Goal: Contribute content: Contribute content

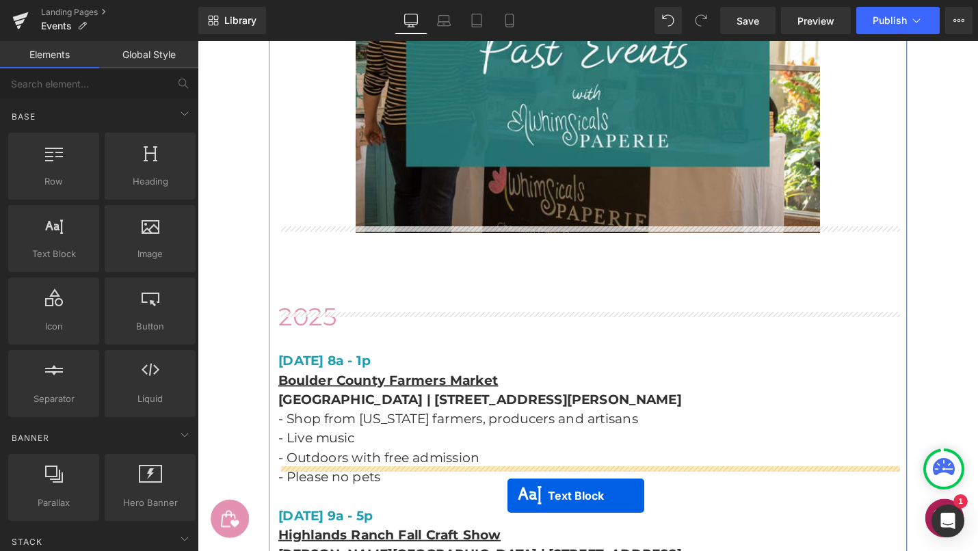
scroll to position [2565, 0]
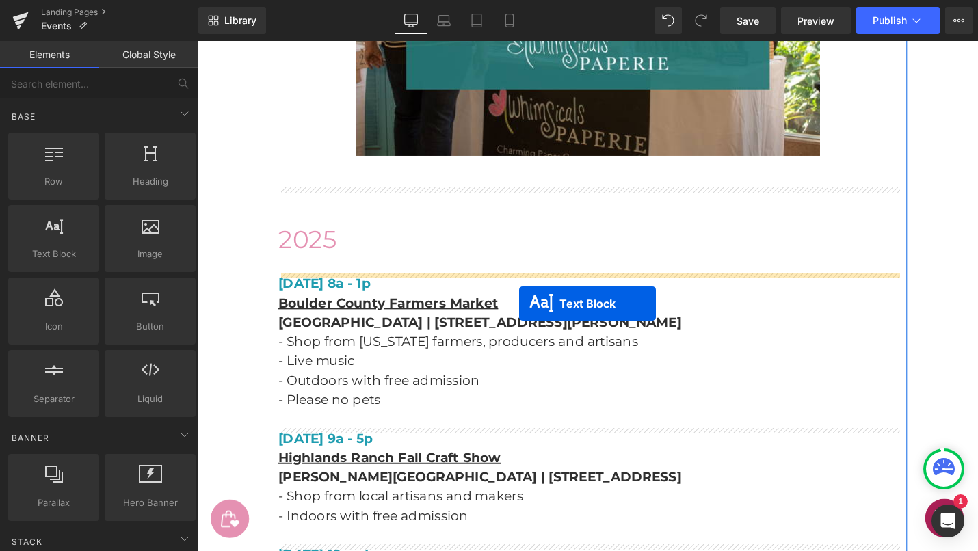
drag, startPoint x: 571, startPoint y: 210, endPoint x: 538, endPoint y: 319, distance: 114.2
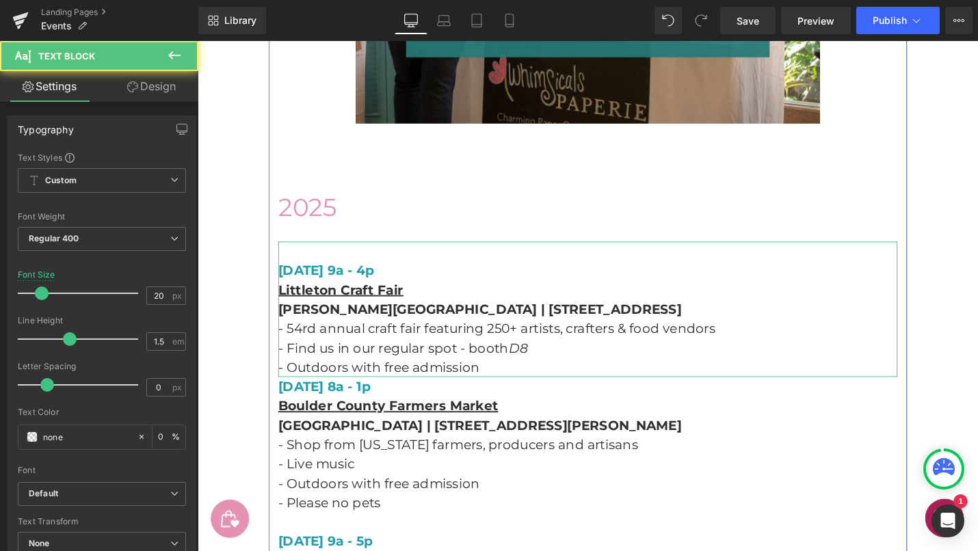
scroll to position [2531, 0]
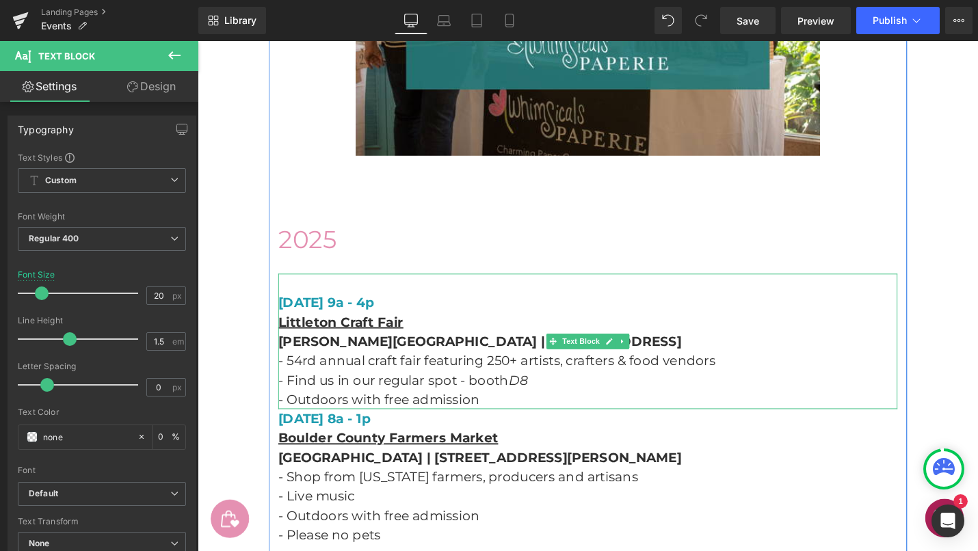
click at [536, 423] on p "- Outdoors with free admission" at bounding box center [611, 421] width 657 height 21
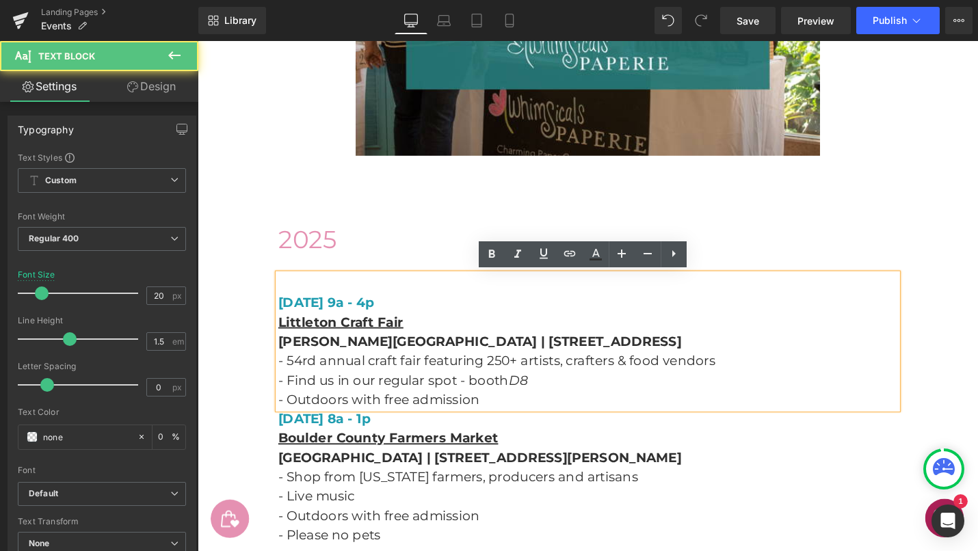
click at [536, 423] on p "- Outdoors with free admission" at bounding box center [611, 421] width 657 height 21
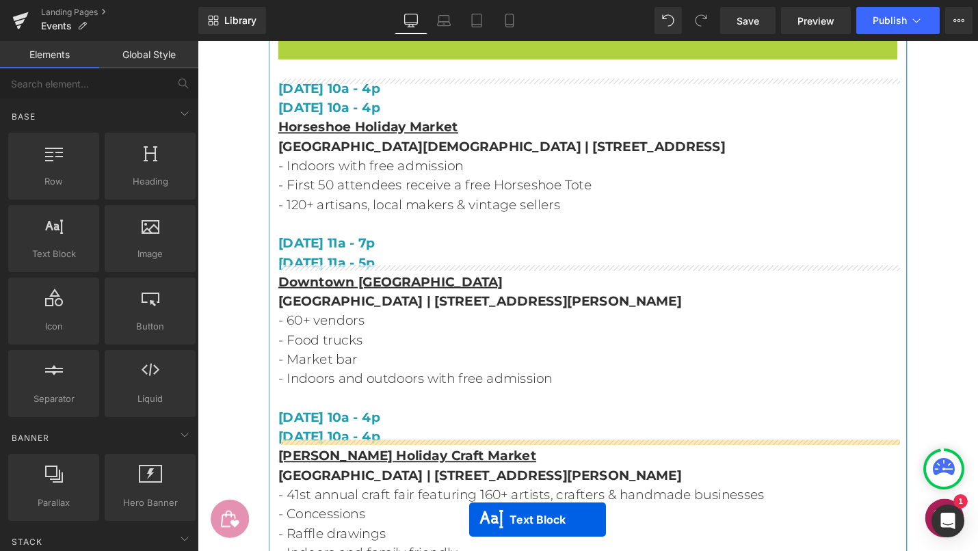
scroll to position [6101, 0]
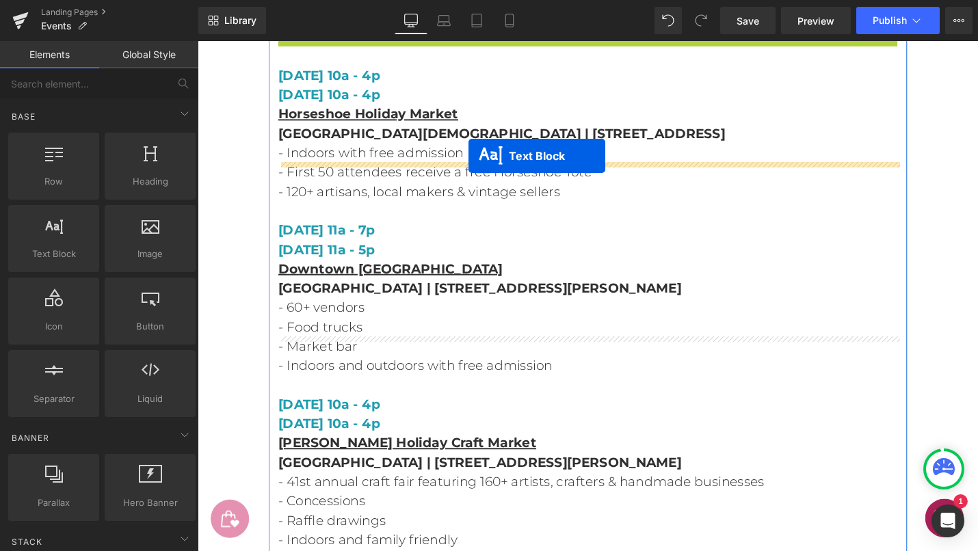
drag, startPoint x: 571, startPoint y: 311, endPoint x: 485, endPoint y: 163, distance: 171.6
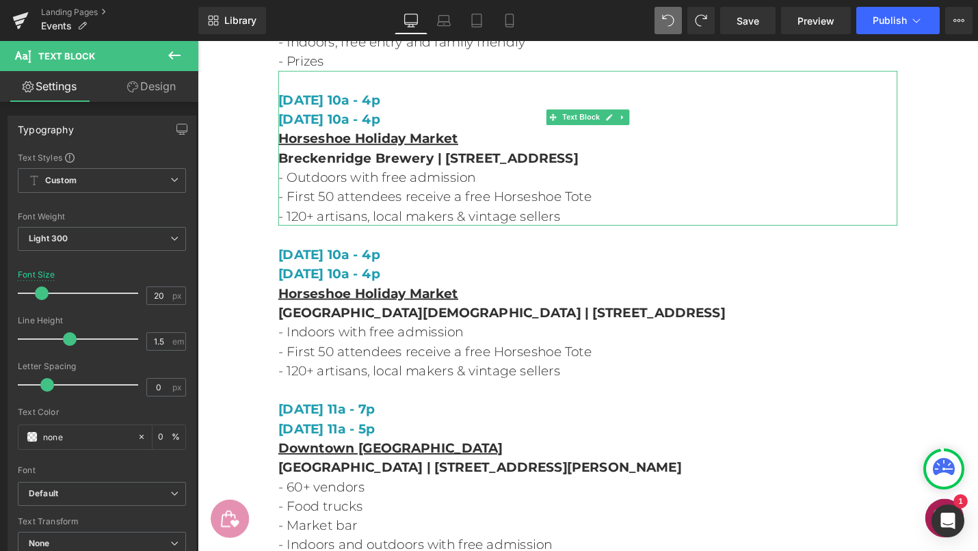
scroll to position [5859, 0]
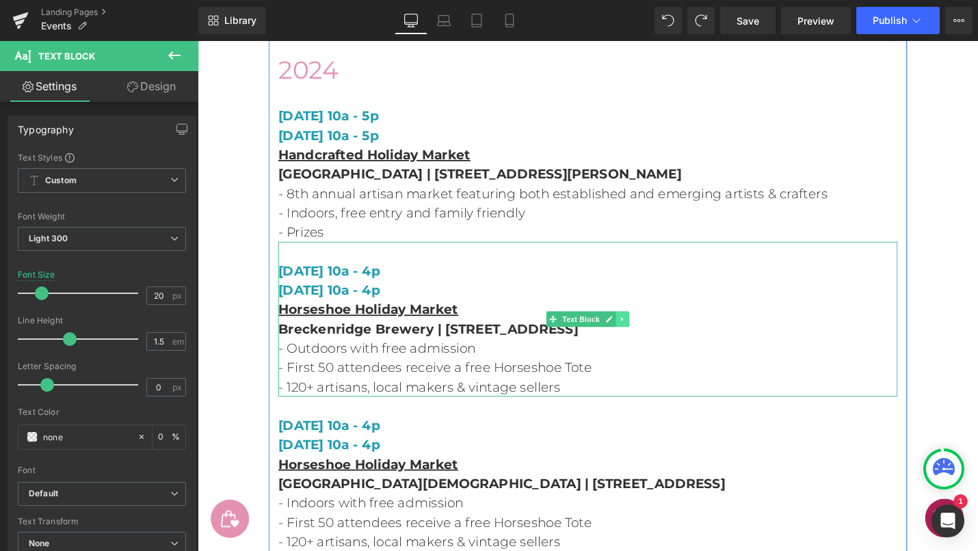
click at [646, 332] on icon at bounding box center [648, 336] width 8 height 8
click at [642, 332] on icon at bounding box center [641, 336] width 8 height 8
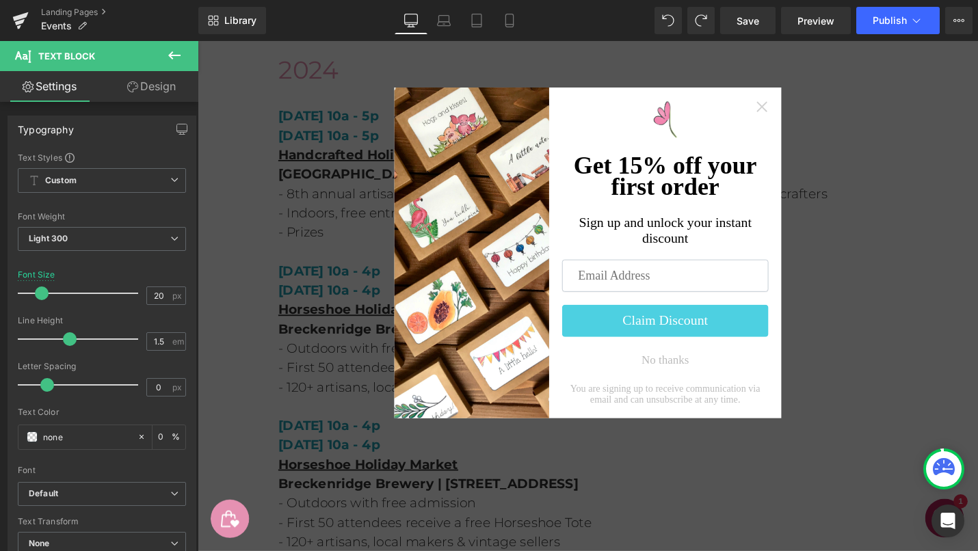
click at [793, 107] on icon "Close widget" at bounding box center [796, 111] width 14 height 14
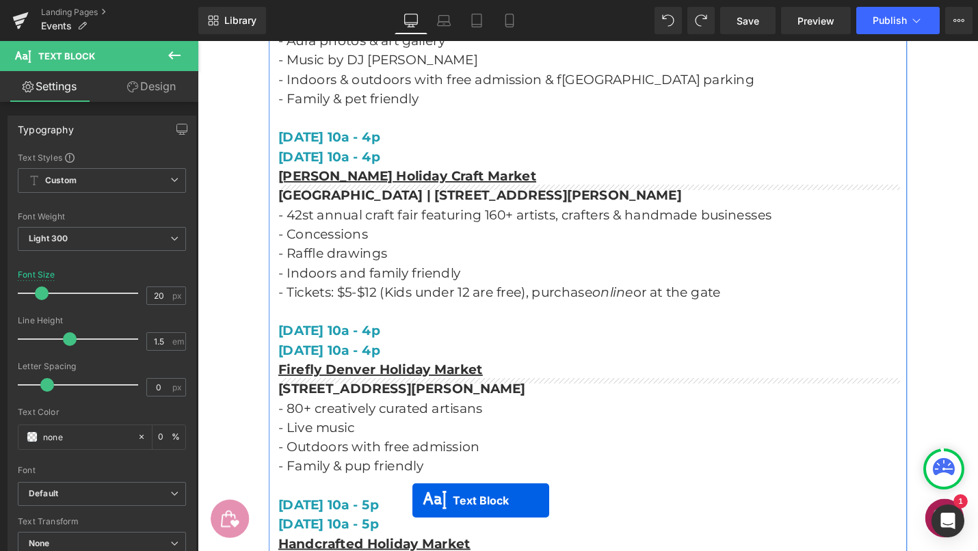
scroll to position [1714, 0]
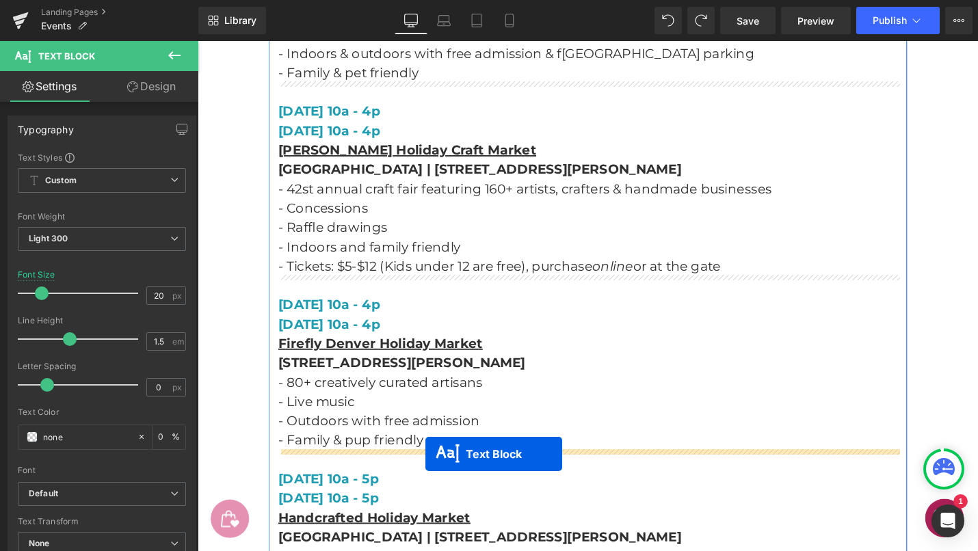
drag, startPoint x: 551, startPoint y: 298, endPoint x: 439, endPoint y: 479, distance: 212.6
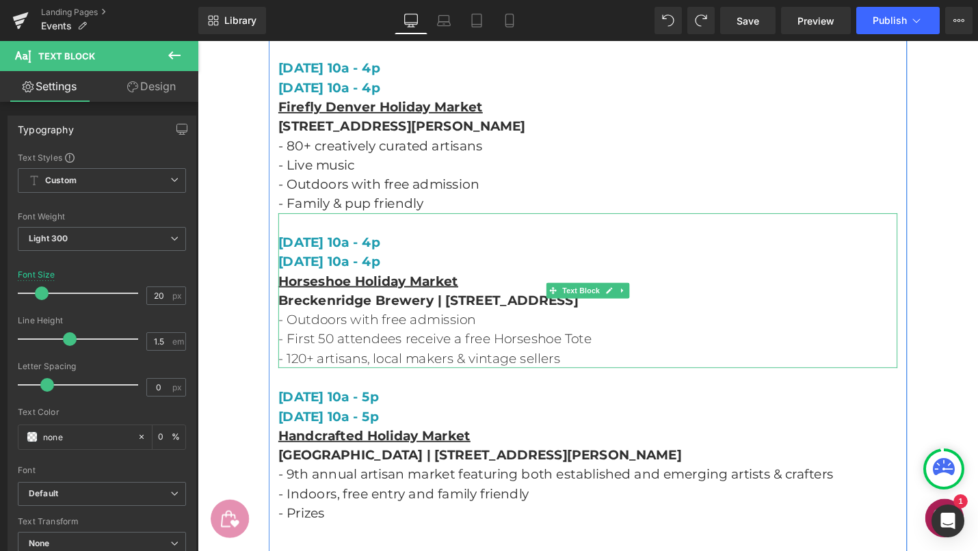
scroll to position [1970, 0]
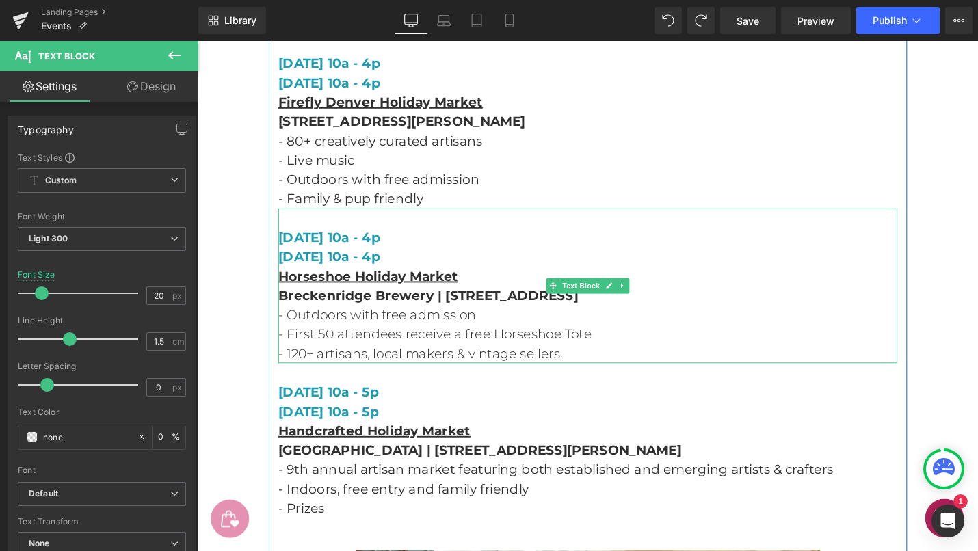
click at [391, 246] on span "[DATE] 10a - 4p" at bounding box center [337, 249] width 108 height 16
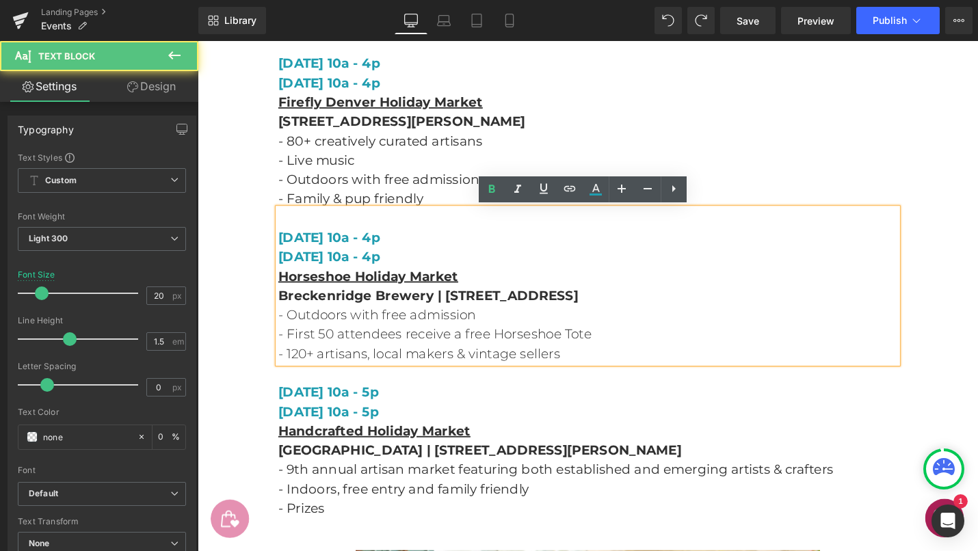
click at [391, 246] on span "[DATE] 10a - 4p" at bounding box center [337, 249] width 108 height 16
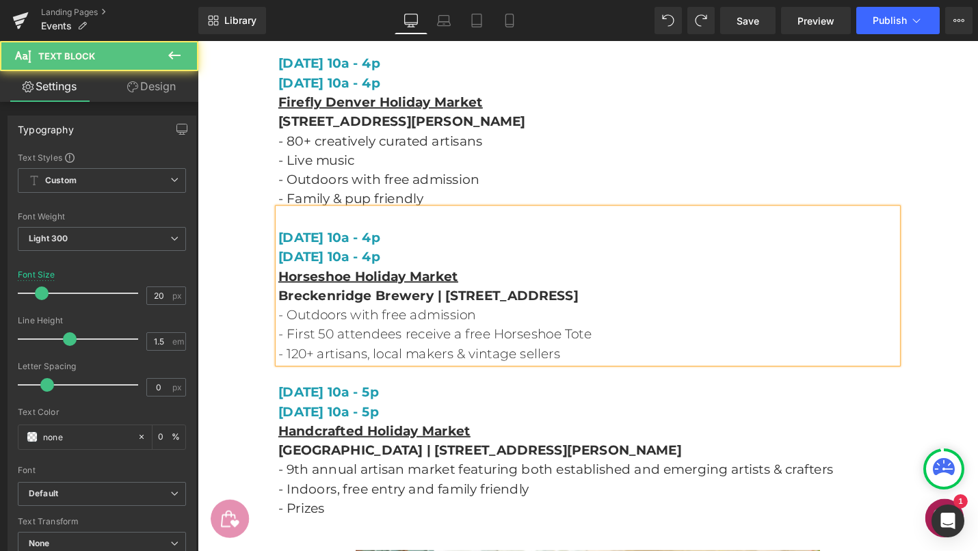
click at [383, 272] on span "[DATE] 10a - 4p" at bounding box center [337, 270] width 108 height 16
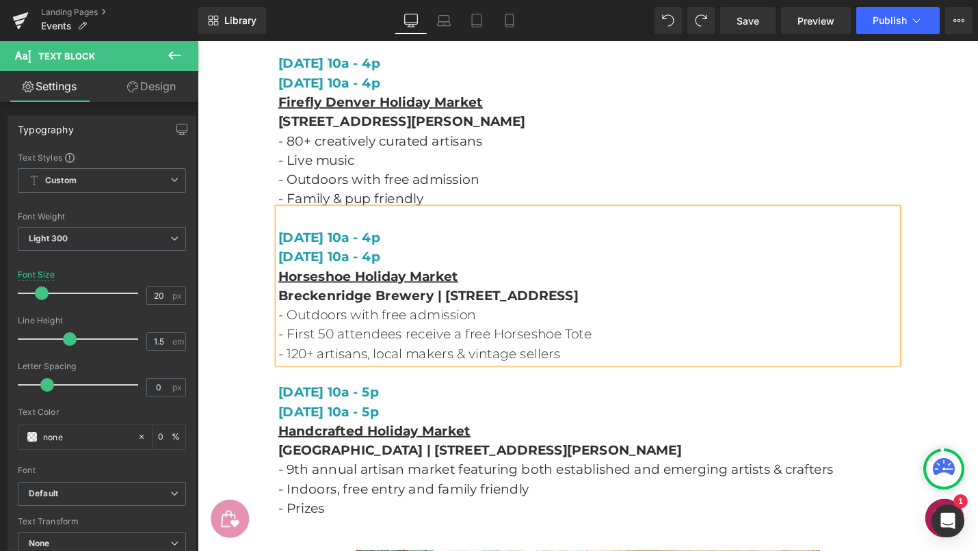
click at [638, 375] on p "- 120+ artisans, local makers & vintage sellers" at bounding box center [611, 372] width 657 height 21
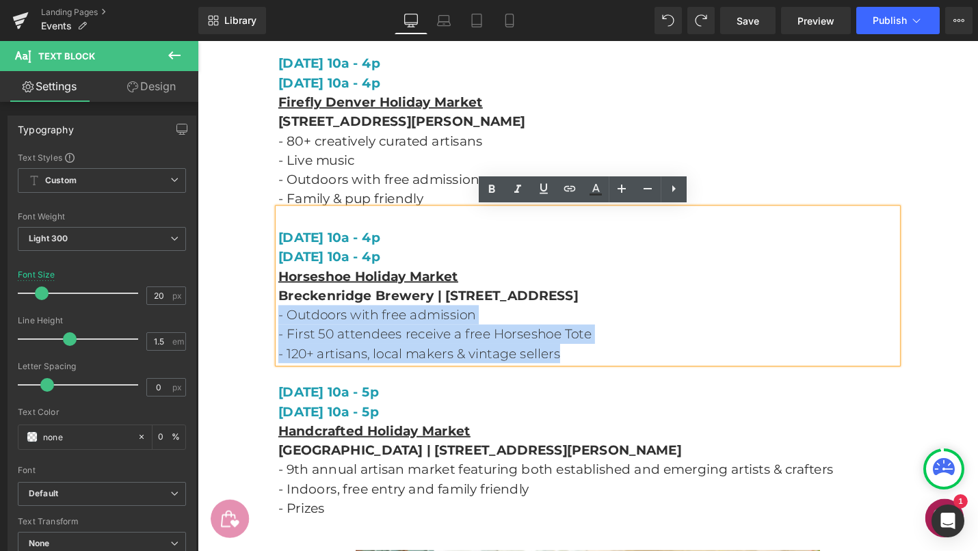
drag, startPoint x: 594, startPoint y: 373, endPoint x: 284, endPoint y: 331, distance: 312.7
click at [284, 331] on div "[DATE] 10a - 4p [DATE] 10a - 4p Horseshoe Holiday Market [GEOGRAPHIC_DATA] | [S…" at bounding box center [611, 301] width 657 height 164
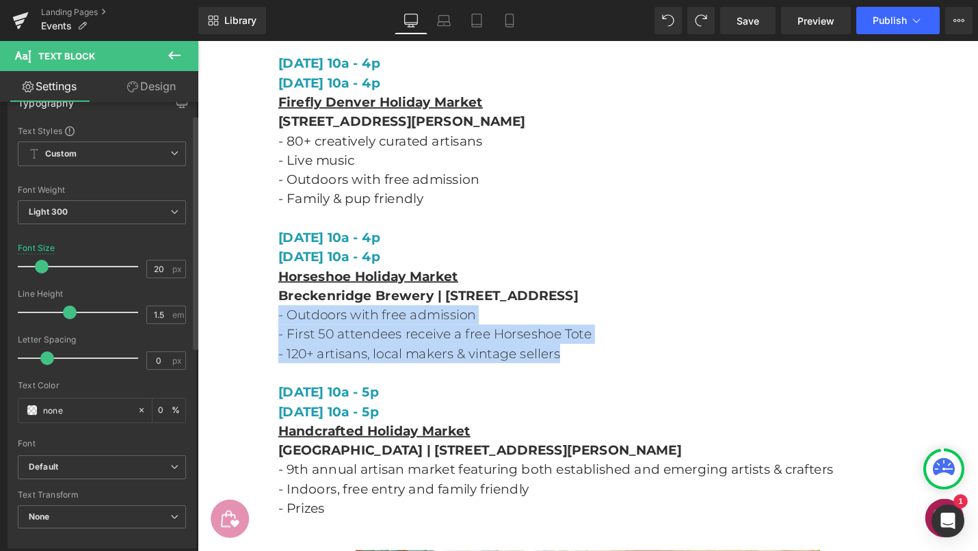
scroll to position [29, 0]
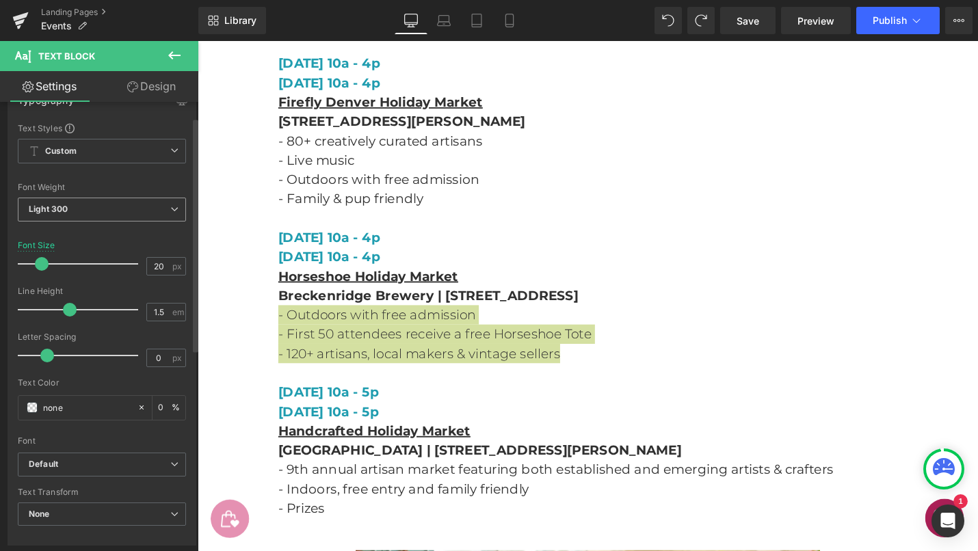
click at [132, 209] on span "Light 300" at bounding box center [102, 210] width 168 height 24
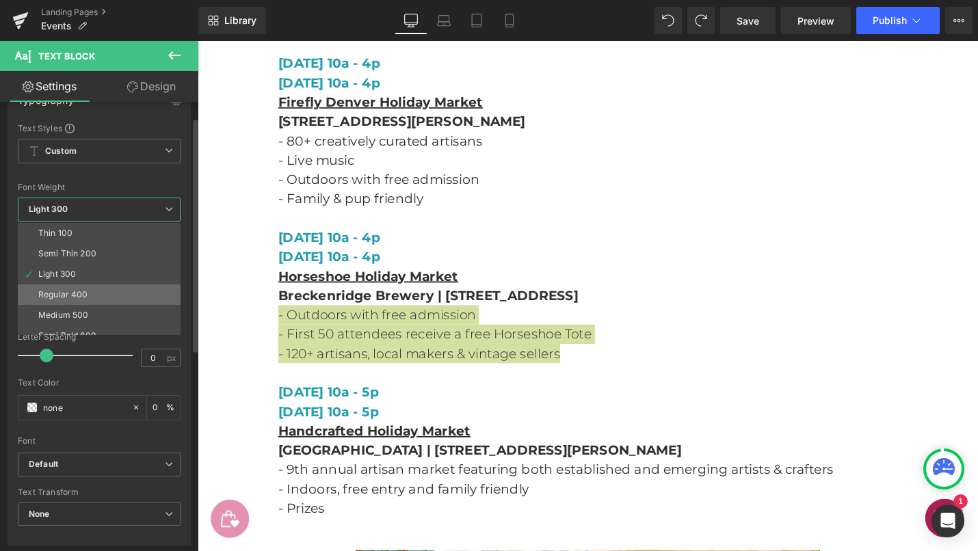
click at [70, 294] on div "Regular 400" at bounding box center [63, 295] width 50 height 10
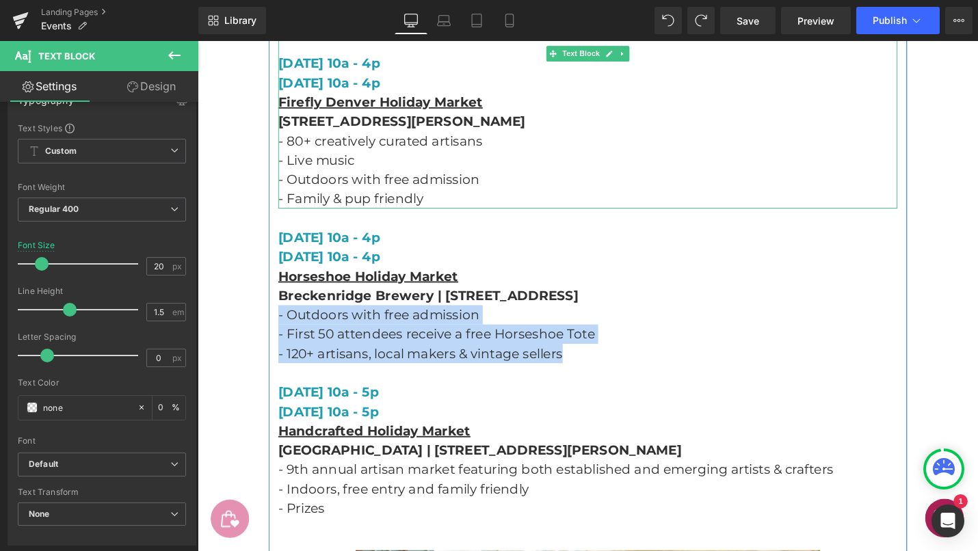
click at [357, 203] on p "- Family & pup friendly" at bounding box center [611, 208] width 657 height 21
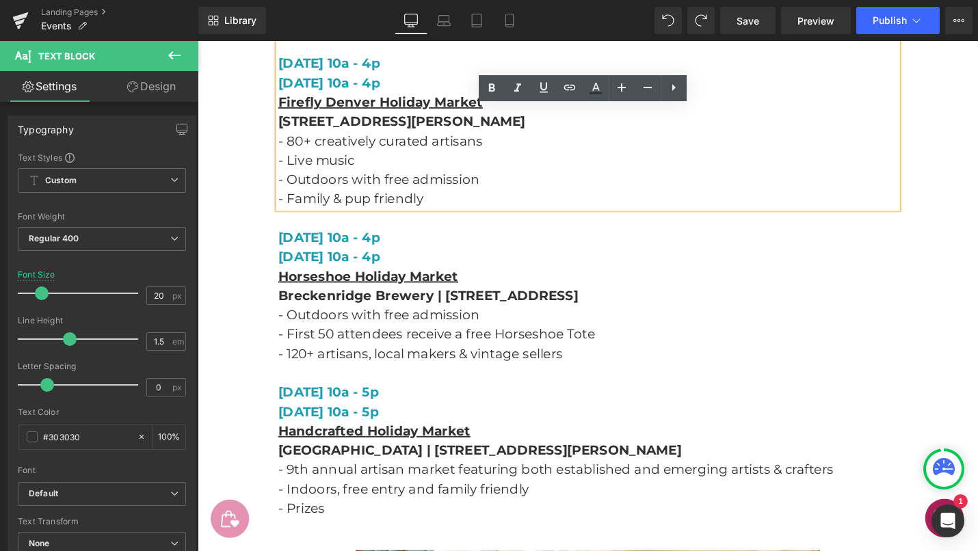
click at [384, 339] on span "- Outdoors with free admission" at bounding box center [389, 332] width 213 height 16
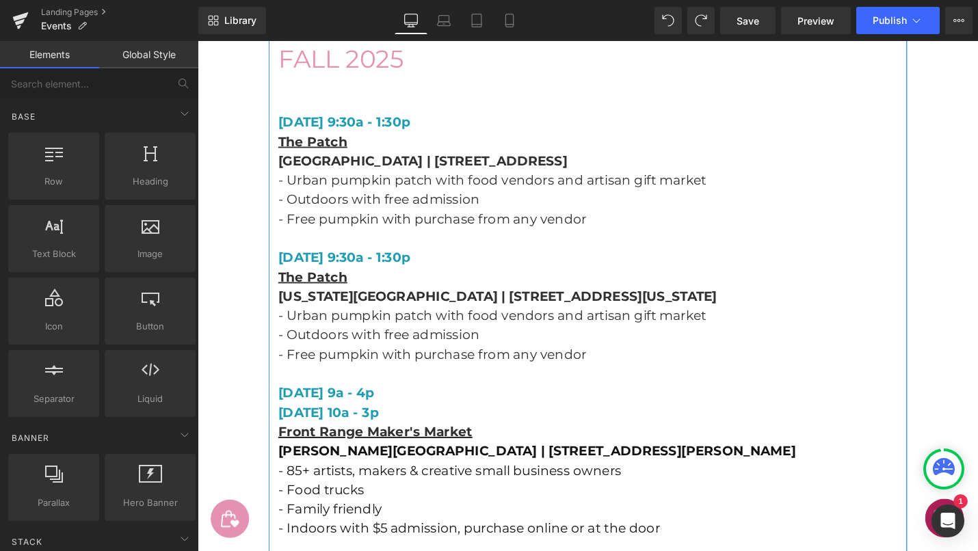
scroll to position [571, 0]
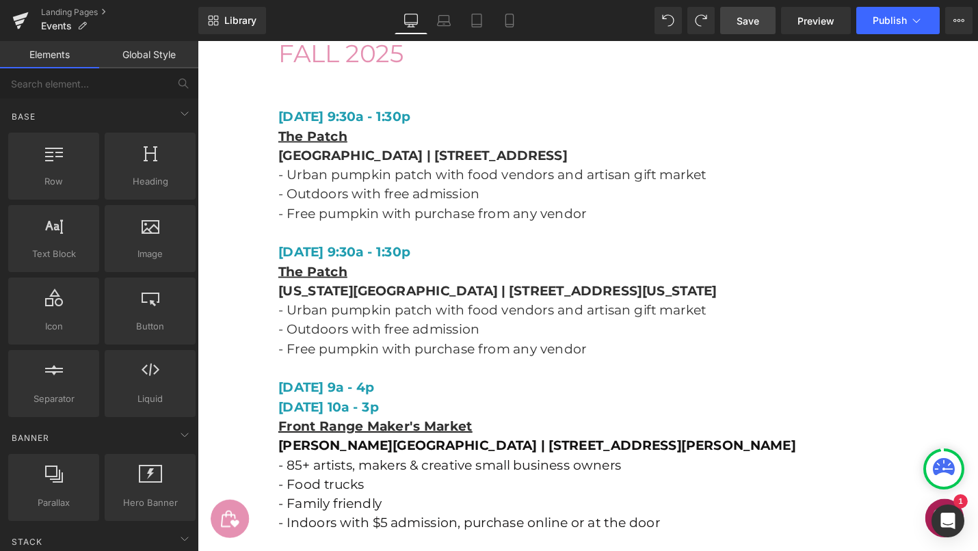
click at [752, 24] on span "Save" at bounding box center [748, 21] width 23 height 14
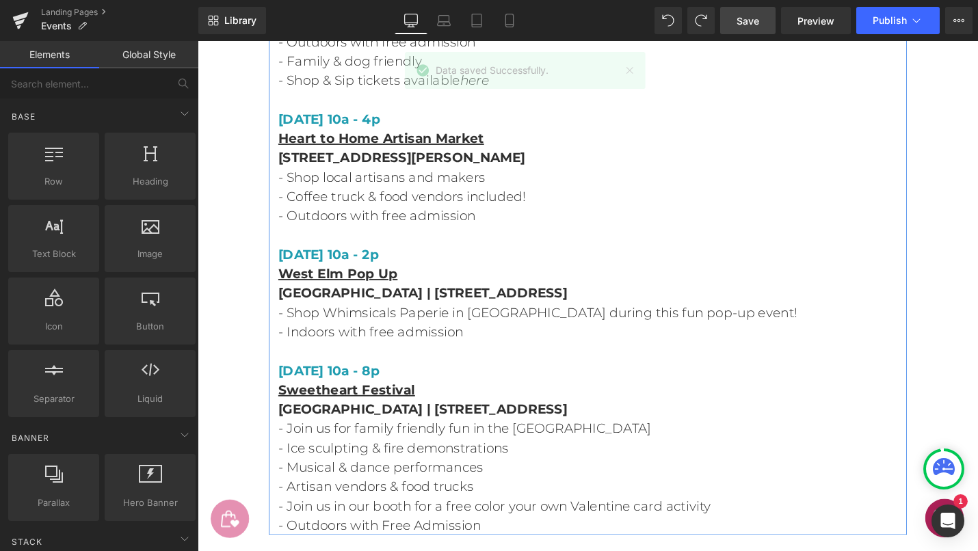
scroll to position [9718, 0]
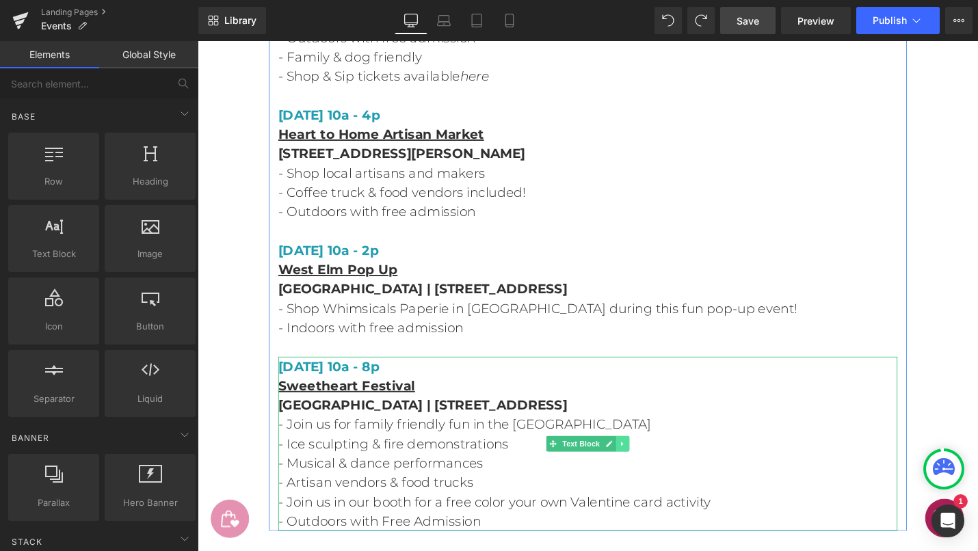
click at [648, 464] on icon at bounding box center [648, 468] width 8 height 8
click at [654, 464] on icon at bounding box center [656, 468] width 8 height 8
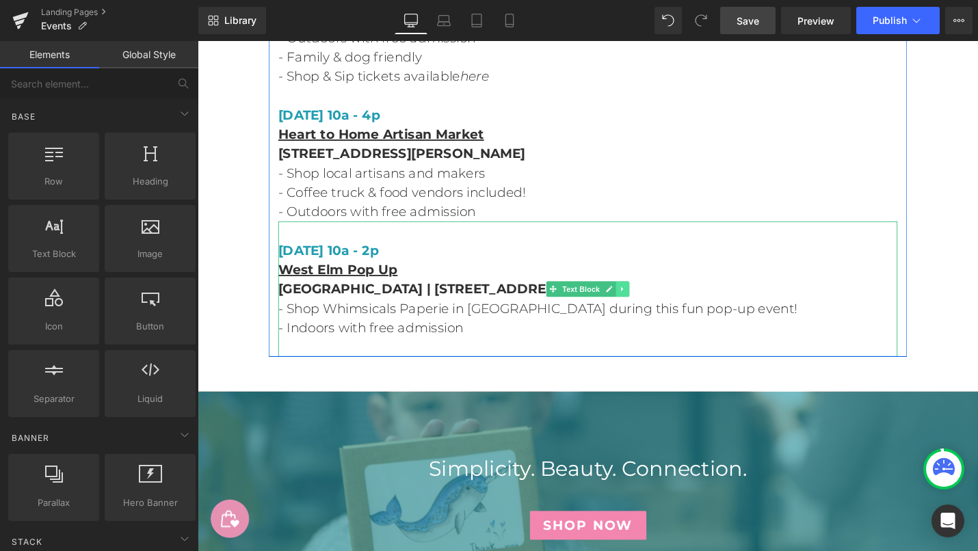
click at [649, 300] on icon at bounding box center [648, 304] width 8 height 8
click at [655, 300] on icon at bounding box center [656, 304] width 8 height 8
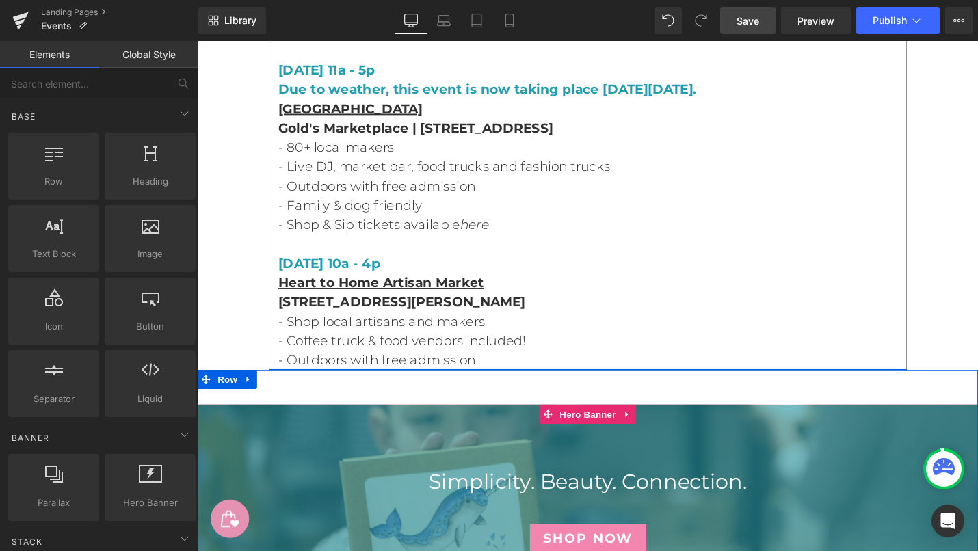
scroll to position [9561, 0]
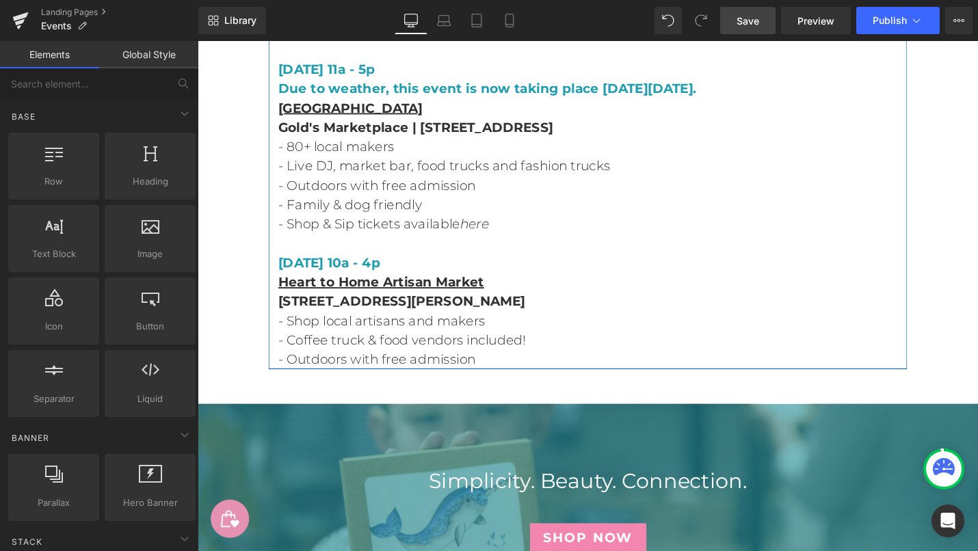
click at [594, 307] on p "[STREET_ADDRESS][PERSON_NAME]" at bounding box center [611, 317] width 657 height 21
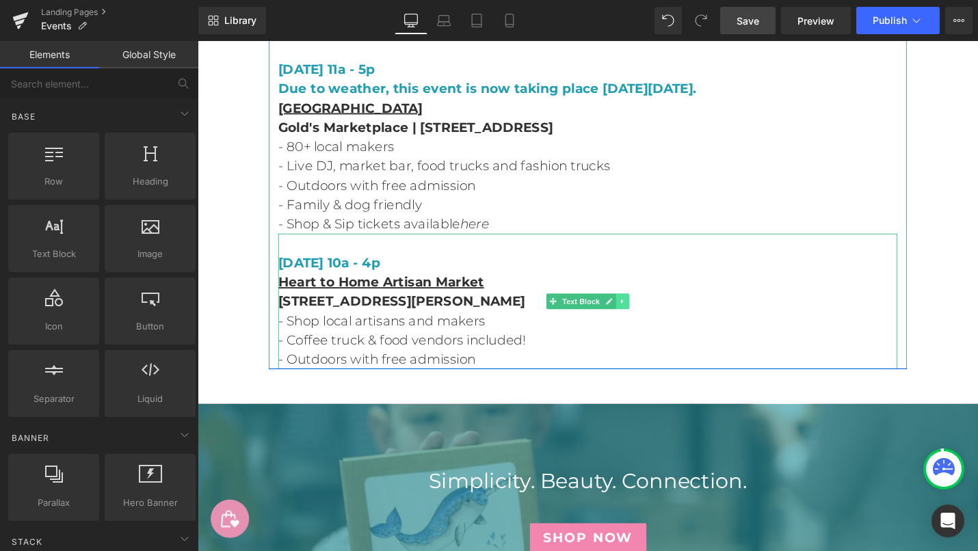
click at [648, 313] on icon at bounding box center [648, 317] width 8 height 8
click at [656, 313] on icon at bounding box center [656, 317] width 8 height 8
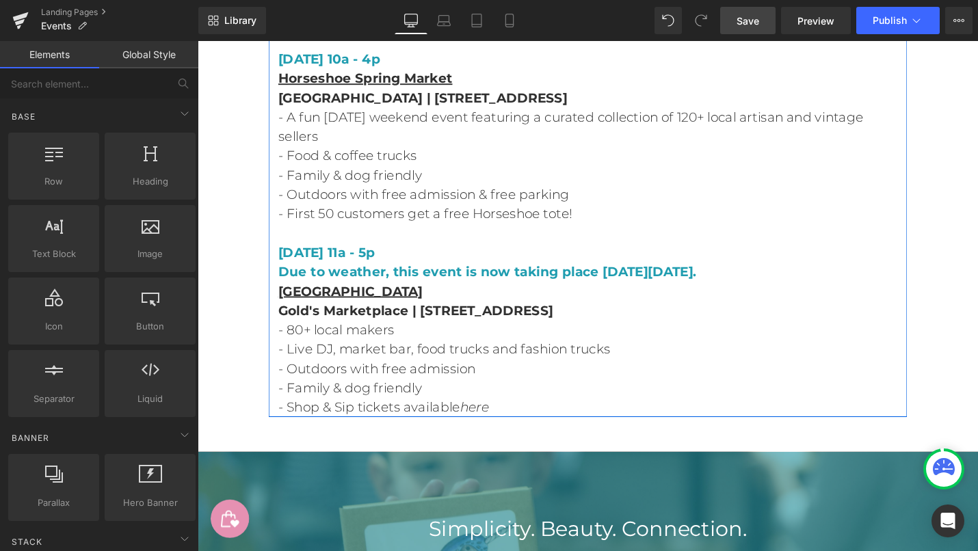
scroll to position [9365, 0]
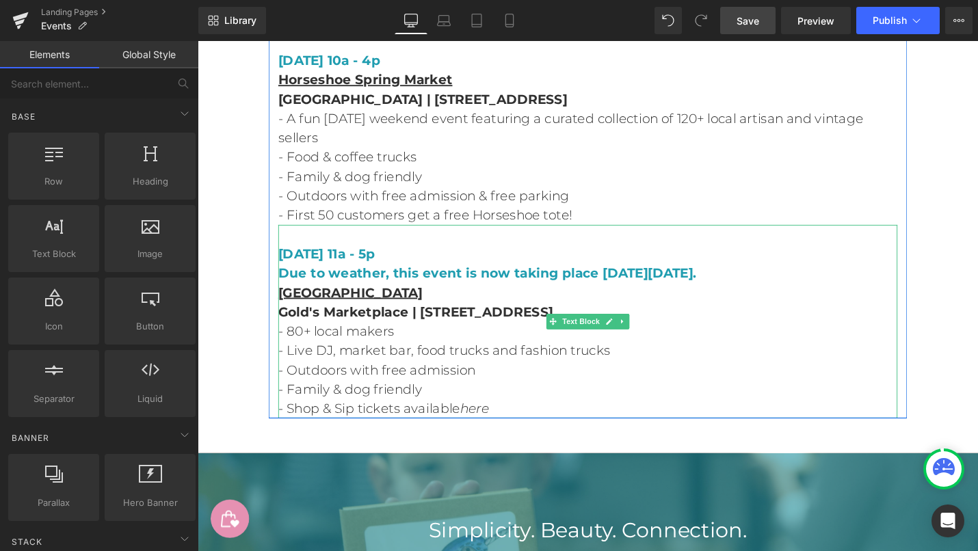
click at [648, 334] on icon at bounding box center [648, 338] width 8 height 8
click at [654, 334] on icon at bounding box center [656, 338] width 8 height 8
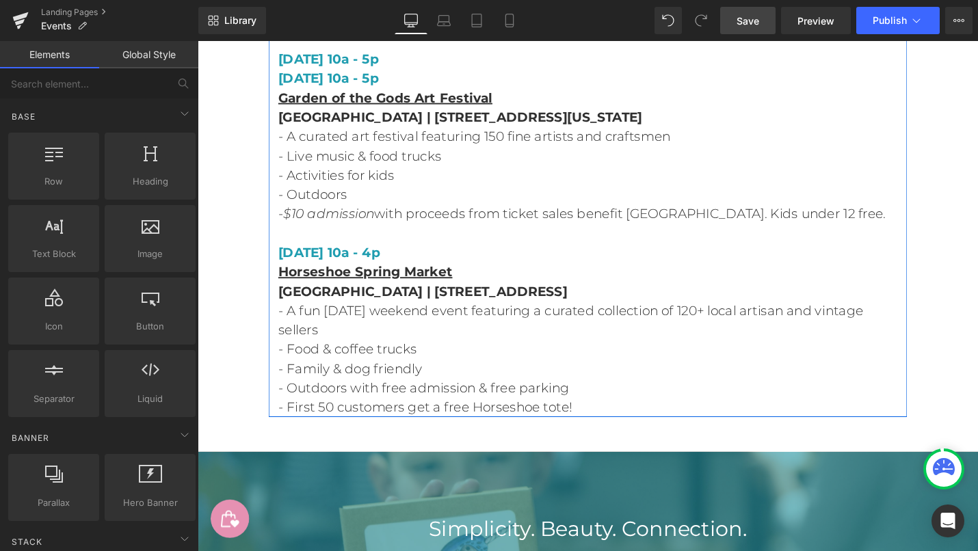
scroll to position [9156, 0]
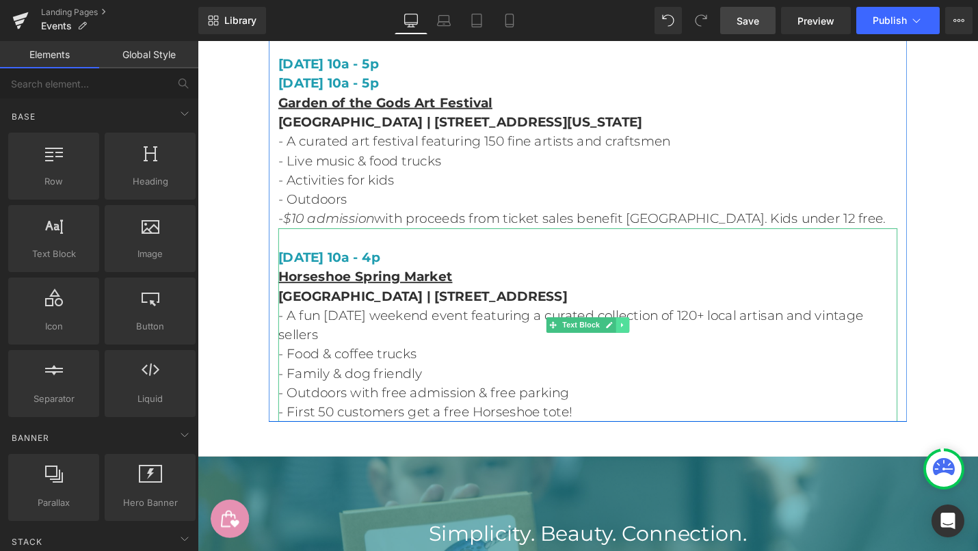
click at [647, 339] on icon at bounding box center [648, 343] width 8 height 8
click at [653, 339] on icon at bounding box center [656, 343] width 8 height 8
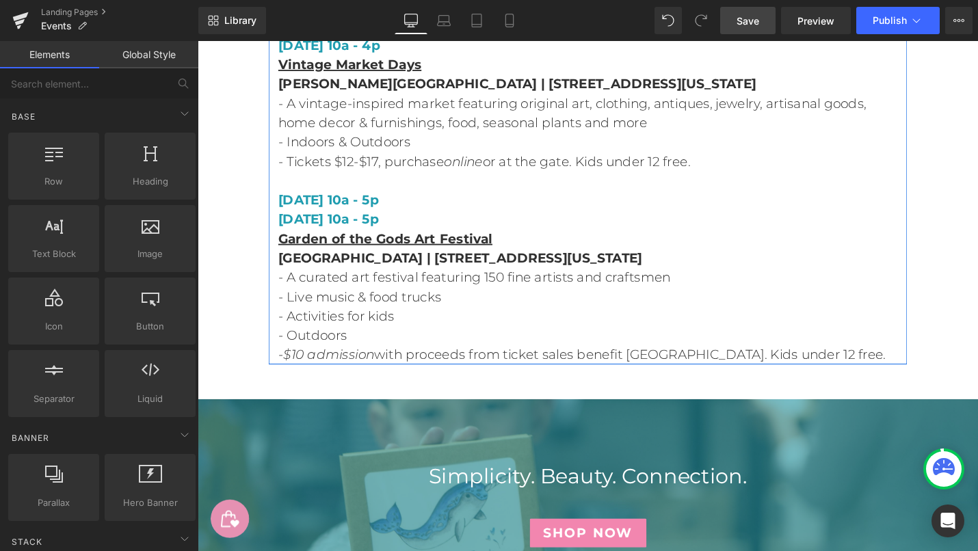
scroll to position [9005, 0]
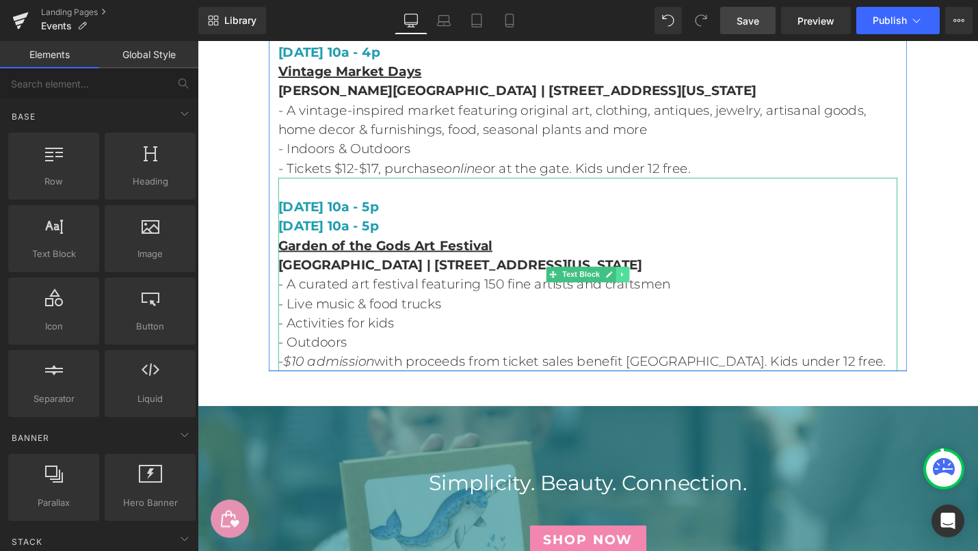
click at [648, 280] on link at bounding box center [649, 288] width 14 height 16
click at [653, 285] on icon at bounding box center [656, 289] width 8 height 8
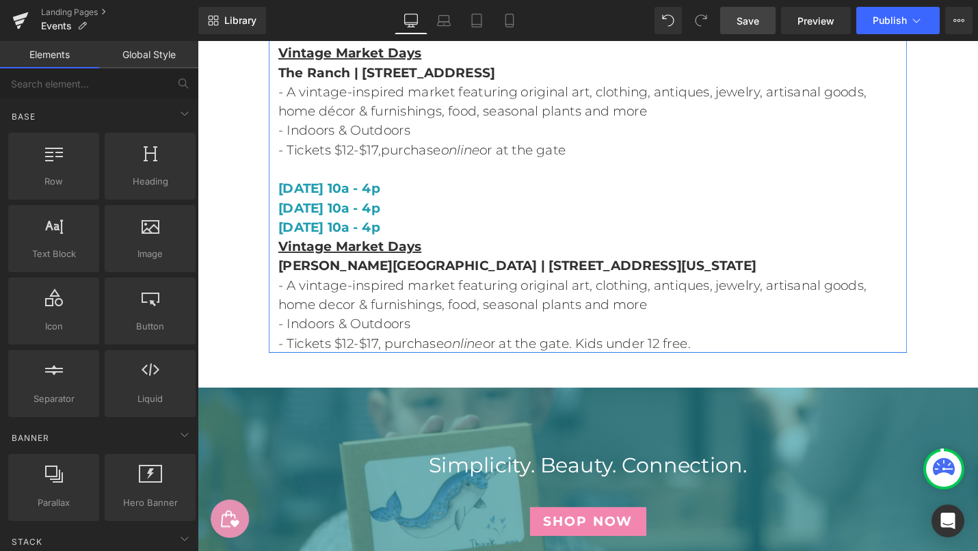
scroll to position [8816, 0]
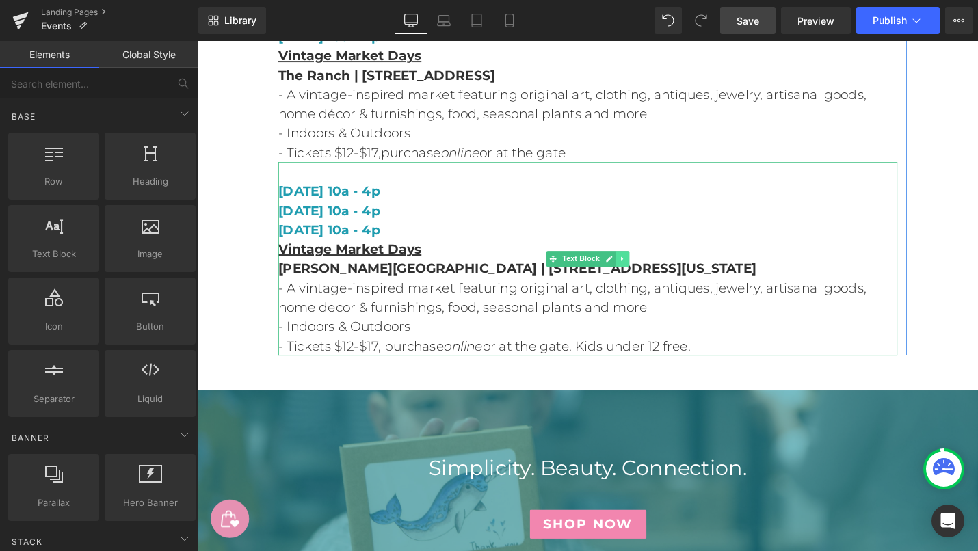
click at [644, 268] on icon at bounding box center [648, 272] width 8 height 8
click at [654, 268] on icon at bounding box center [656, 272] width 8 height 8
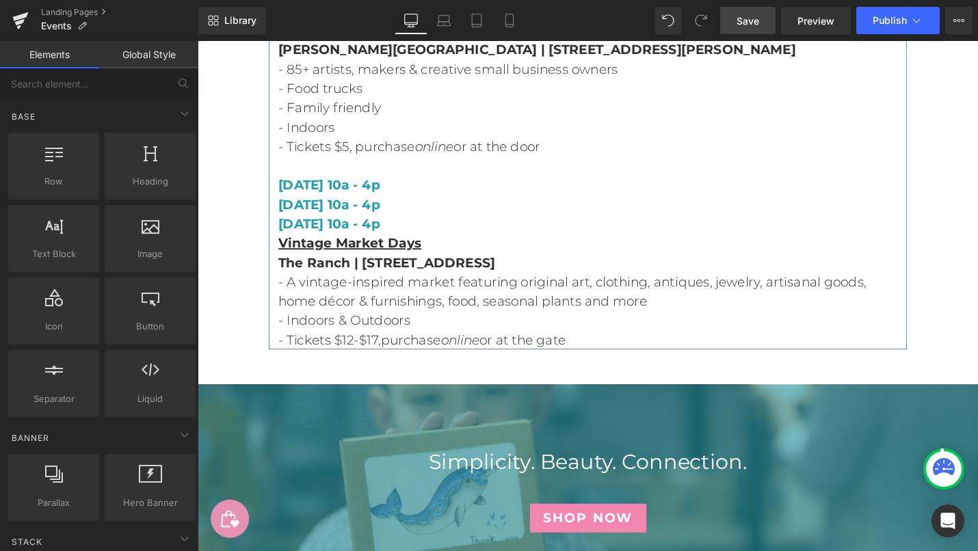
scroll to position [8616, 0]
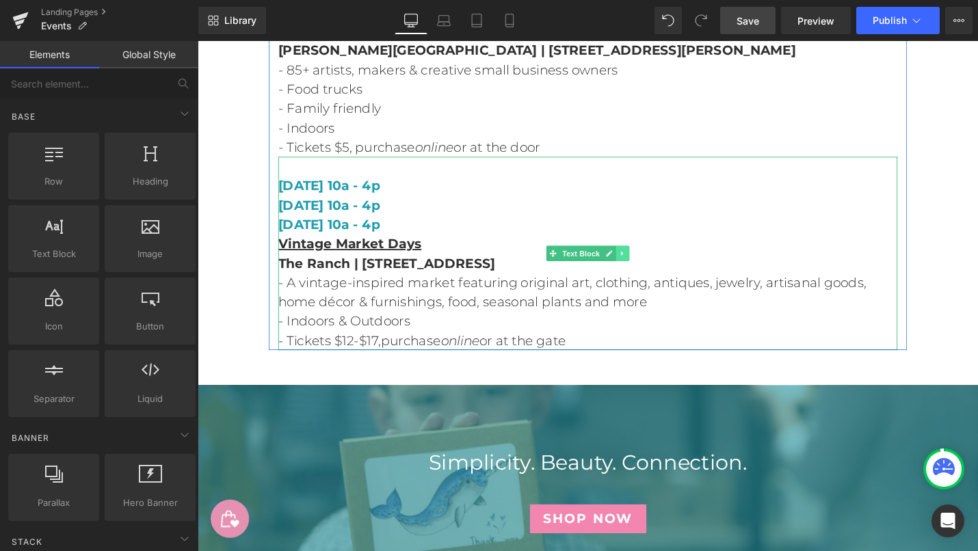
click at [648, 263] on icon at bounding box center [648, 267] width 8 height 8
click at [657, 263] on icon at bounding box center [656, 267] width 8 height 8
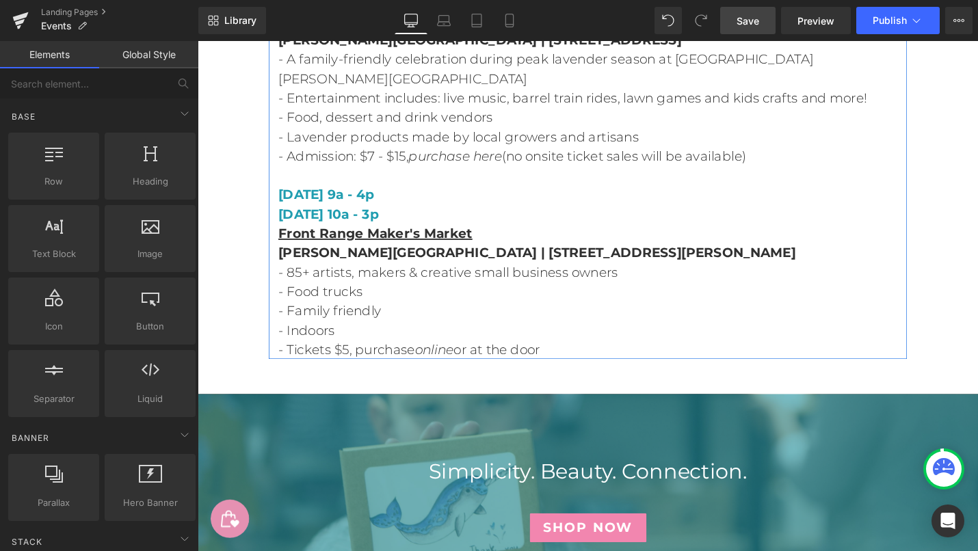
scroll to position [8380, 0]
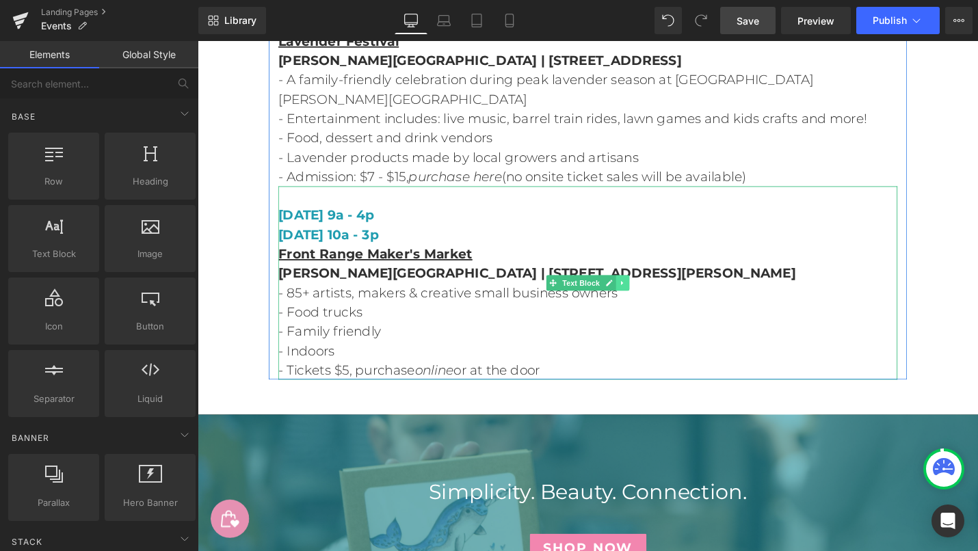
click at [649, 293] on icon at bounding box center [648, 297] width 8 height 8
click at [655, 293] on icon at bounding box center [656, 297] width 8 height 8
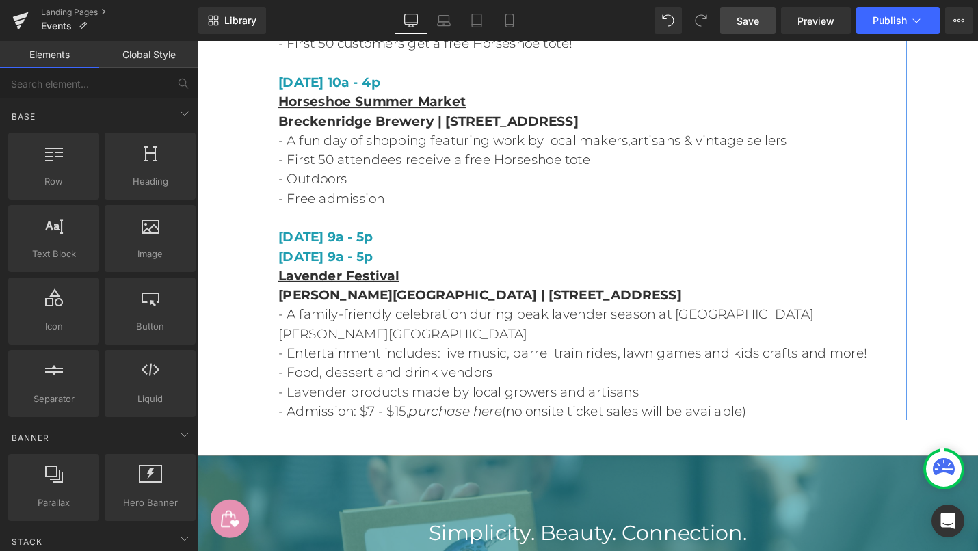
scroll to position [8125, 0]
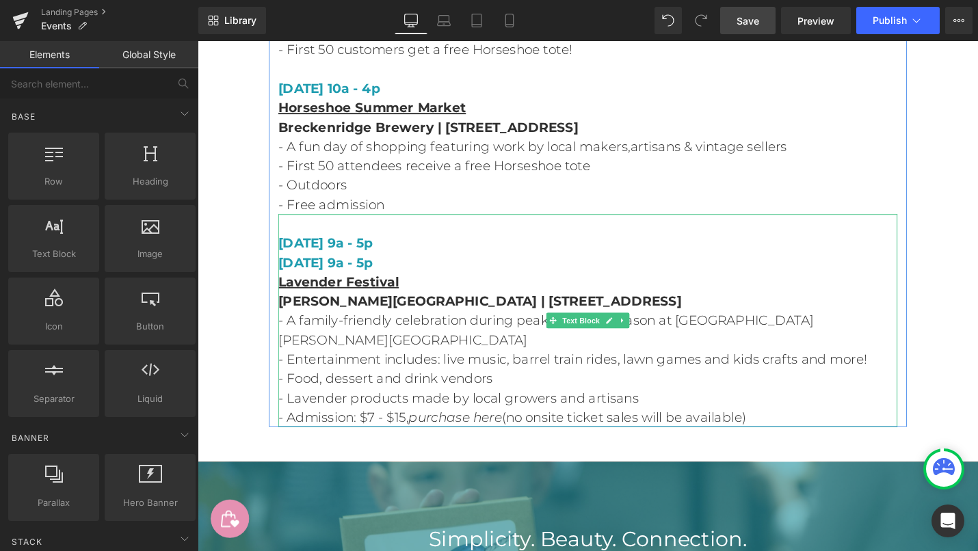
click at [655, 330] on span "- A family-friendly celebration during peak lavender season at [GEOGRAPHIC_DATA…" at bounding box center [567, 348] width 568 height 37
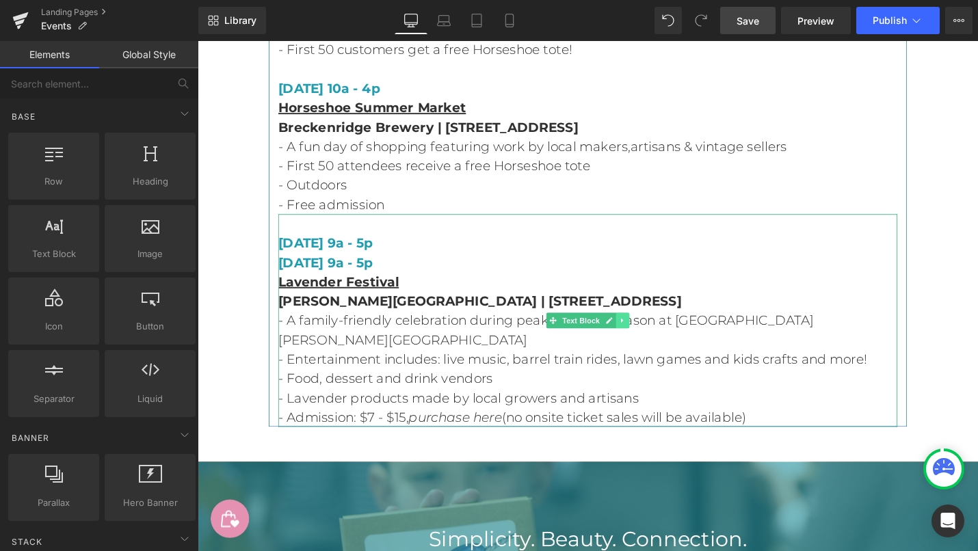
click at [650, 334] on icon at bounding box center [648, 338] width 8 height 8
click at [655, 334] on icon at bounding box center [656, 338] width 8 height 8
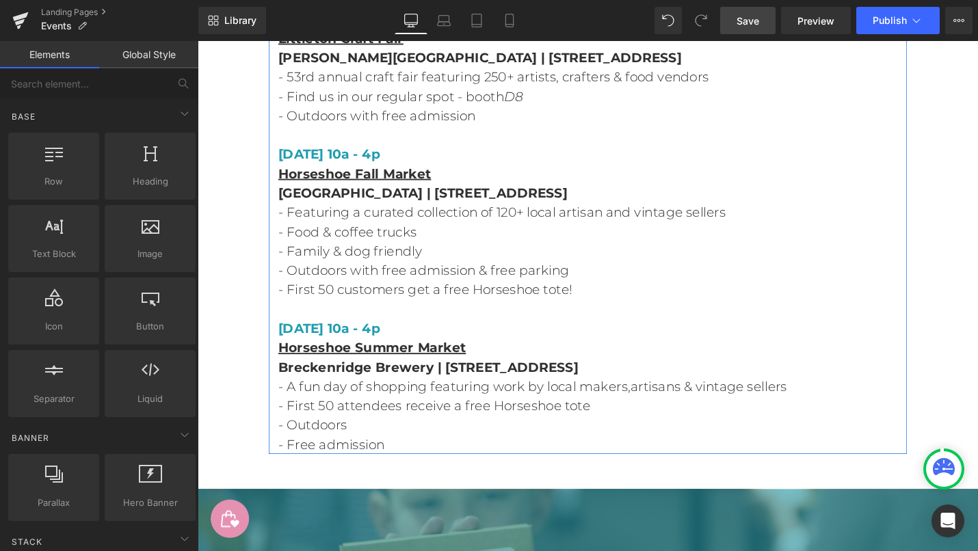
scroll to position [7860, 0]
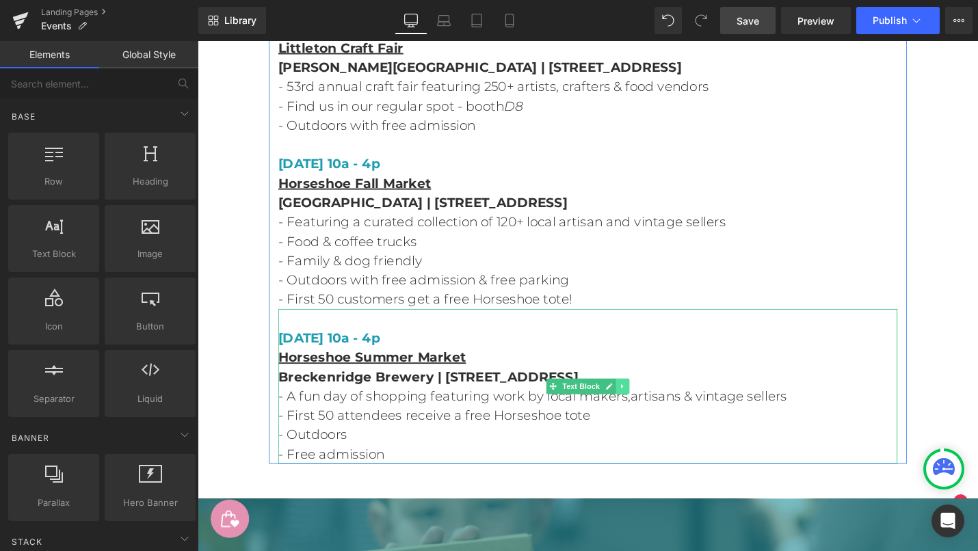
click at [649, 404] on icon at bounding box center [648, 408] width 8 height 8
click at [652, 404] on icon at bounding box center [656, 408] width 8 height 8
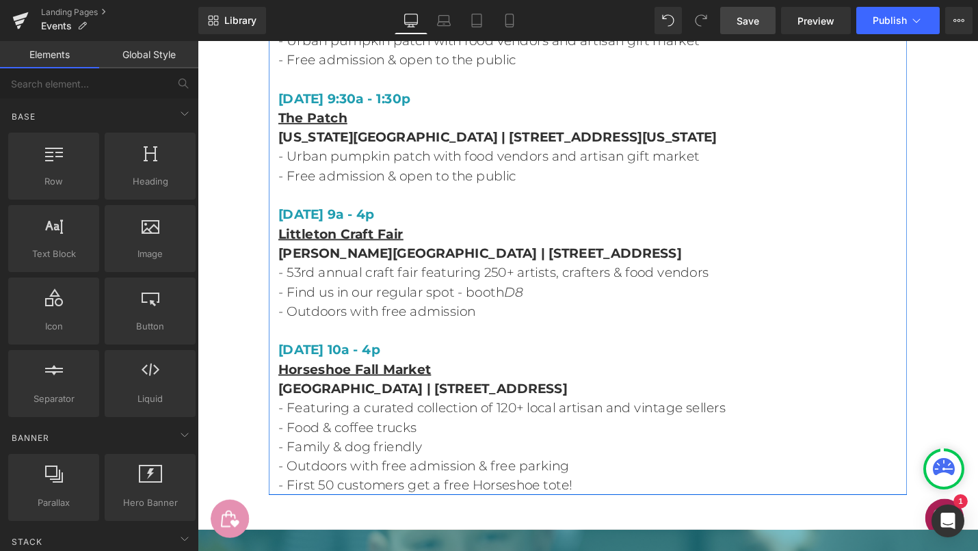
scroll to position [7660, 0]
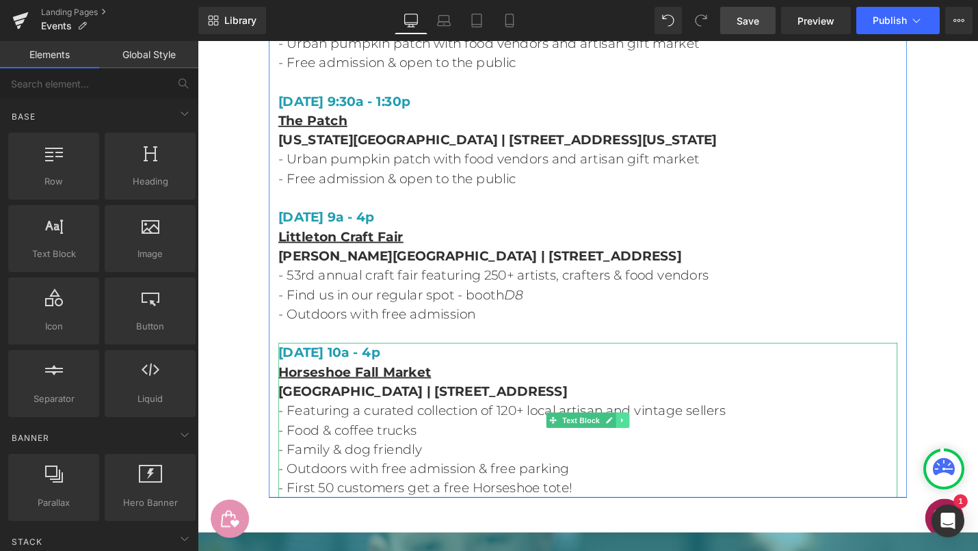
click at [650, 439] on icon at bounding box center [648, 443] width 8 height 8
click at [653, 439] on icon at bounding box center [656, 443] width 8 height 8
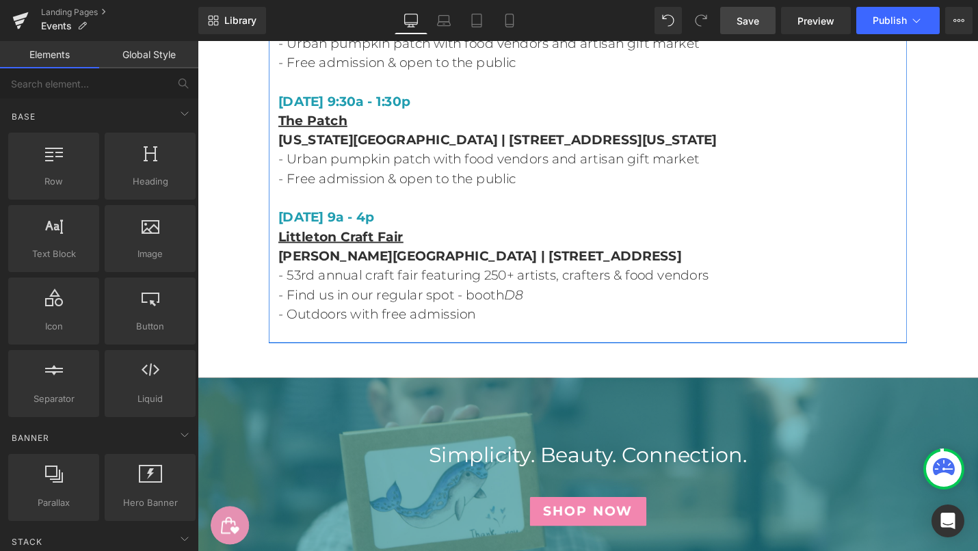
scroll to position [7549, 0]
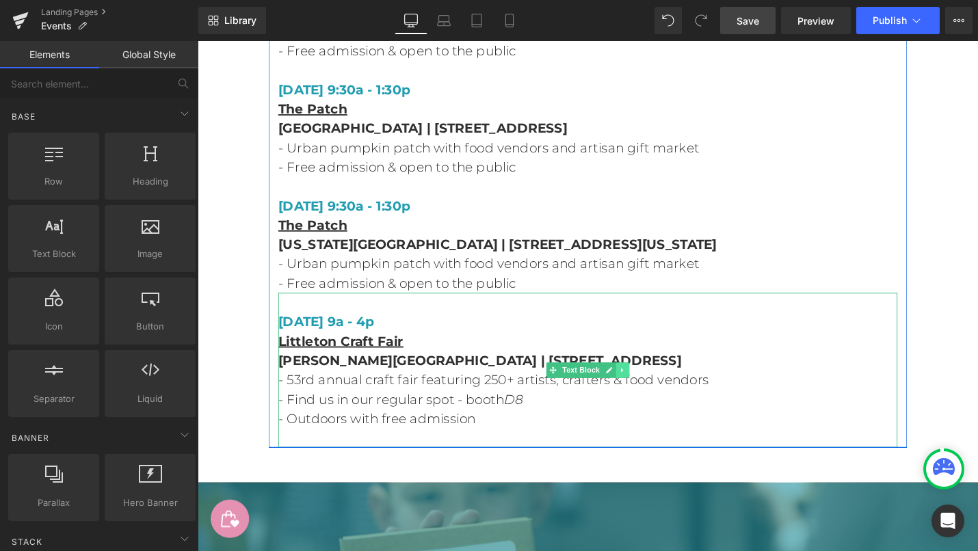
click at [642, 382] on link at bounding box center [649, 390] width 14 height 16
click at [652, 386] on icon at bounding box center [656, 390] width 8 height 8
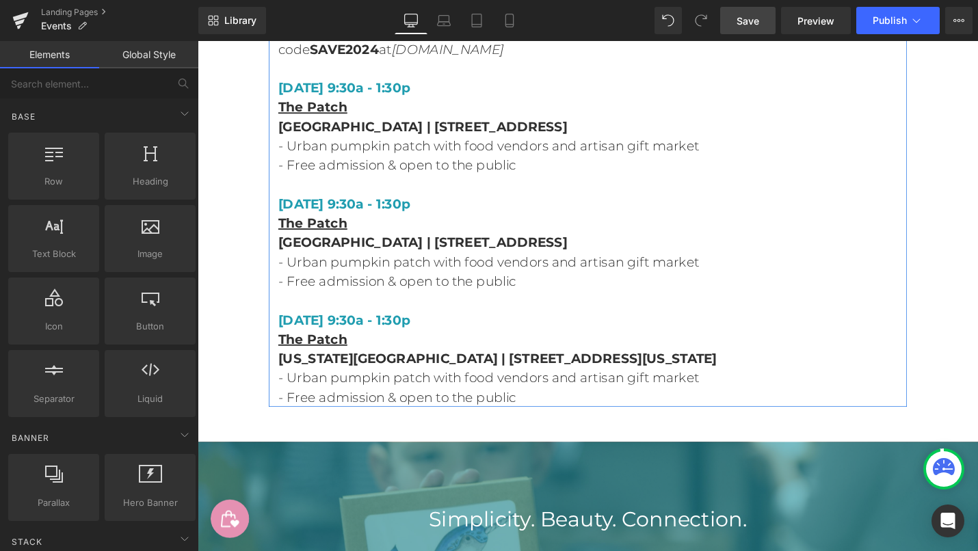
scroll to position [7427, 0]
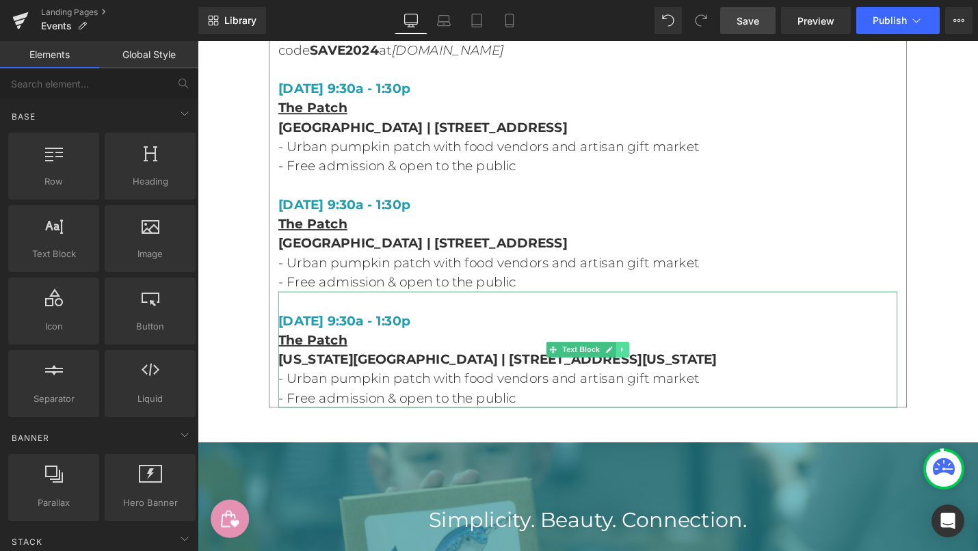
click at [650, 365] on icon at bounding box center [648, 369] width 8 height 8
click at [652, 365] on icon at bounding box center [656, 369] width 8 height 8
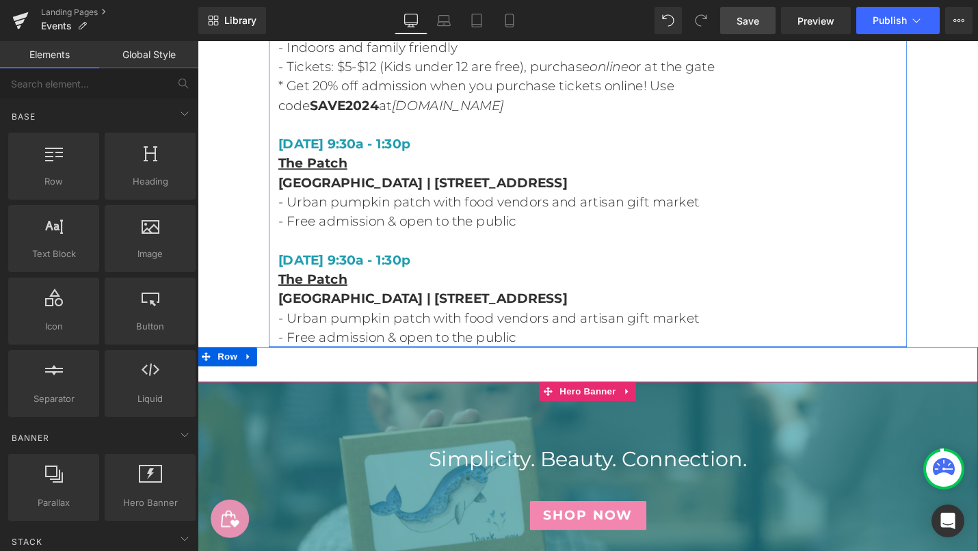
scroll to position [7367, 0]
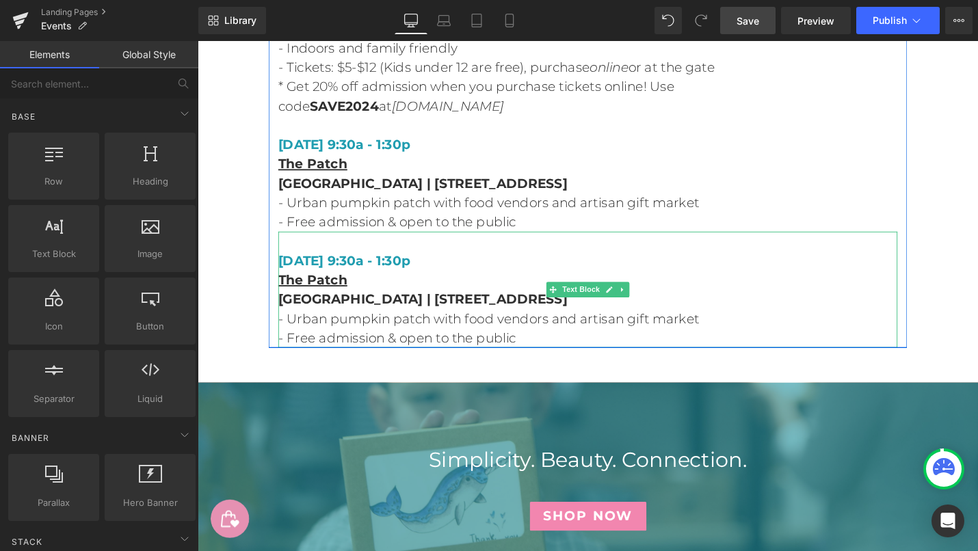
click at [656, 285] on p "The Patch" at bounding box center [611, 295] width 657 height 21
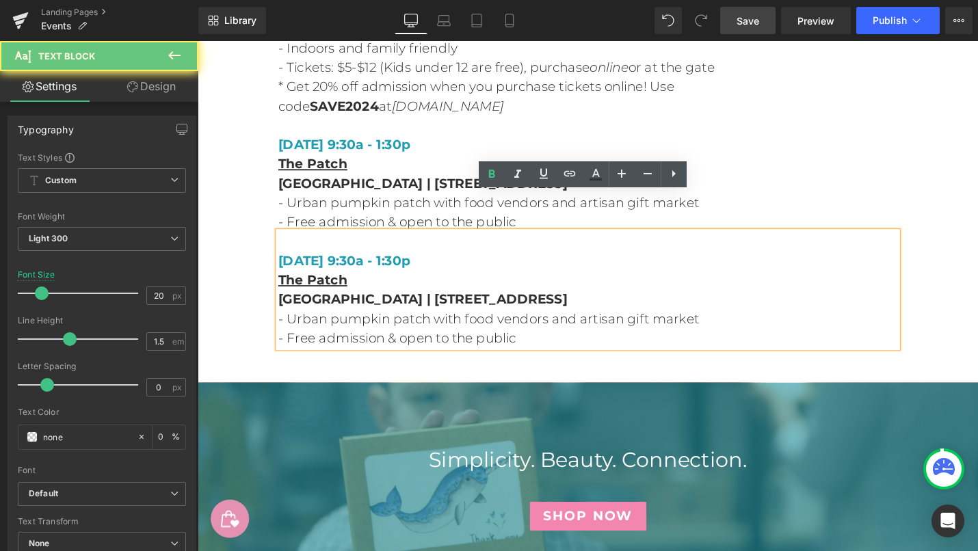
click at [646, 285] on p "The Patch" at bounding box center [611, 295] width 657 height 21
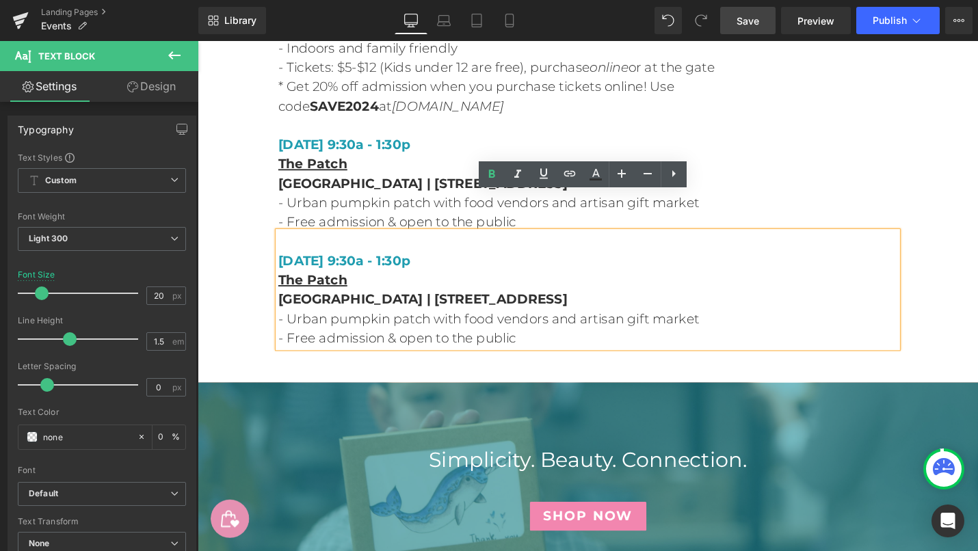
click at [940, 278] on div "[DATE] 9:30a - 1:30p The [GEOGRAPHIC_DATA] | [STREET_ADDRESS] - Urban pumpkin p…" at bounding box center [611, 304] width 657 height 123
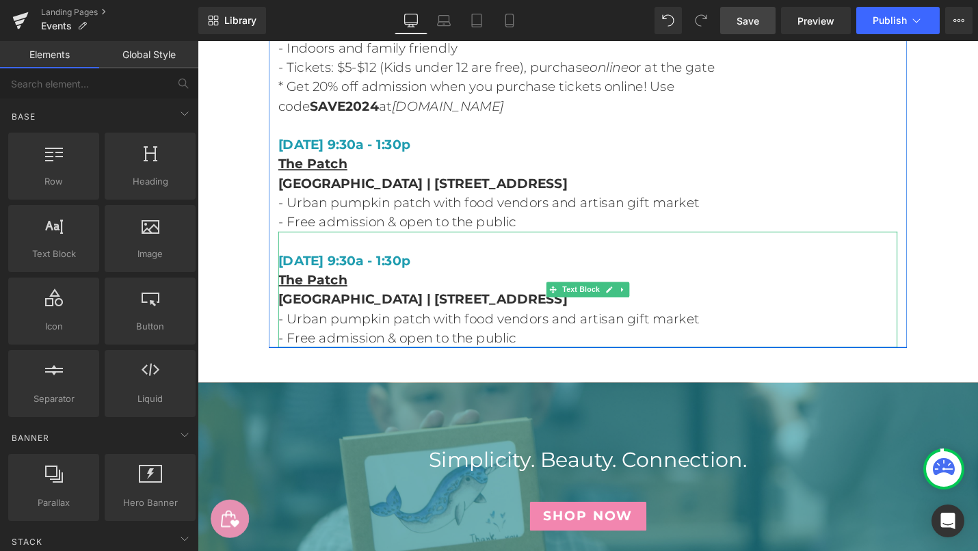
click at [651, 301] on icon at bounding box center [648, 305] width 8 height 8
click at [655, 301] on icon at bounding box center [656, 305] width 8 height 8
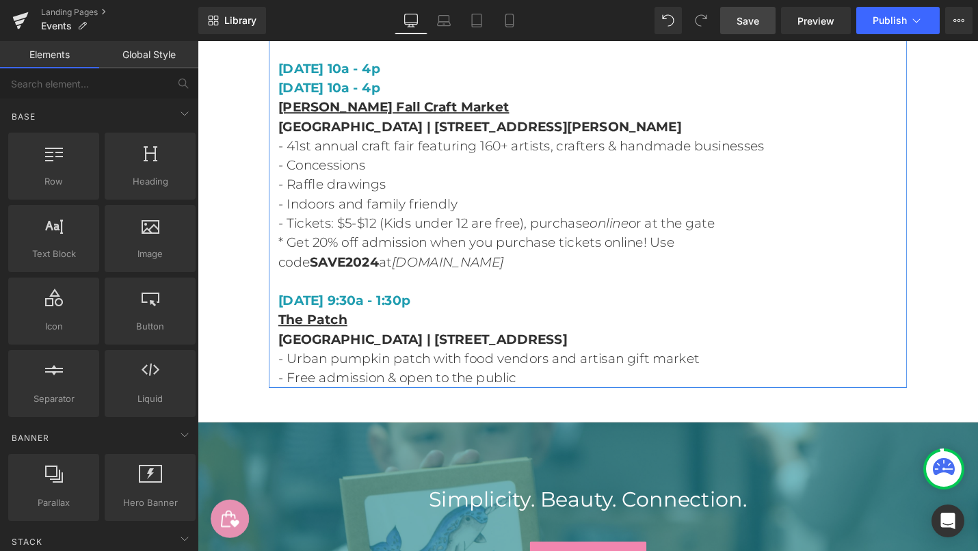
scroll to position [7196, 0]
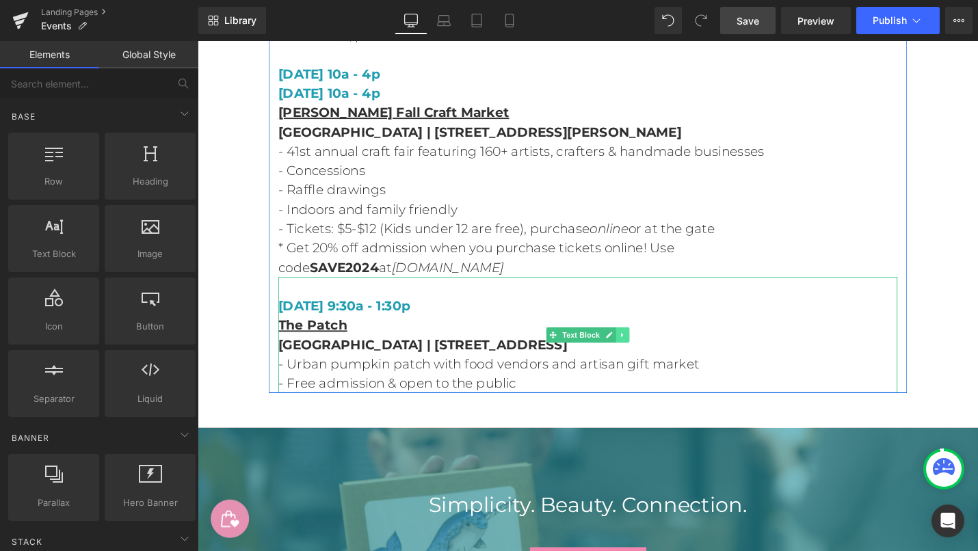
click at [648, 351] on icon at bounding box center [647, 353] width 2 height 5
click at [658, 349] on icon at bounding box center [656, 353] width 8 height 8
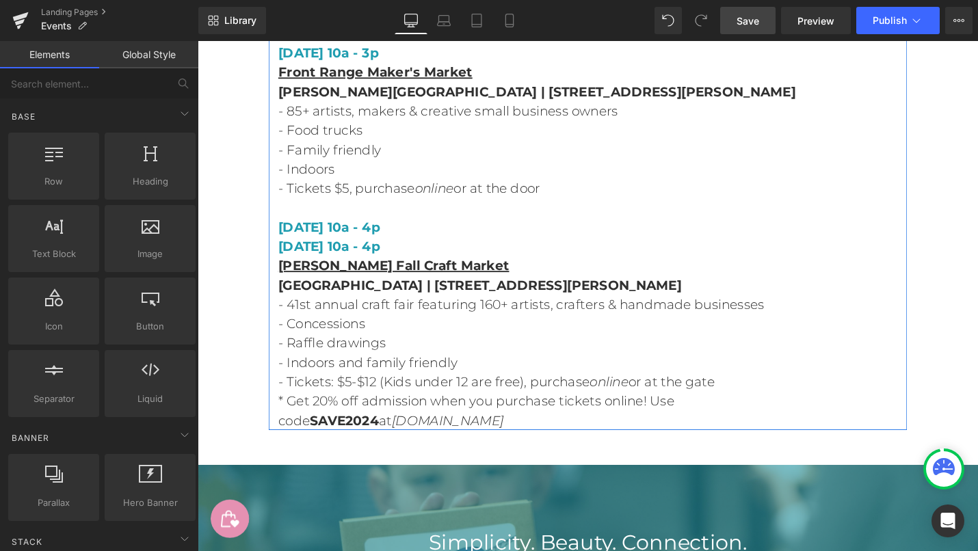
scroll to position [7033, 0]
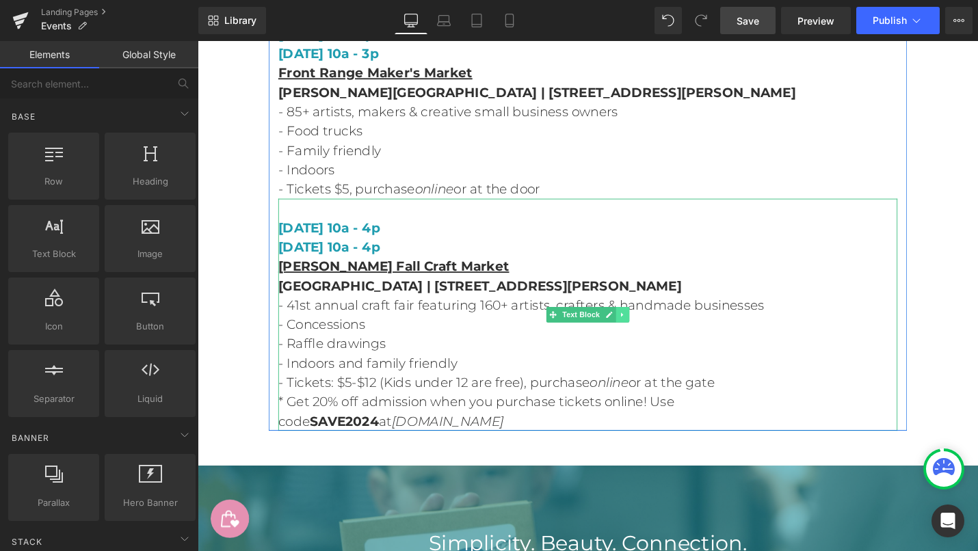
click at [649, 328] on icon at bounding box center [648, 332] width 8 height 8
click at [653, 328] on icon at bounding box center [656, 332] width 8 height 8
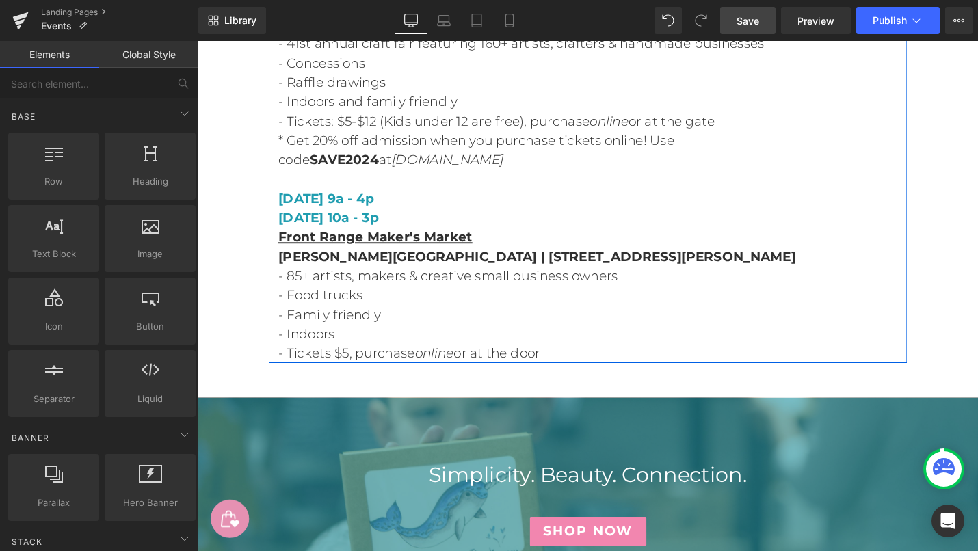
scroll to position [6848, 0]
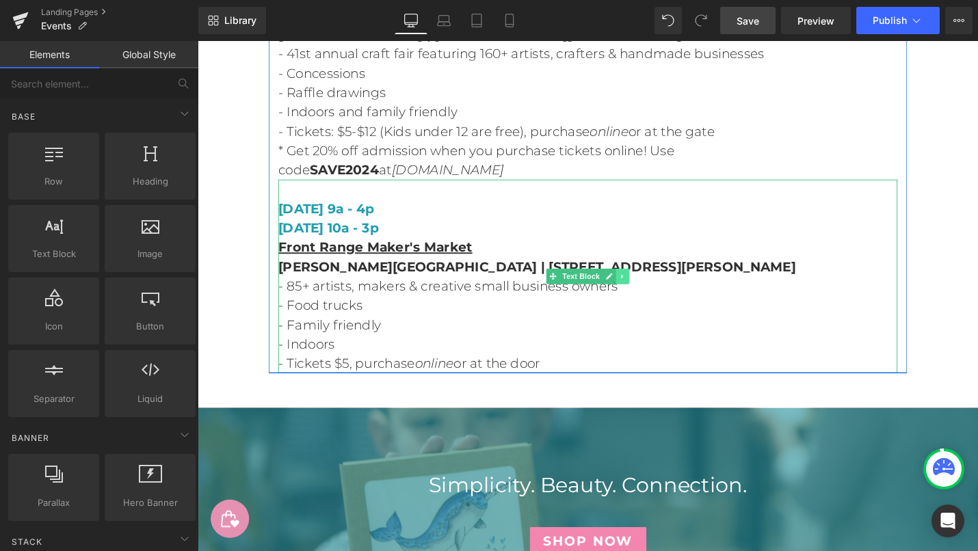
click at [649, 287] on icon at bounding box center [648, 291] width 8 height 8
click at [650, 282] on link at bounding box center [655, 290] width 14 height 16
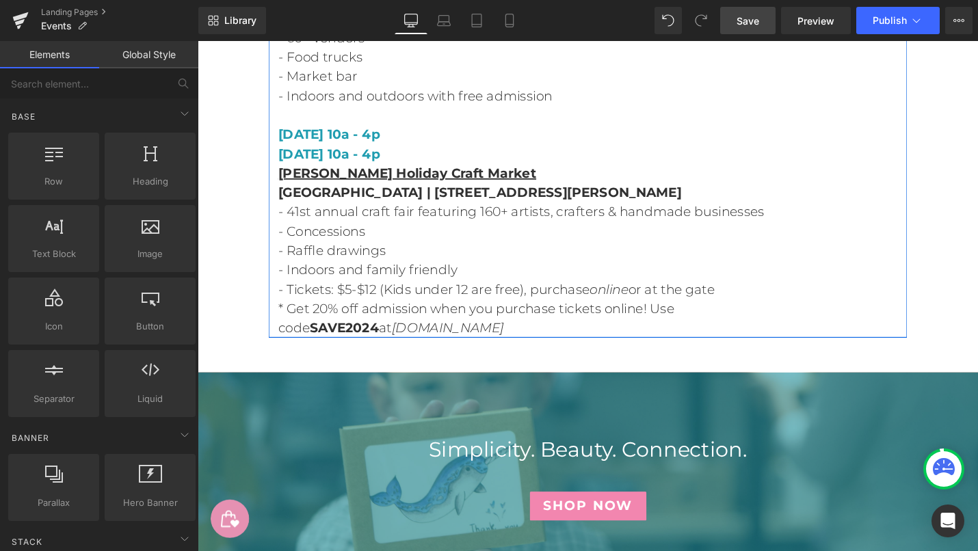
scroll to position [6679, 0]
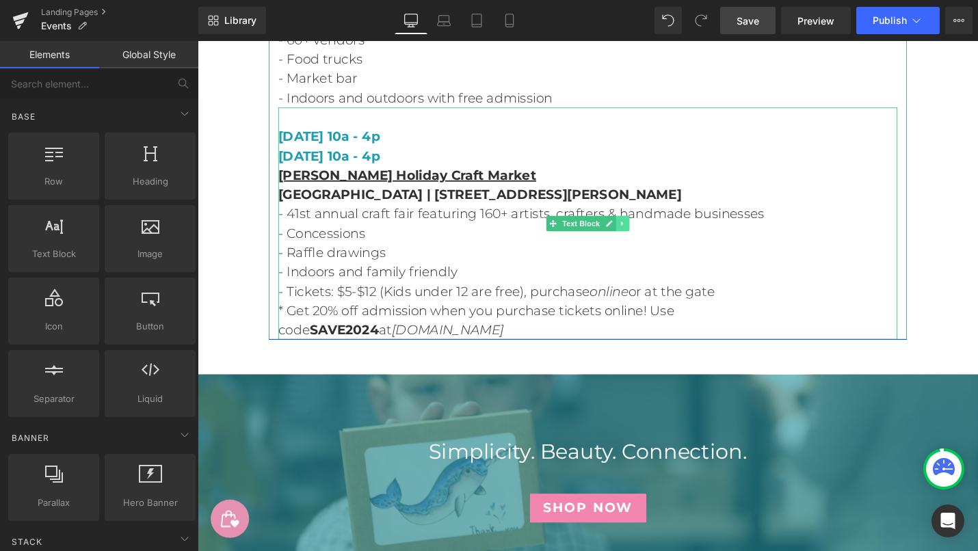
click at [650, 230] on icon at bounding box center [648, 234] width 8 height 8
click at [657, 230] on icon at bounding box center [656, 234] width 8 height 8
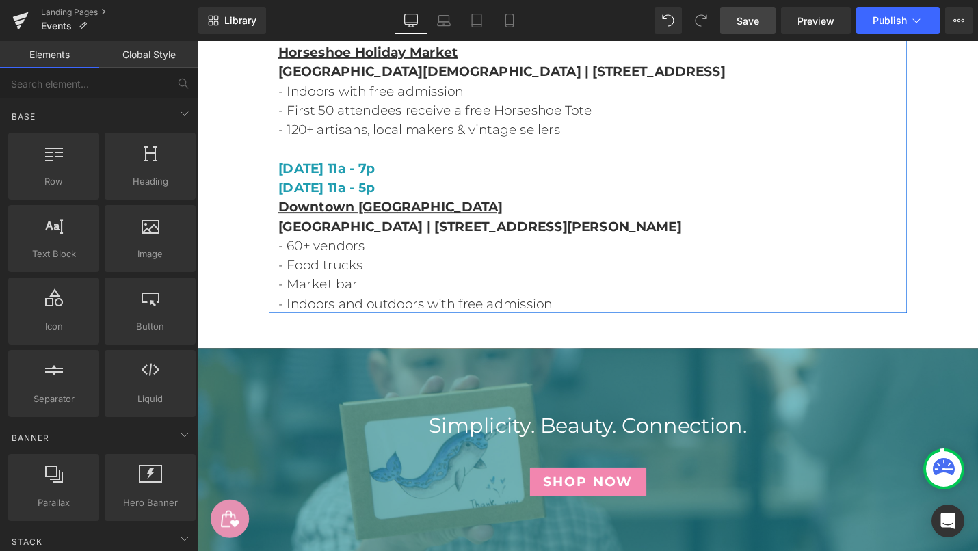
scroll to position [6437, 0]
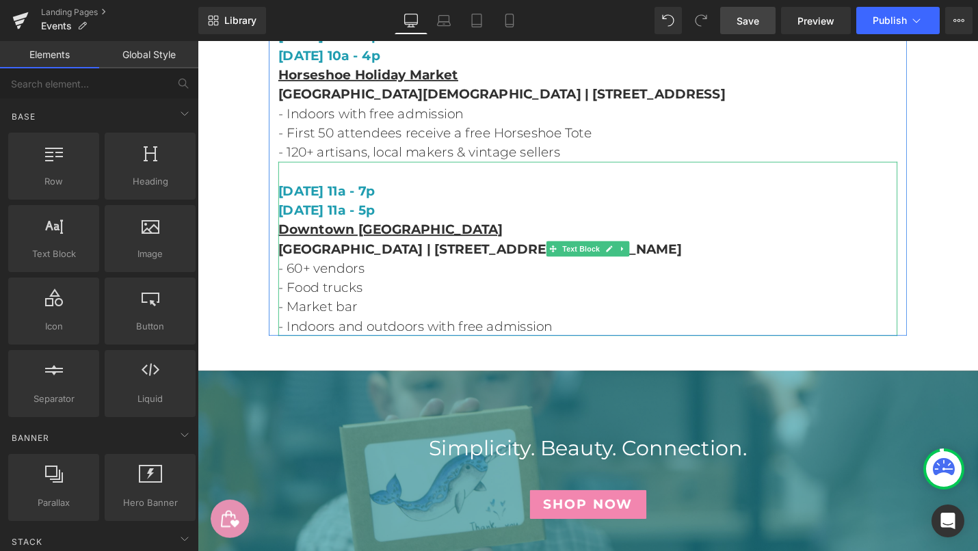
click at [856, 251] on p "[GEOGRAPHIC_DATA] | [STREET_ADDRESS][PERSON_NAME]" at bounding box center [611, 261] width 657 height 21
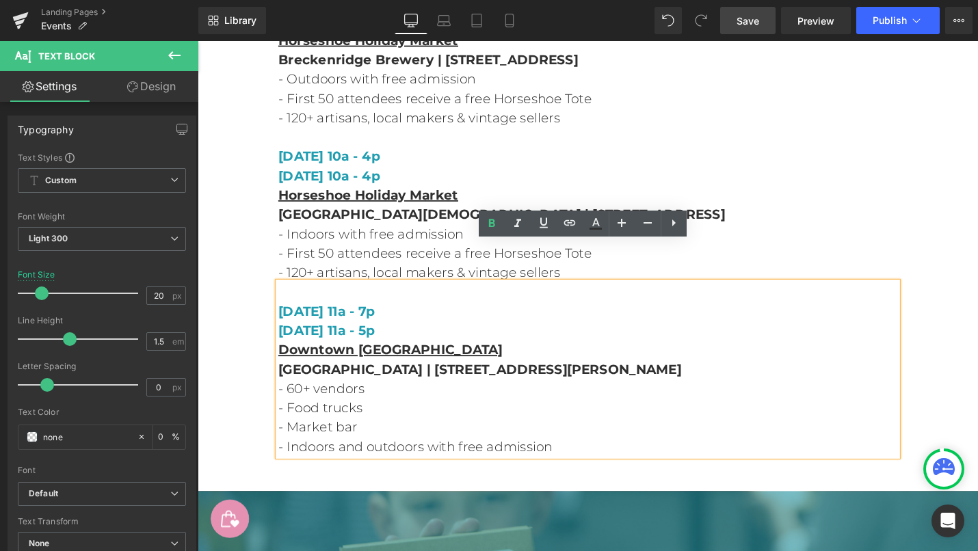
scroll to position [6309, 0]
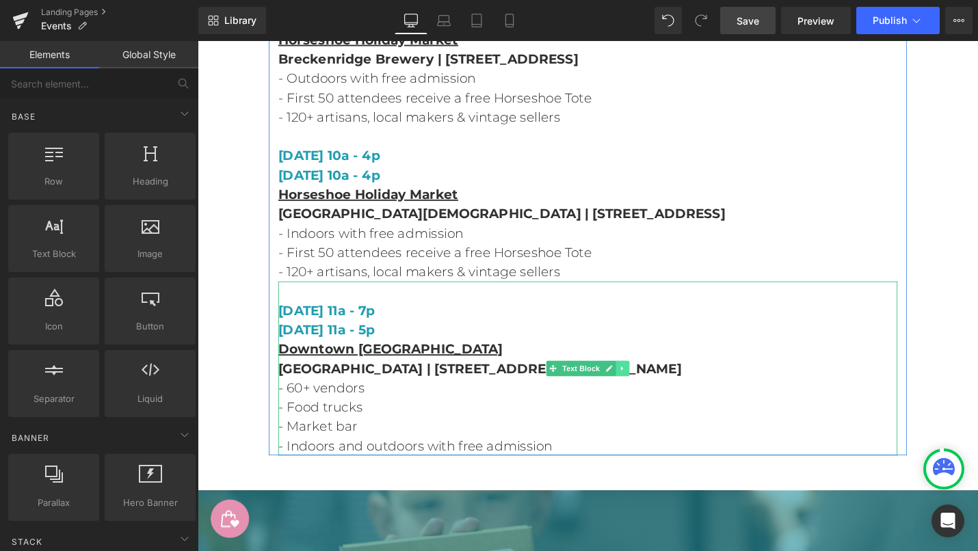
click at [653, 380] on link at bounding box center [649, 388] width 14 height 16
click at [656, 384] on icon at bounding box center [656, 388] width 8 height 8
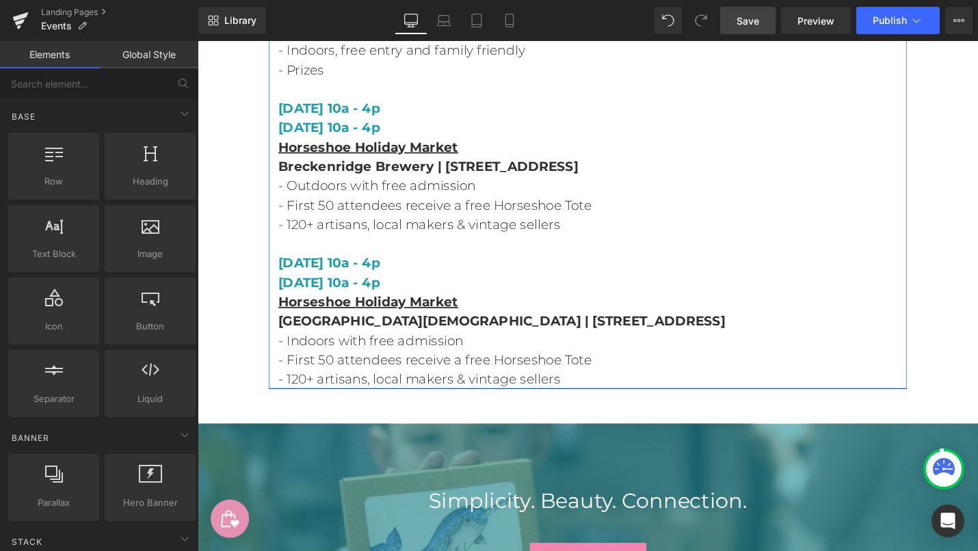
scroll to position [6195, 0]
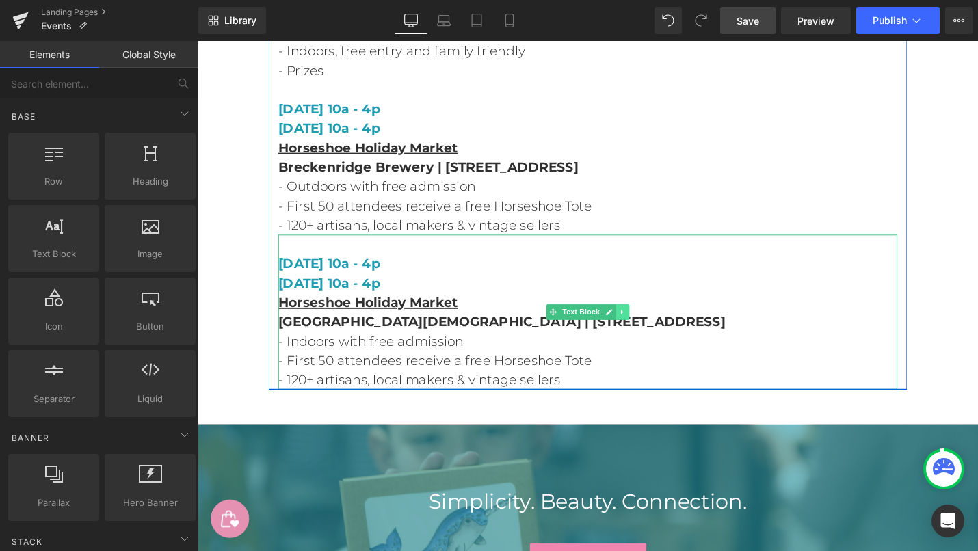
click at [652, 325] on icon at bounding box center [648, 329] width 8 height 8
click at [654, 325] on icon at bounding box center [656, 329] width 8 height 8
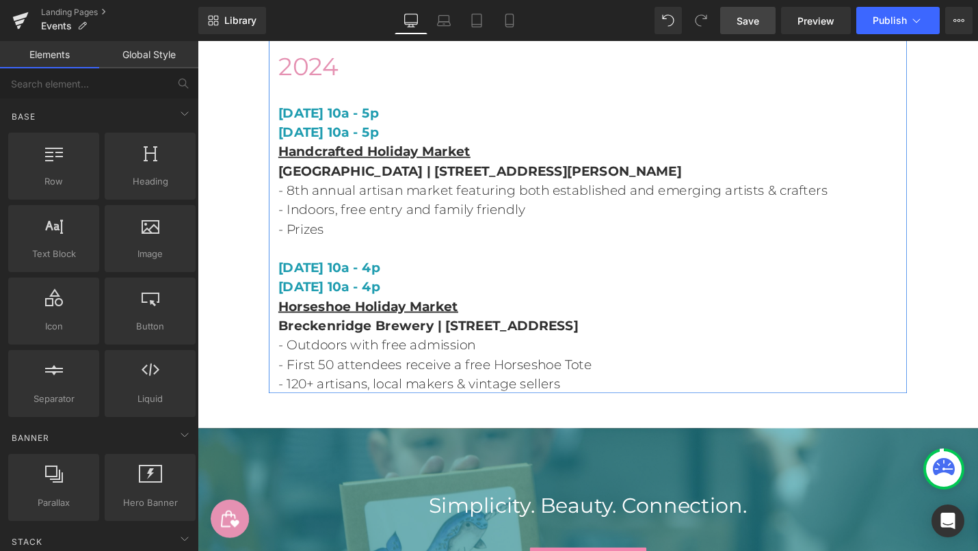
scroll to position [5993, 0]
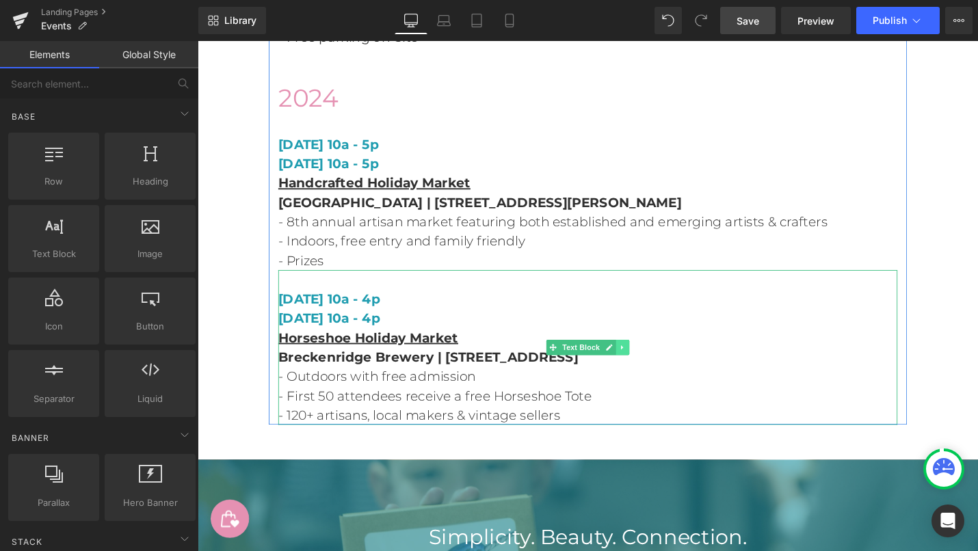
click at [652, 358] on link at bounding box center [649, 366] width 14 height 16
click at [652, 362] on icon at bounding box center [656, 366] width 8 height 8
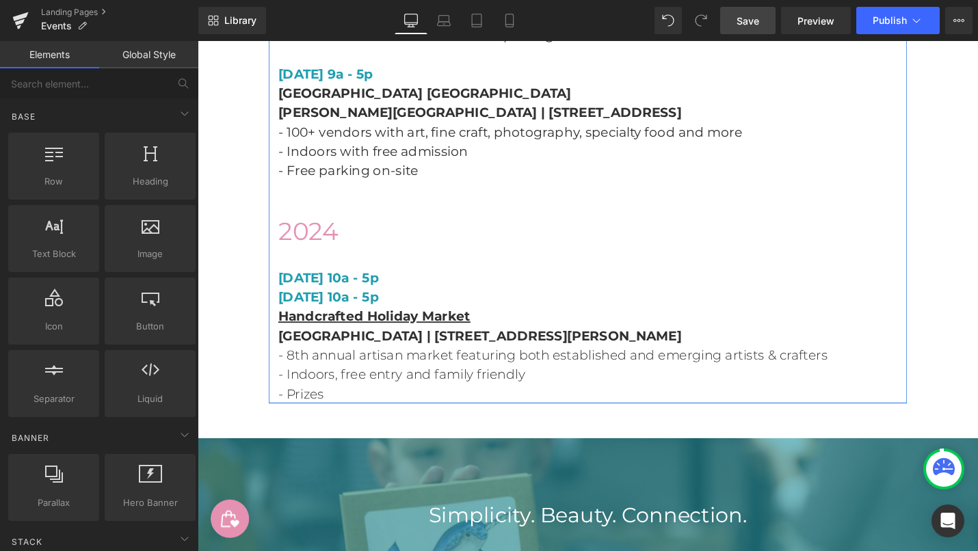
scroll to position [5850, 0]
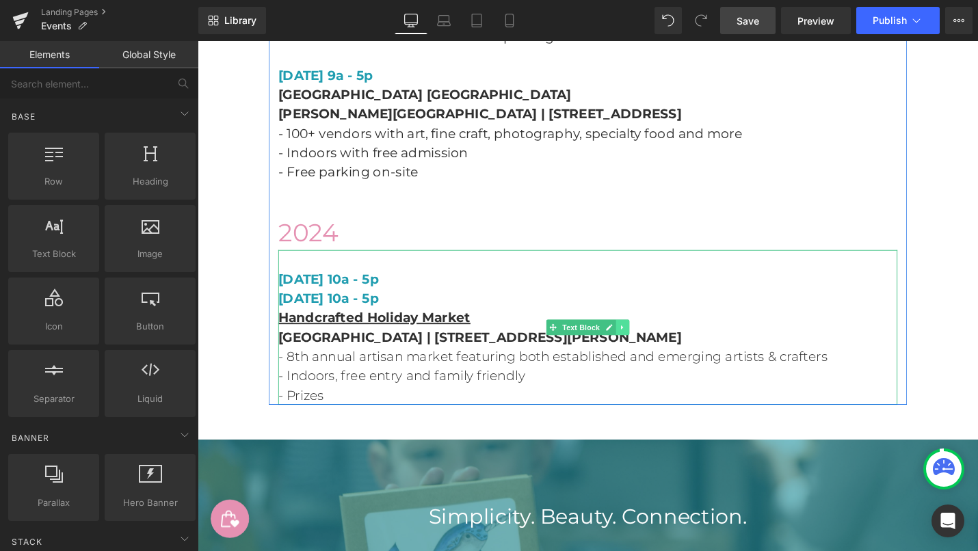
click at [651, 341] on icon at bounding box center [648, 345] width 8 height 8
click at [652, 341] on icon at bounding box center [656, 345] width 8 height 8
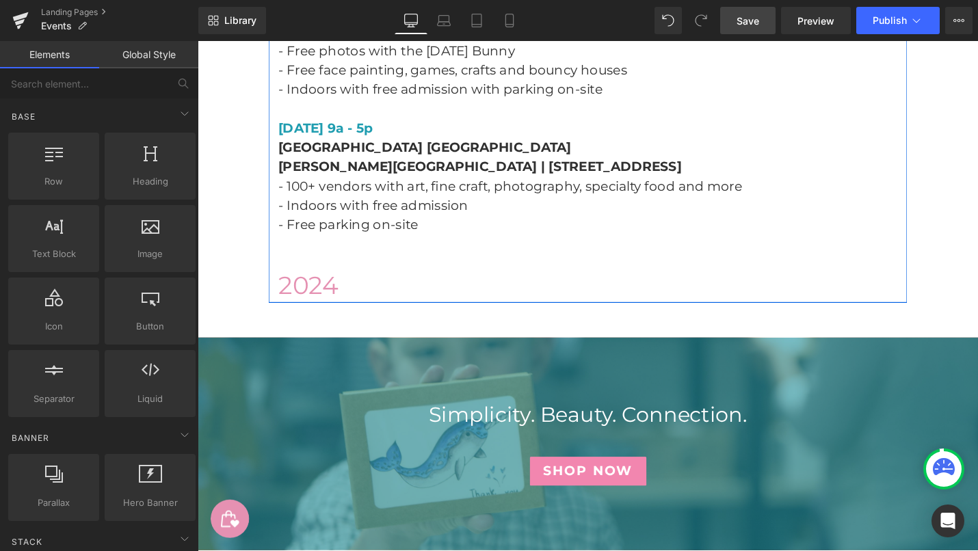
scroll to position [5796, 0]
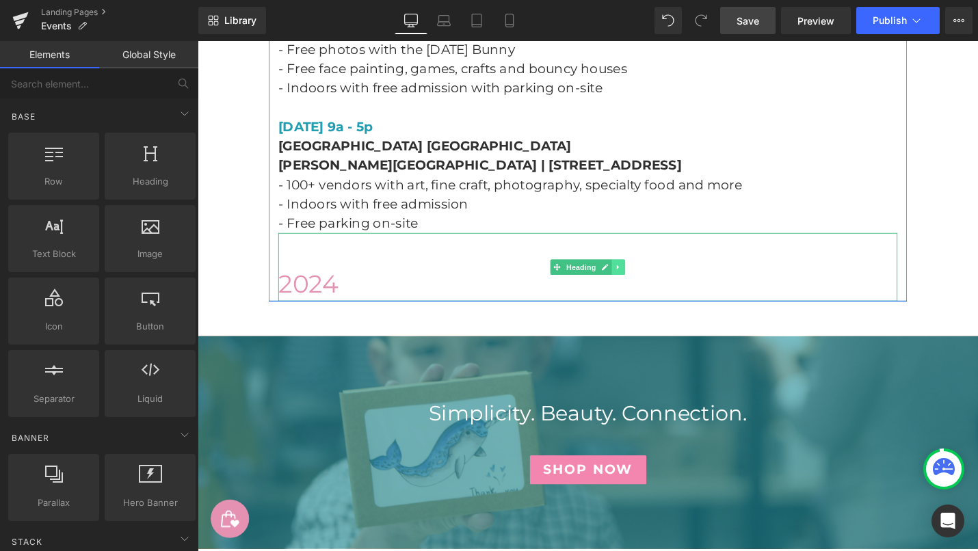
click at [641, 273] on link at bounding box center [644, 281] width 14 height 16
click at [652, 277] on icon at bounding box center [652, 281] width 8 height 8
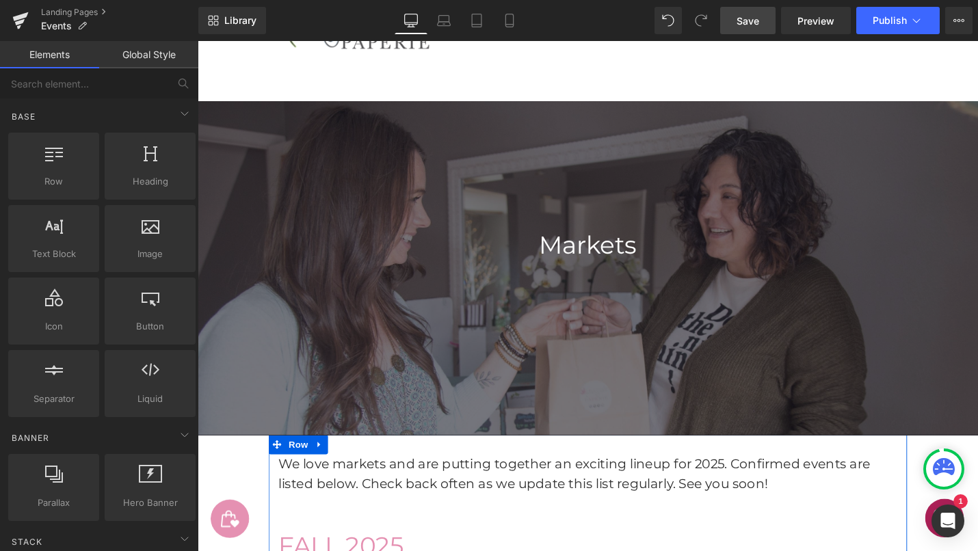
scroll to position [0, 0]
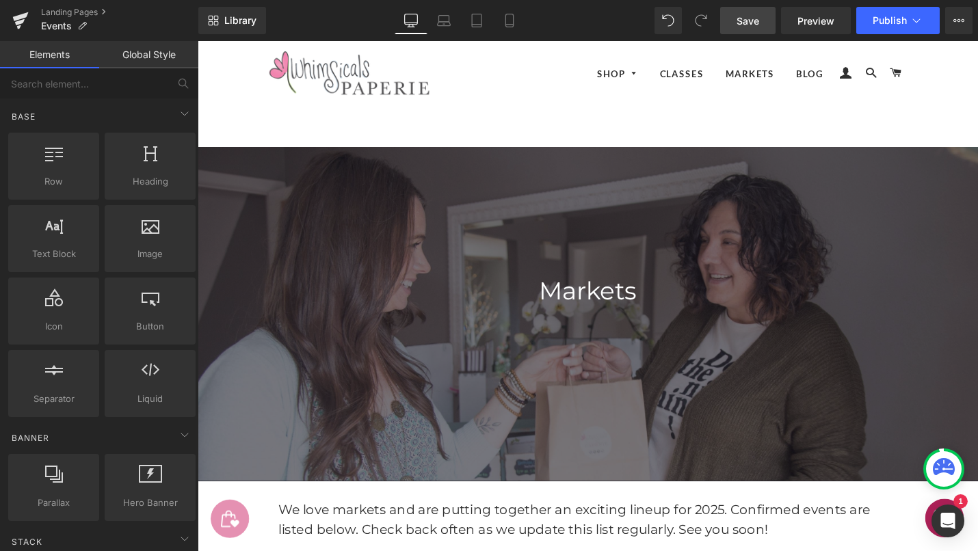
click at [733, 13] on link "Save" at bounding box center [747, 20] width 55 height 27
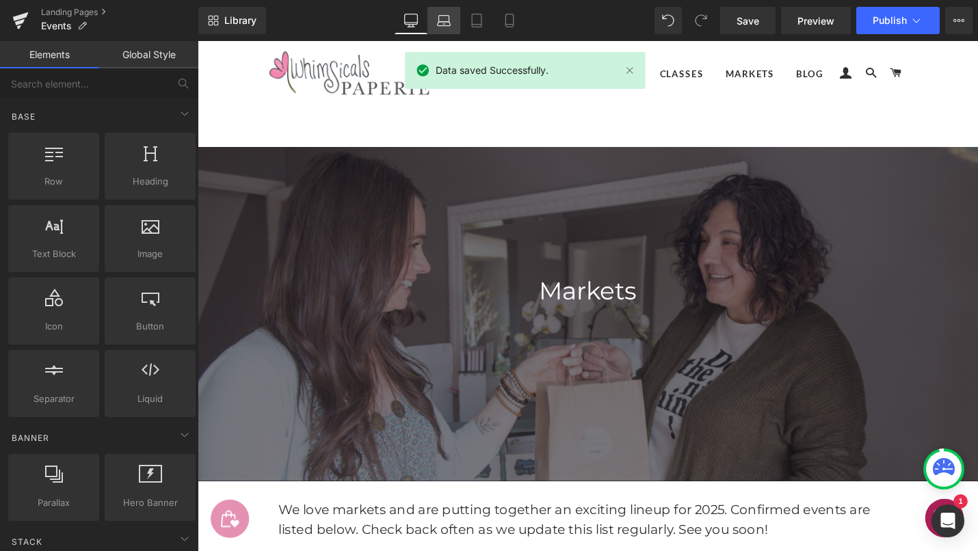
click at [449, 21] on icon at bounding box center [444, 19] width 10 height 6
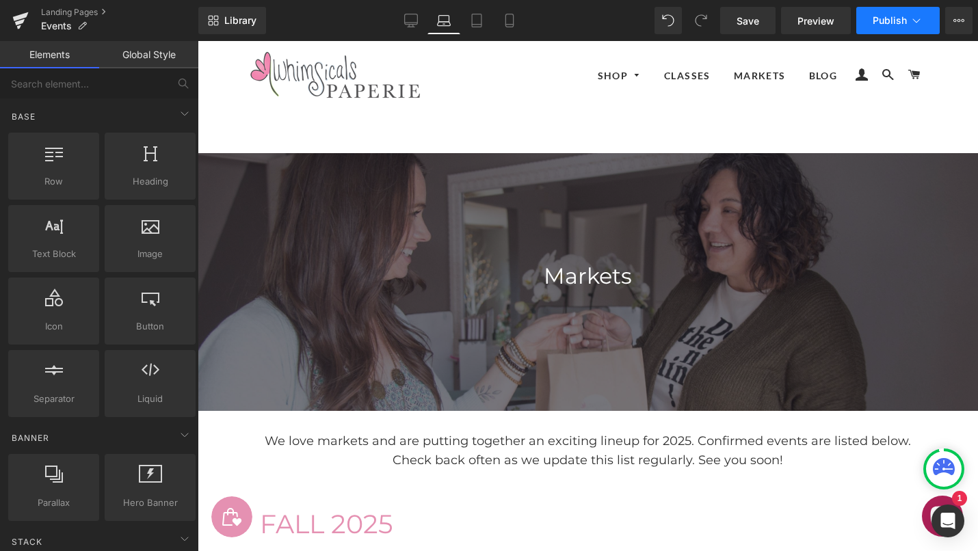
click at [888, 25] on span "Publish" at bounding box center [890, 20] width 34 height 11
click at [513, 21] on icon at bounding box center [509, 20] width 8 height 13
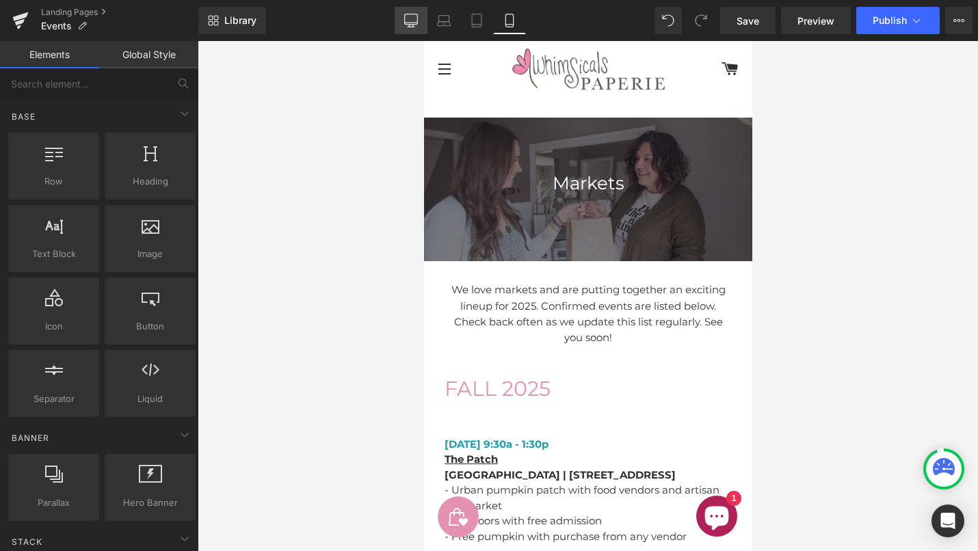
click at [404, 21] on link "Desktop" at bounding box center [411, 20] width 33 height 27
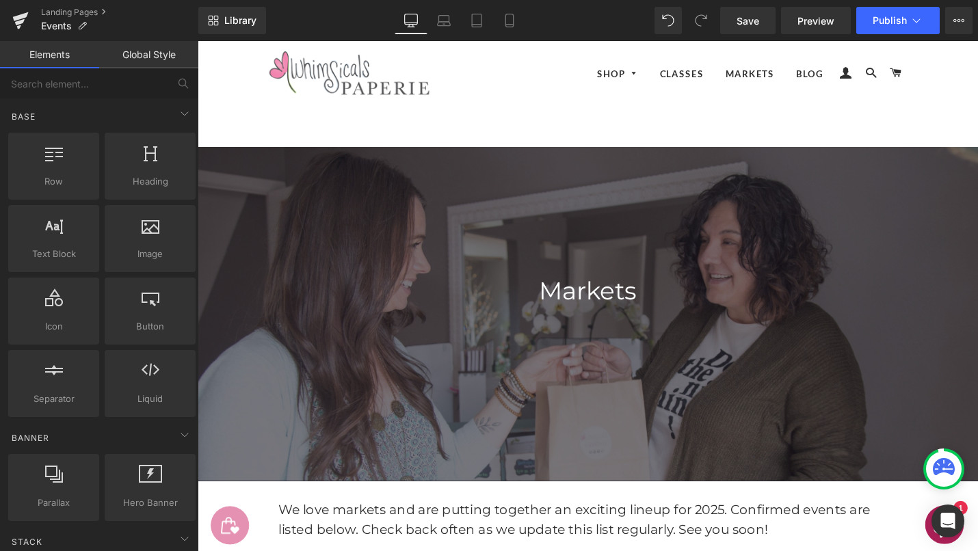
scroll to position [112, 0]
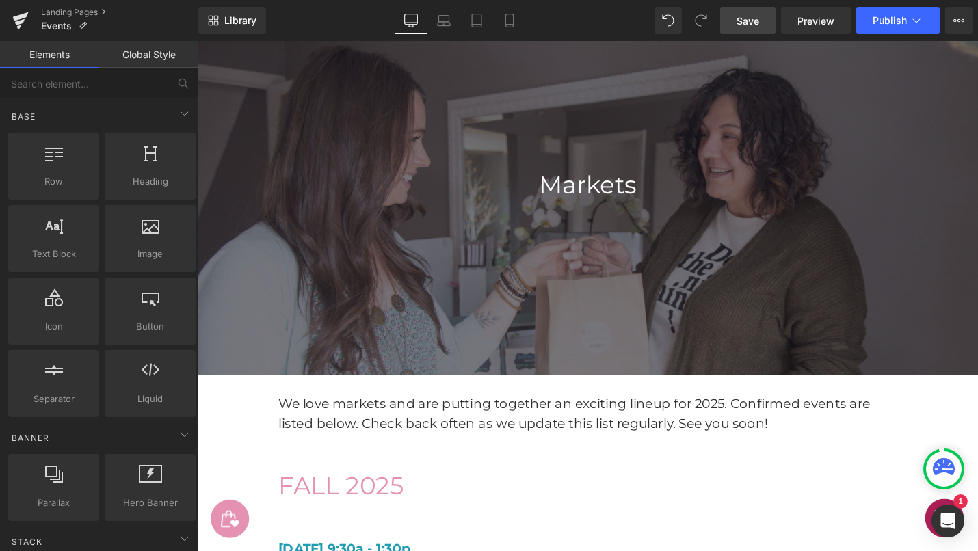
click at [737, 23] on link "Save" at bounding box center [747, 20] width 55 height 27
click at [885, 23] on span "Publish" at bounding box center [890, 20] width 34 height 11
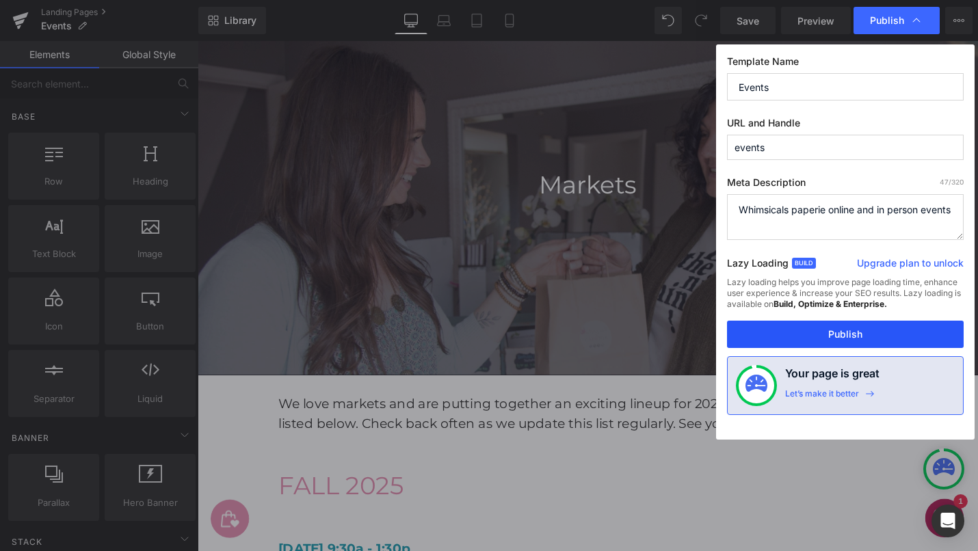
click at [845, 337] on button "Publish" at bounding box center [845, 334] width 237 height 27
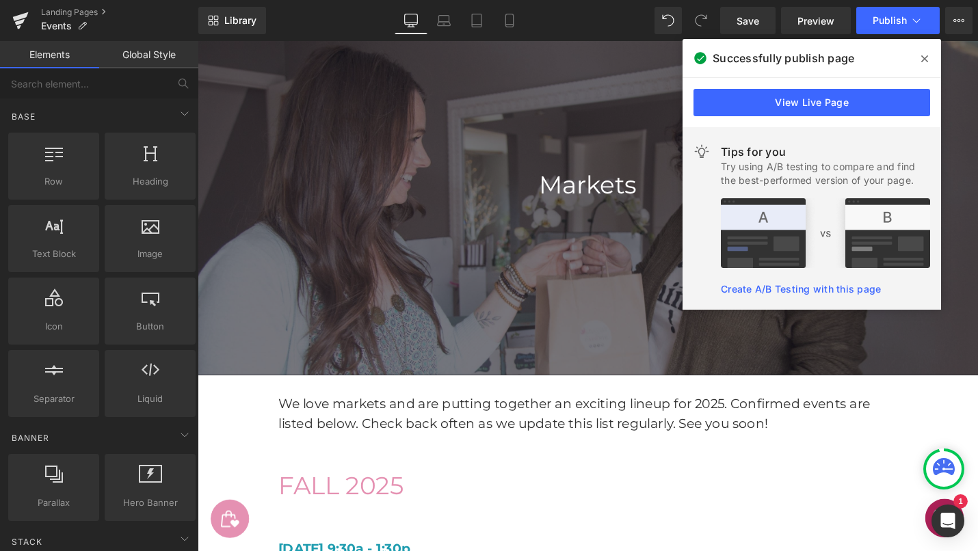
click at [440, 278] on div at bounding box center [612, 218] width 828 height 354
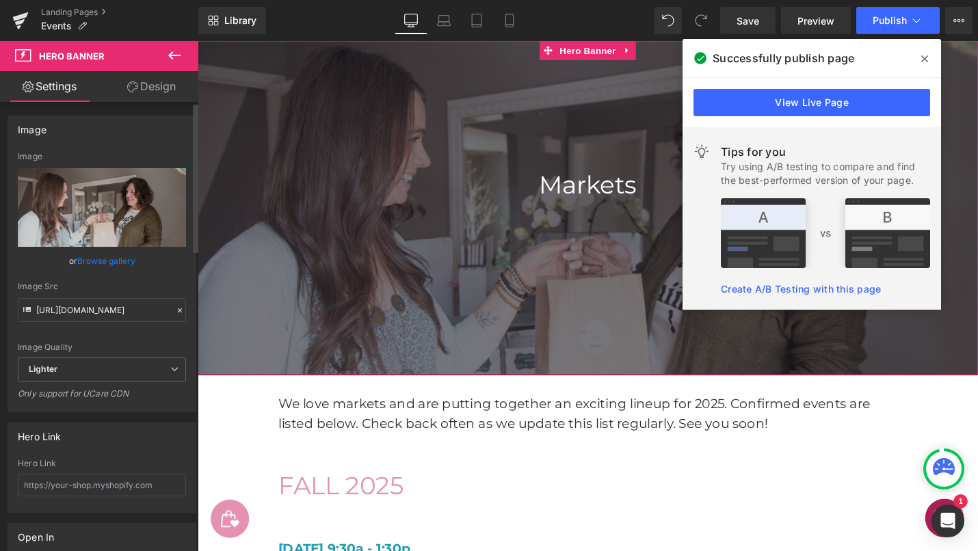
click at [101, 259] on link "Browse gallery" at bounding box center [106, 261] width 58 height 24
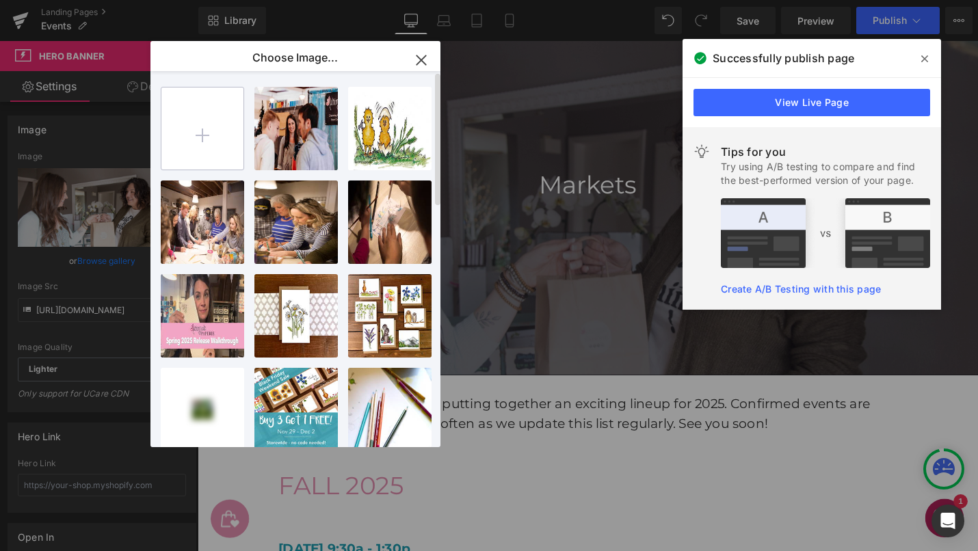
click at [202, 132] on input "file" at bounding box center [202, 129] width 82 height 82
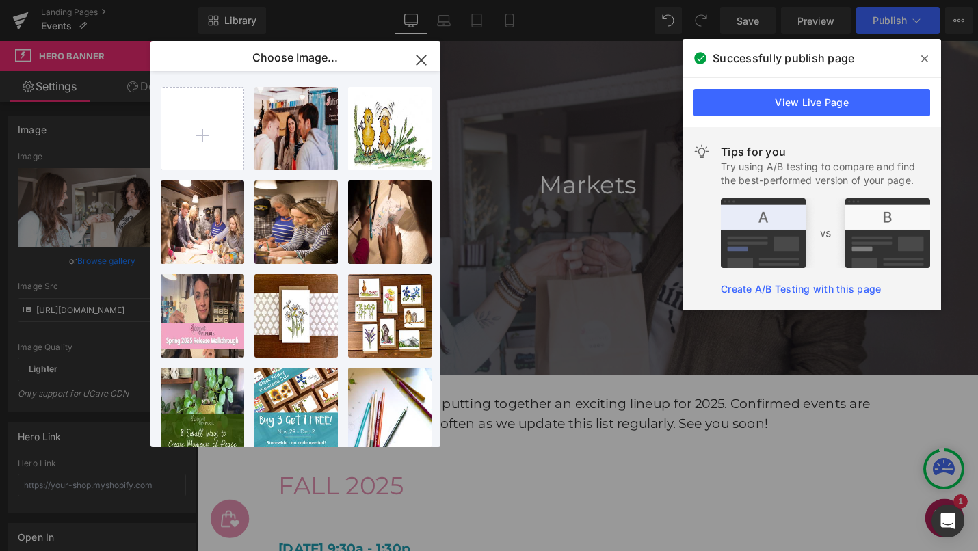
type input "C:\fakepath\Spring BAZAAR Zeppelin Station [PERSON_NAME] [DATE] wm-24.jpg"
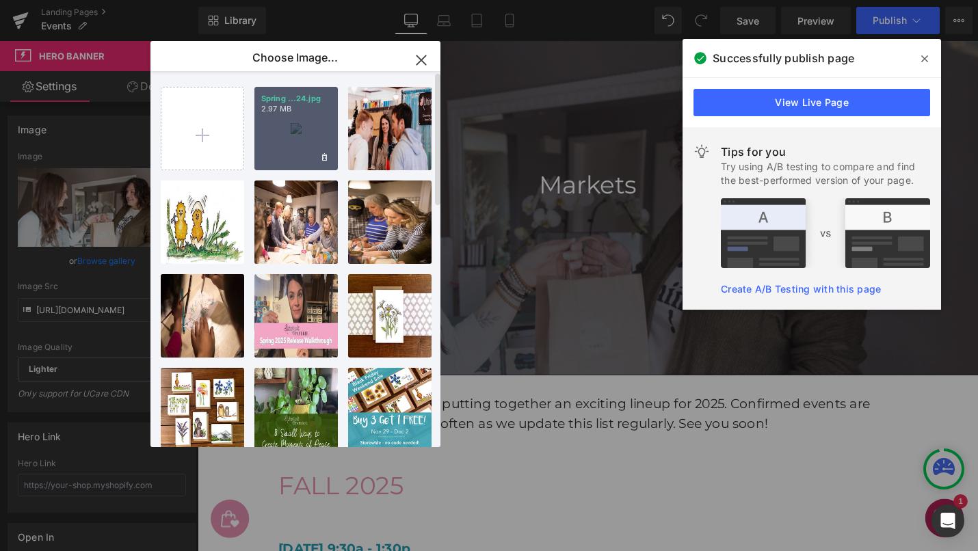
click at [287, 131] on div "Spring ...24.jpg 2.97 MB" at bounding box center [295, 128] width 83 height 83
type input "[URL][DOMAIN_NAME]"
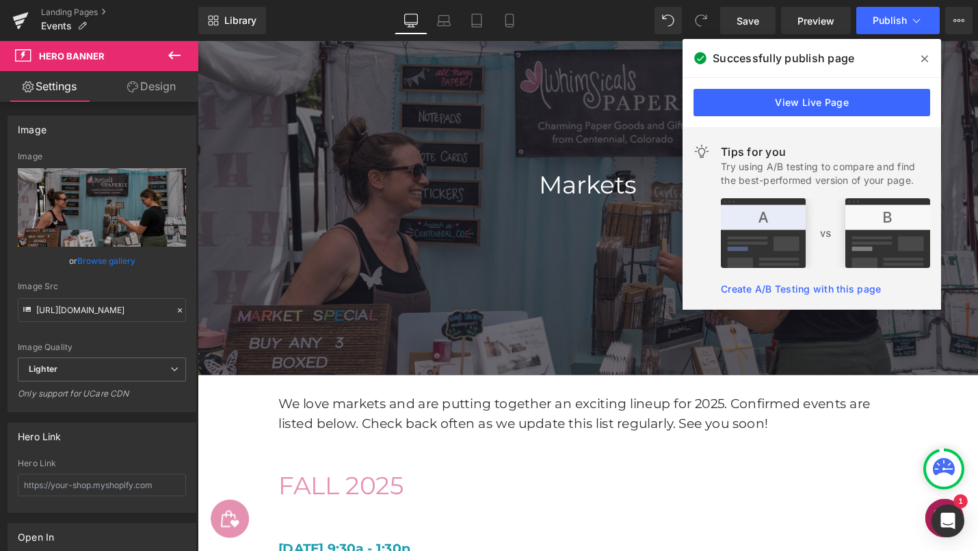
drag, startPoint x: 921, startPoint y: 57, endPoint x: 767, endPoint y: 16, distance: 159.1
click at [921, 57] on icon at bounding box center [924, 58] width 7 height 11
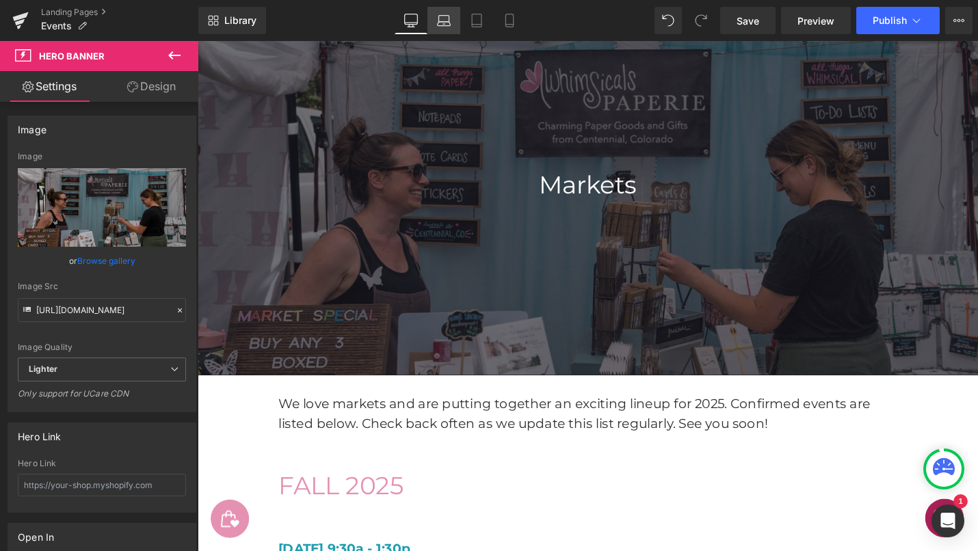
click at [449, 14] on icon at bounding box center [444, 21] width 14 height 14
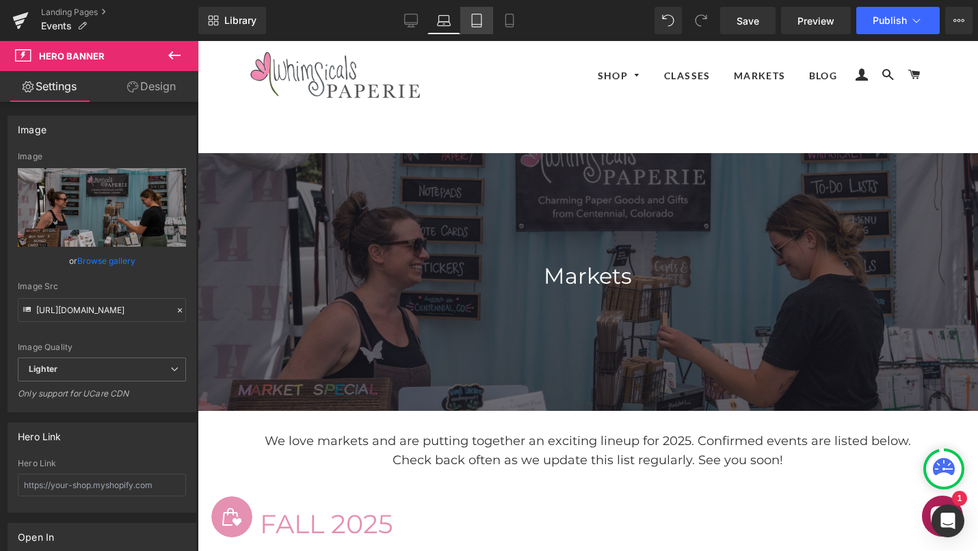
click at [475, 18] on icon at bounding box center [477, 21] width 14 height 14
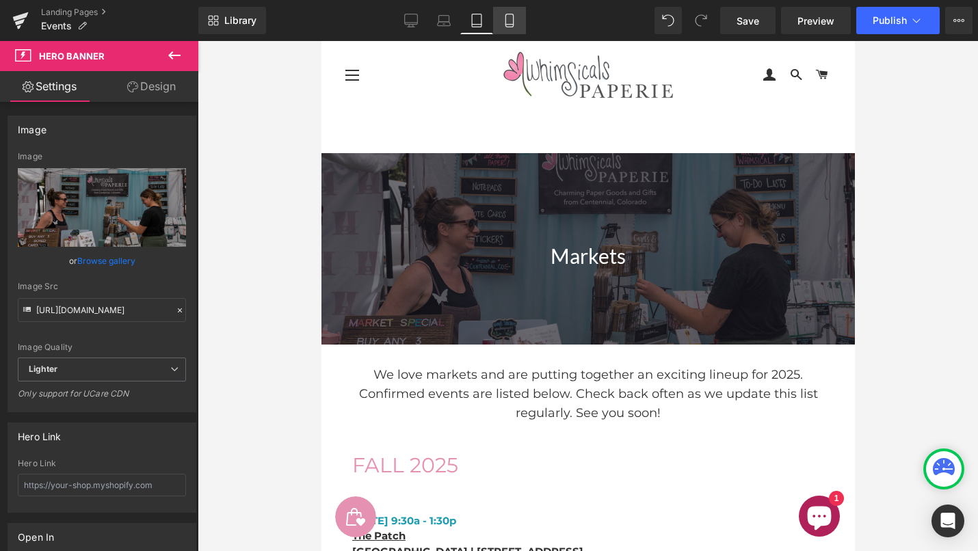
click at [512, 21] on icon at bounding box center [510, 21] width 14 height 14
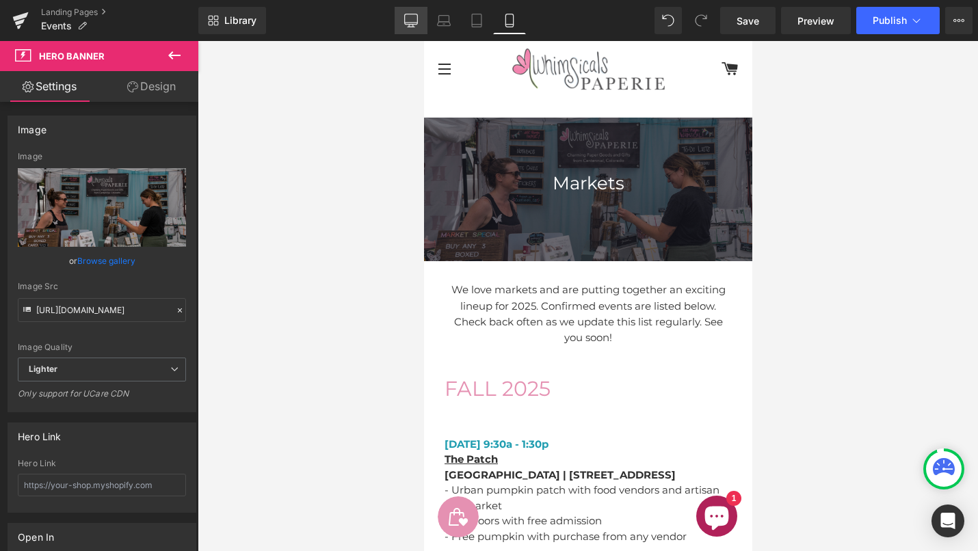
click at [409, 17] on icon at bounding box center [411, 21] width 14 height 14
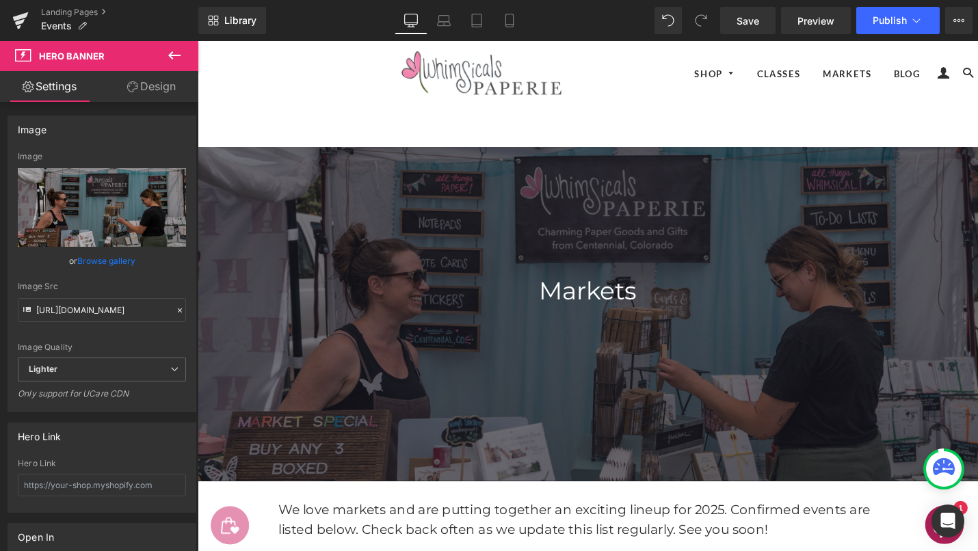
scroll to position [36, 0]
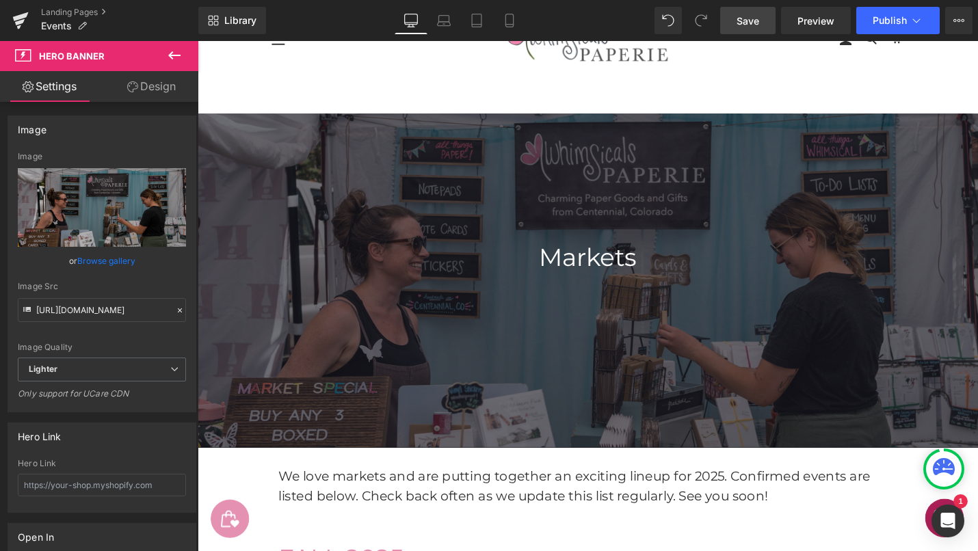
click at [744, 18] on span "Save" at bounding box center [748, 21] width 23 height 14
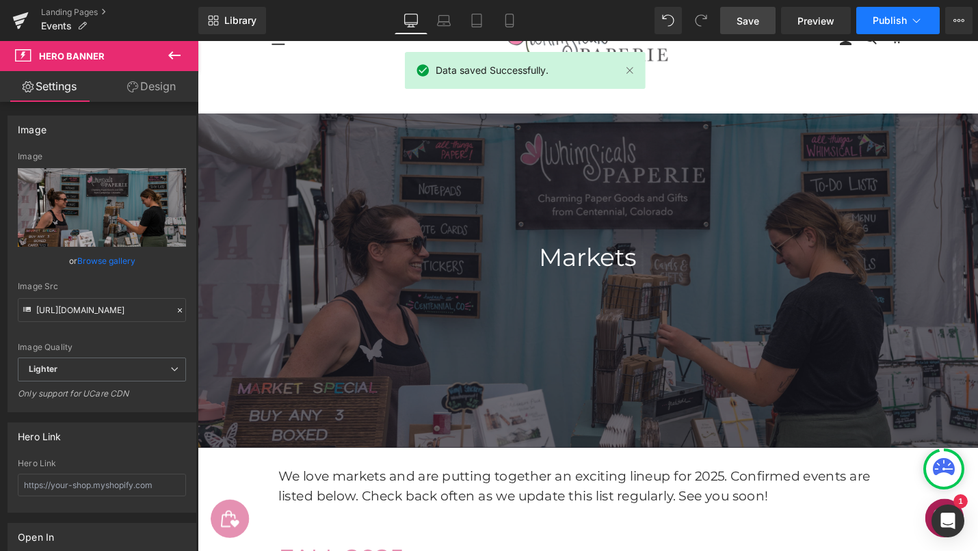
click at [889, 10] on button "Publish" at bounding box center [897, 20] width 83 height 27
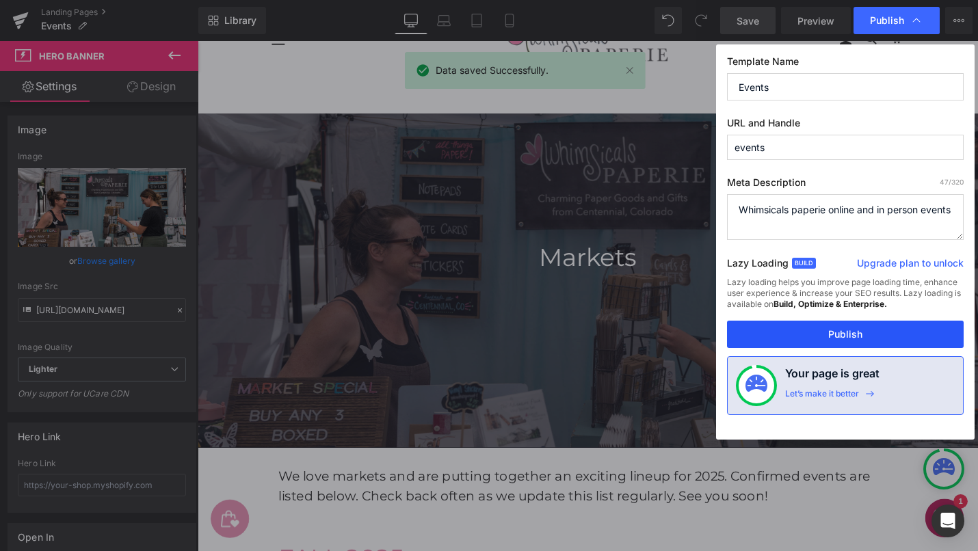
drag, startPoint x: 847, startPoint y: 331, endPoint x: 689, endPoint y: 308, distance: 159.7
click at [847, 331] on button "Publish" at bounding box center [845, 334] width 237 height 27
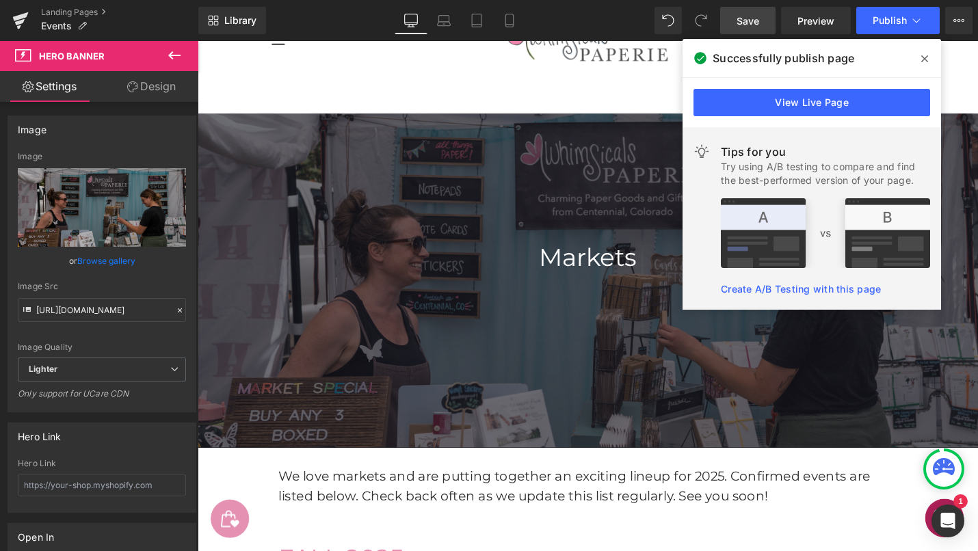
click at [924, 59] on icon at bounding box center [924, 58] width 7 height 7
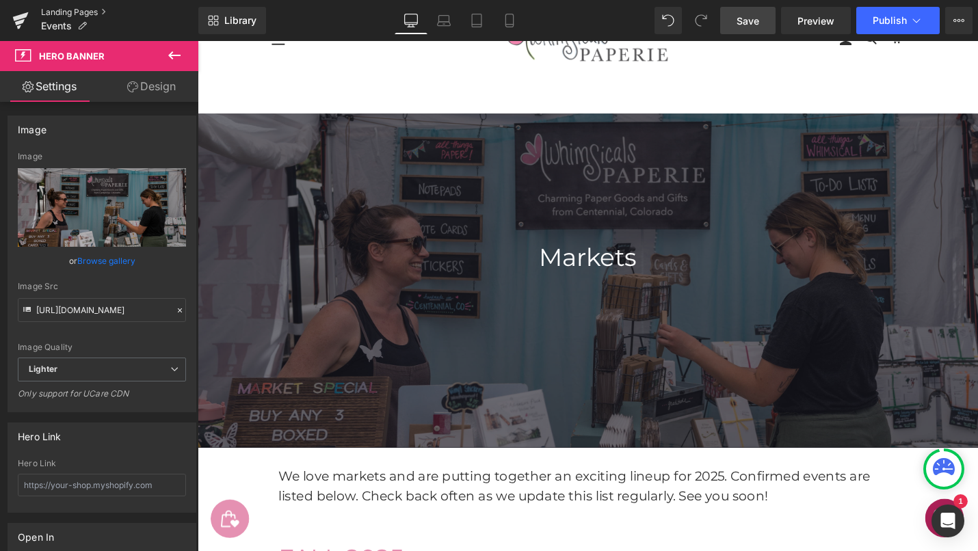
click at [67, 12] on link "Landing Pages" at bounding box center [119, 12] width 157 height 11
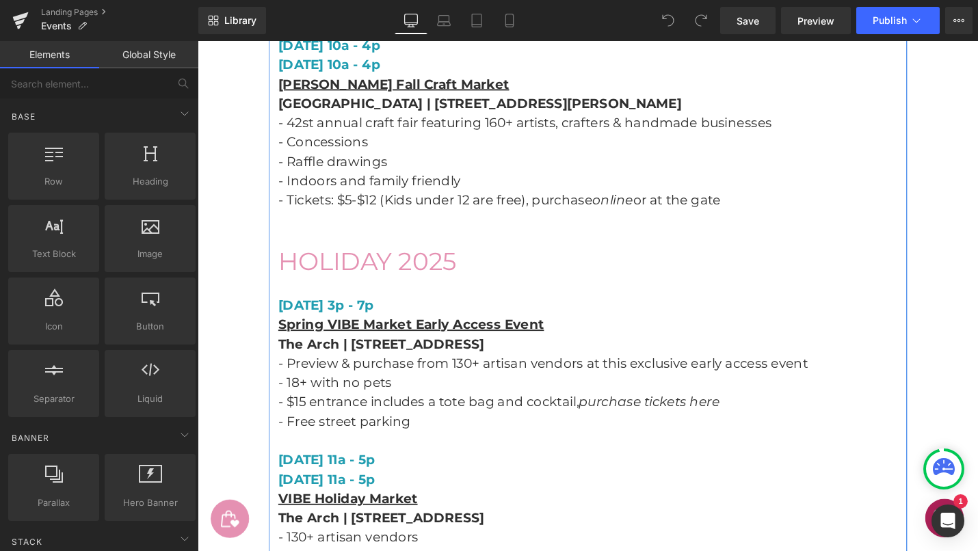
scroll to position [1126, 0]
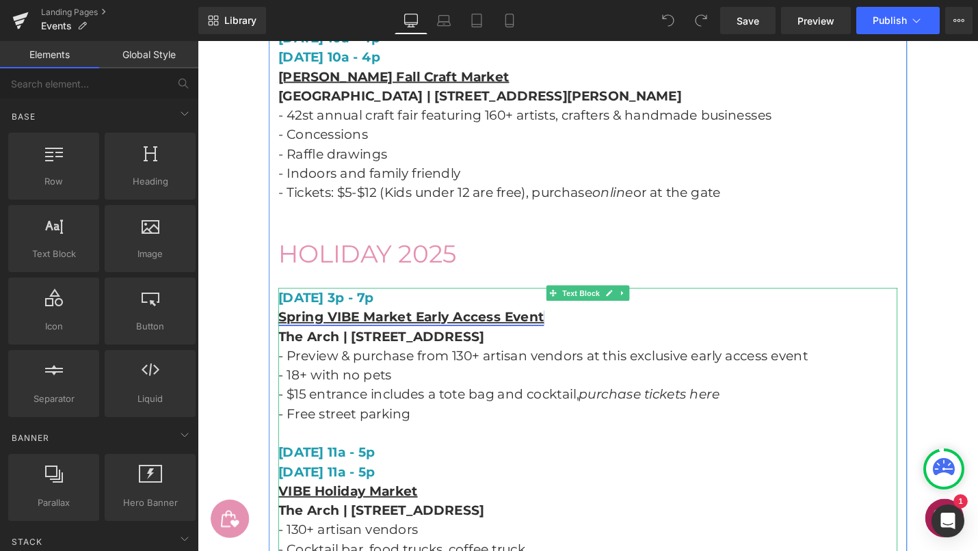
click at [335, 341] on link "Spring VIBE Market Early Access Event" at bounding box center [424, 334] width 282 height 16
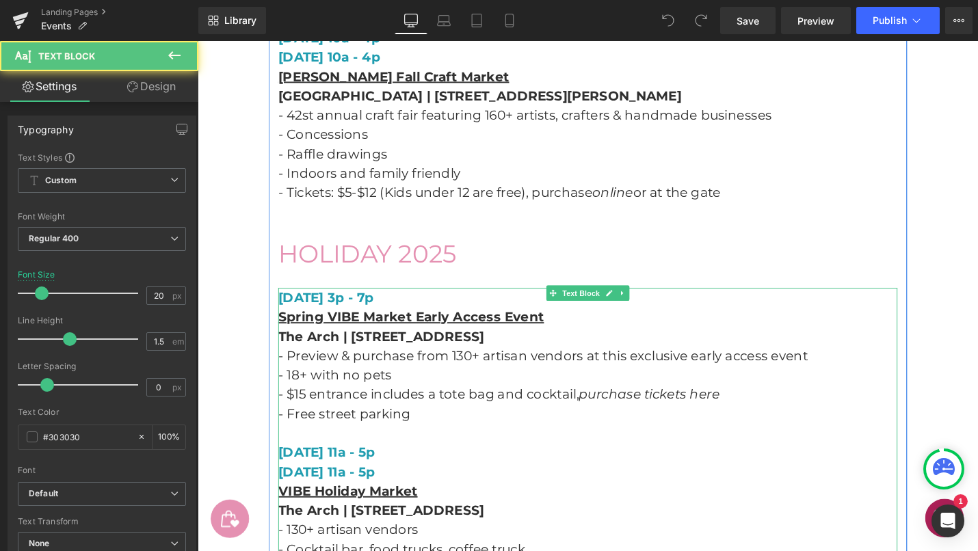
click at [666, 340] on p "Spring VIBE Market Early Access Event" at bounding box center [611, 334] width 657 height 21
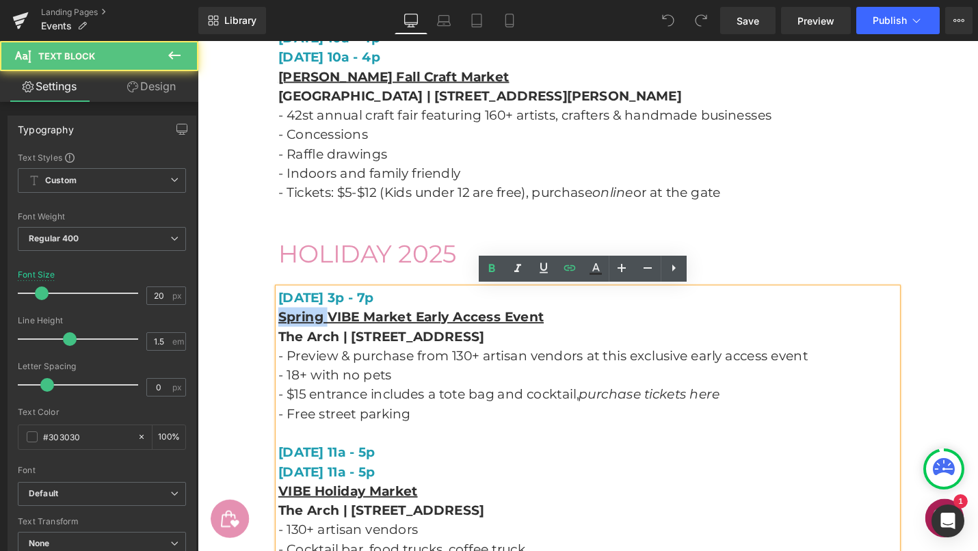
drag, startPoint x: 337, startPoint y: 335, endPoint x: 271, endPoint y: 334, distance: 65.7
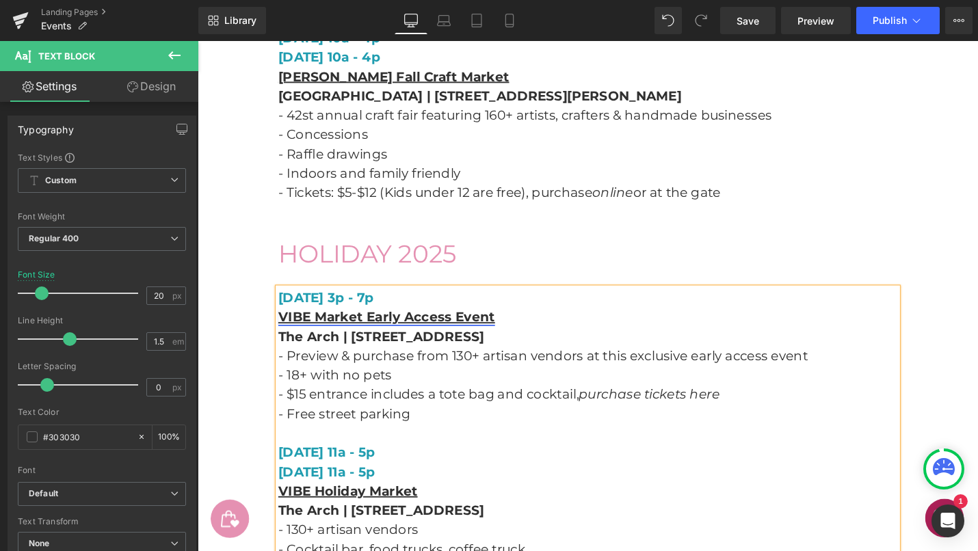
click at [321, 334] on link "VIBE Market Early Access Event" at bounding box center [398, 334] width 230 height 16
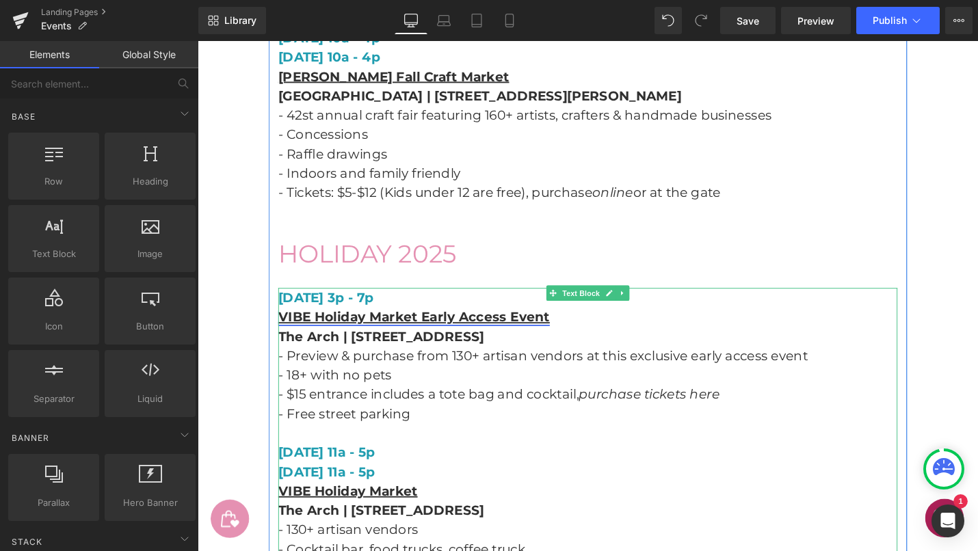
click at [538, 332] on link "VIBE Holiday Market Early Access Event" at bounding box center [427, 334] width 288 height 16
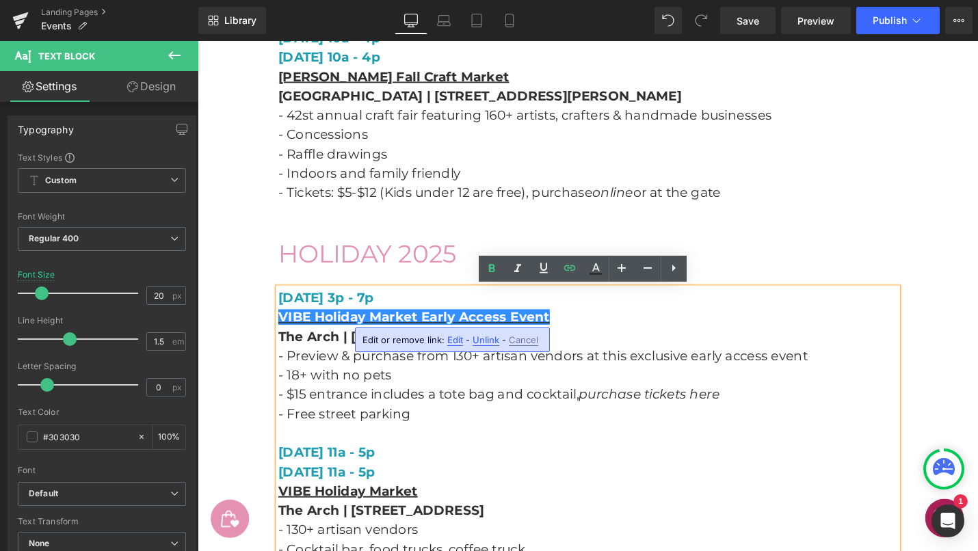
click at [455, 340] on span "Edit" at bounding box center [455, 340] width 16 height 12
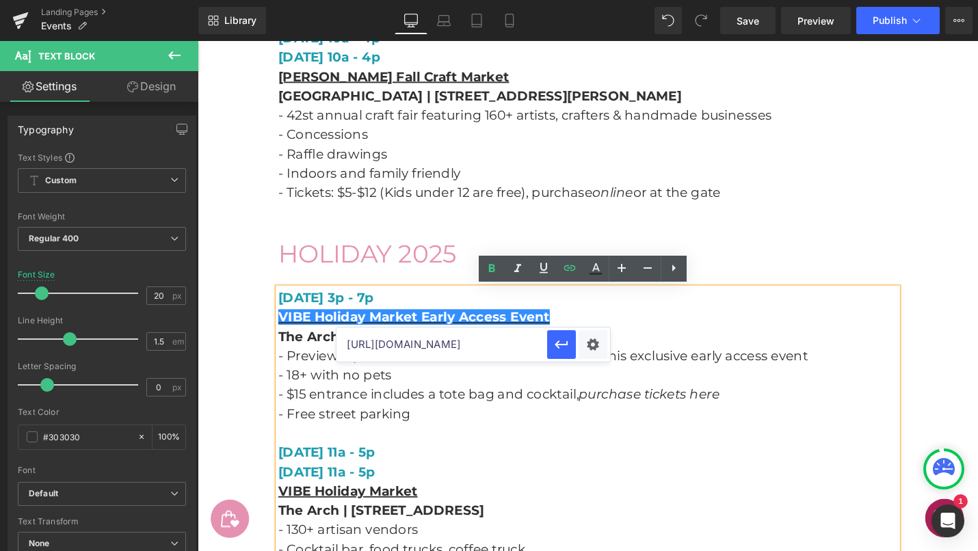
click at [455, 340] on input "https://vibeartisanmarkets.com/event/spring-early-access-event-denver/" at bounding box center [442, 345] width 211 height 34
click at [457, 341] on input "https://vibeartisanmarkets.com/event/spring-early-access-event-denver/" at bounding box center [442, 345] width 211 height 34
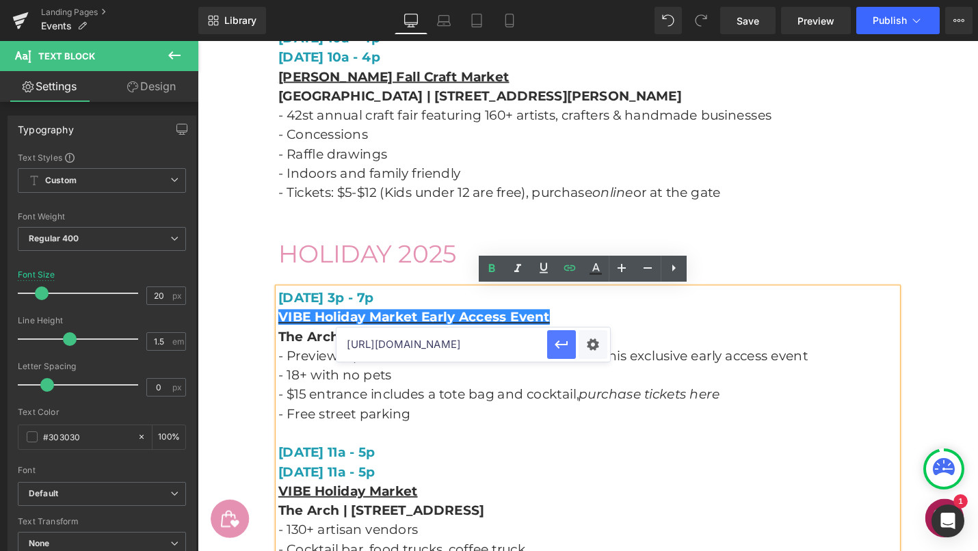
scroll to position [0, 181]
drag, startPoint x: 457, startPoint y: 341, endPoint x: 563, endPoint y: 341, distance: 106.0
click at [563, 341] on div "https://vibeartisanmarkets.com/event/spring-early-access-event-denver/" at bounding box center [474, 345] width 274 height 34
click at [448, 348] on input "https://vibeartisanmarkets.com/event/spring-early-access-event-denver/" at bounding box center [442, 345] width 211 height 34
click at [388, 345] on input "https://vibeartisanmarkets.com/event/spring-early-access-event-denver/" at bounding box center [442, 345] width 211 height 34
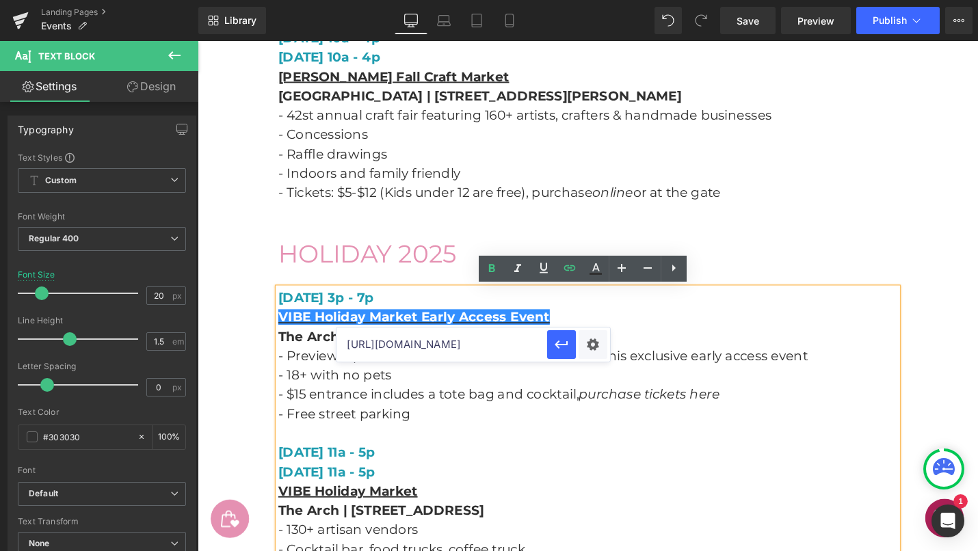
scroll to position [0, 150]
click at [388, 345] on input "https://vibeartisanmarkets.com/event/holiday-early-access-event-denver/" at bounding box center [442, 345] width 211 height 34
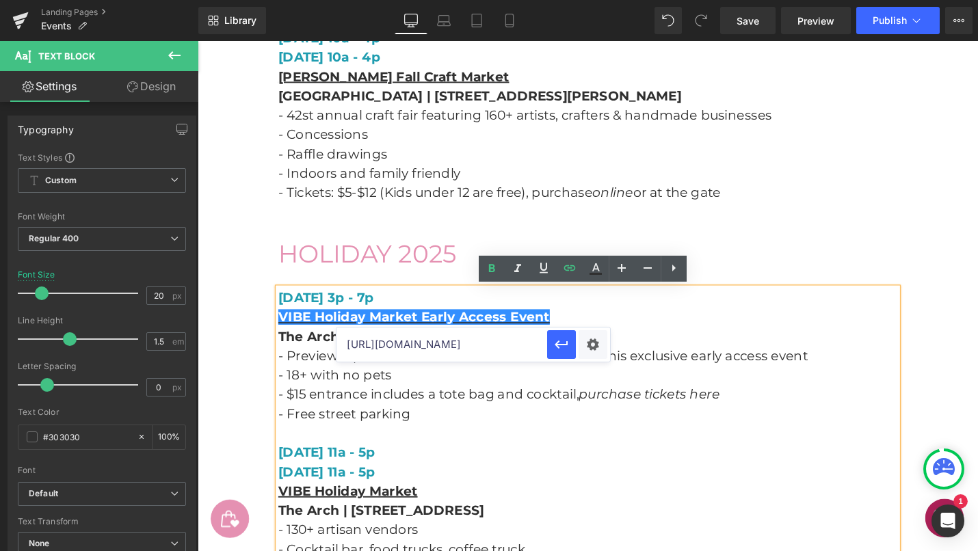
scroll to position [0, 0]
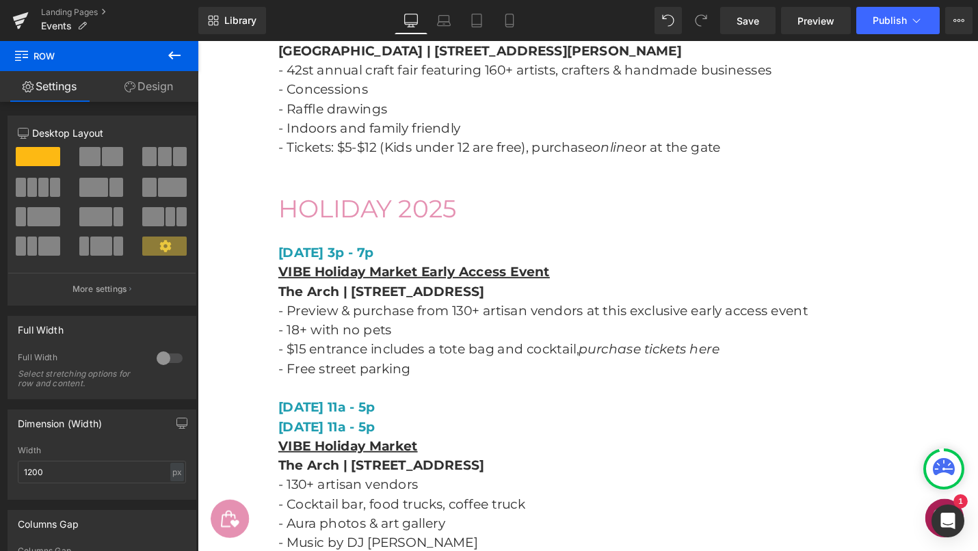
scroll to position [1174, 0]
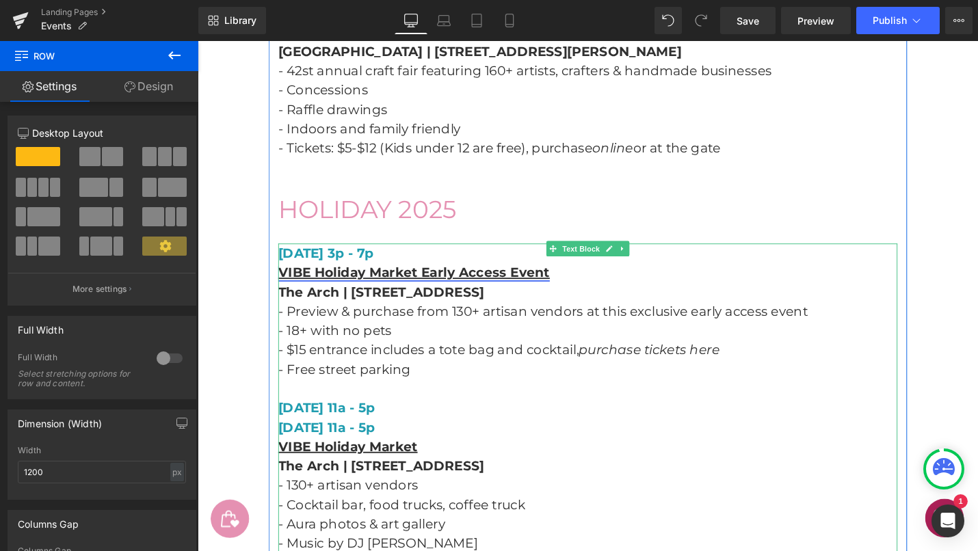
click at [427, 289] on link "VIBE Holiday Market Early Access Event" at bounding box center [427, 286] width 288 height 16
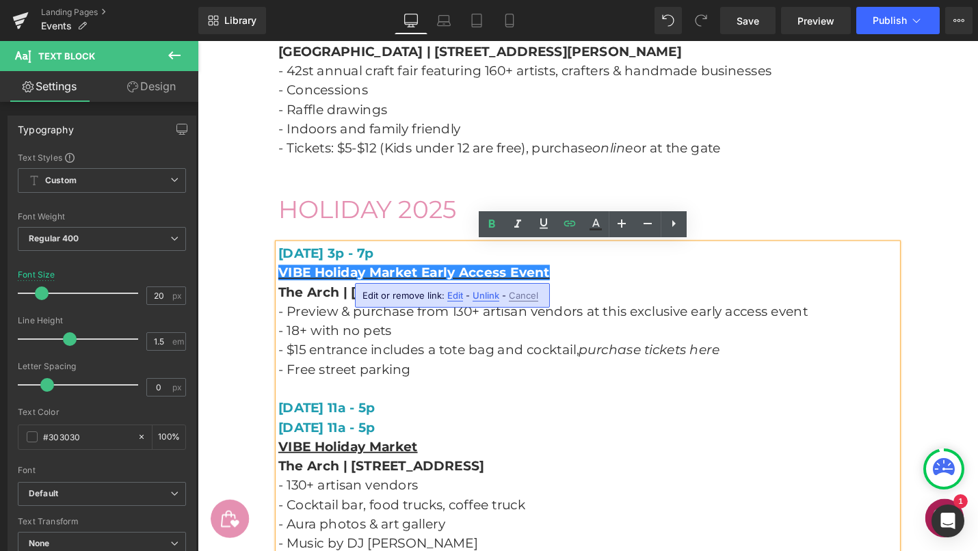
click at [447, 298] on span "Edit" at bounding box center [455, 296] width 16 height 12
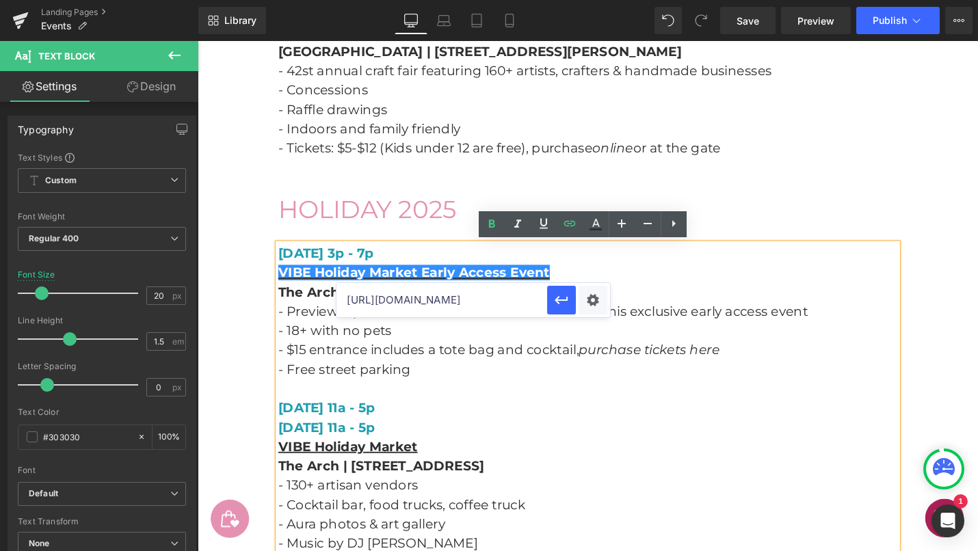
click at [446, 299] on input "https://vibeartisanmarkets.com/event/spring-early-access-event-denver/" at bounding box center [442, 300] width 211 height 34
click at [445, 299] on input "https://vibeartisanmarkets.com/event/spring-early-access-event-denver/" at bounding box center [442, 300] width 211 height 34
paste input "denver-holiday-early-access-event"
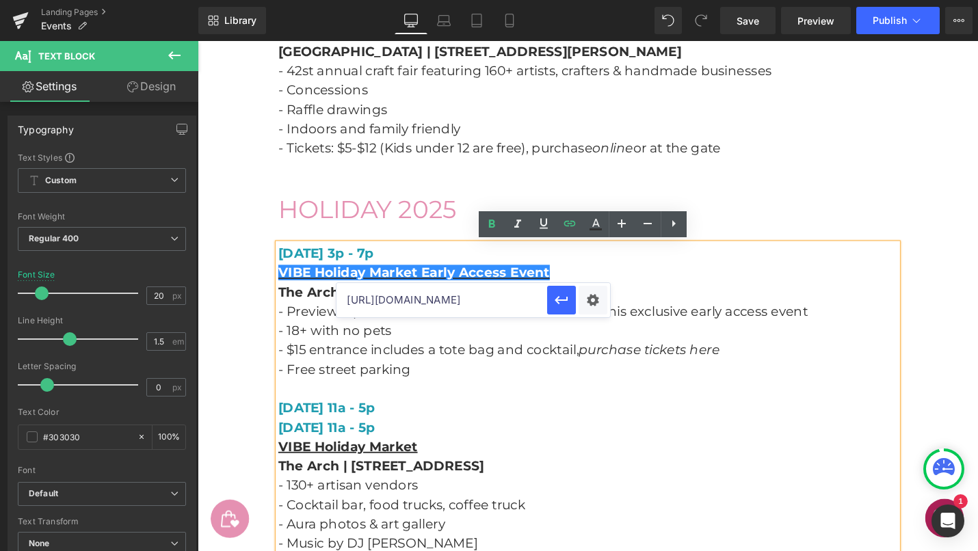
scroll to position [0, 186]
type input "https://vibeartisanmarkets.com/event/denver-holiday-early-access-event/"
click at [559, 302] on icon "button" at bounding box center [561, 300] width 13 height 8
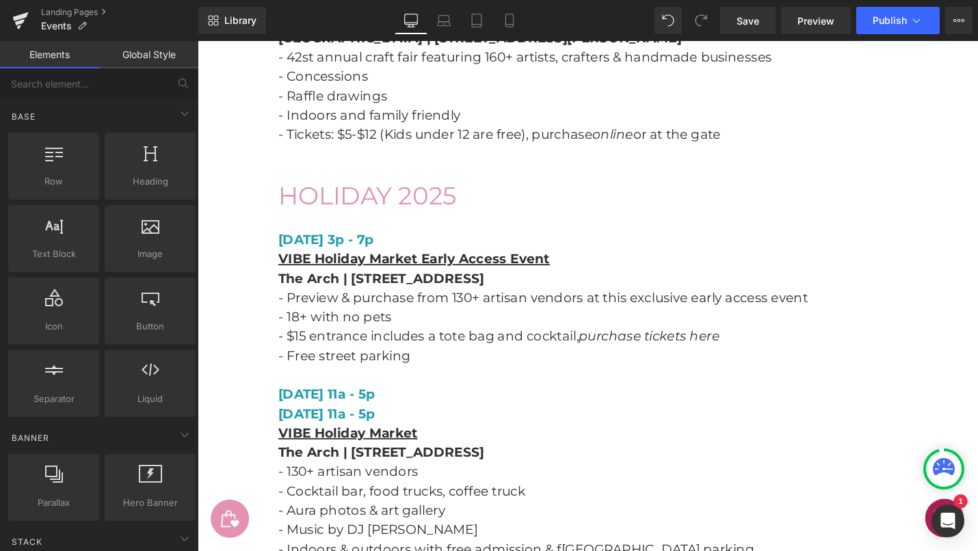
scroll to position [1069, 0]
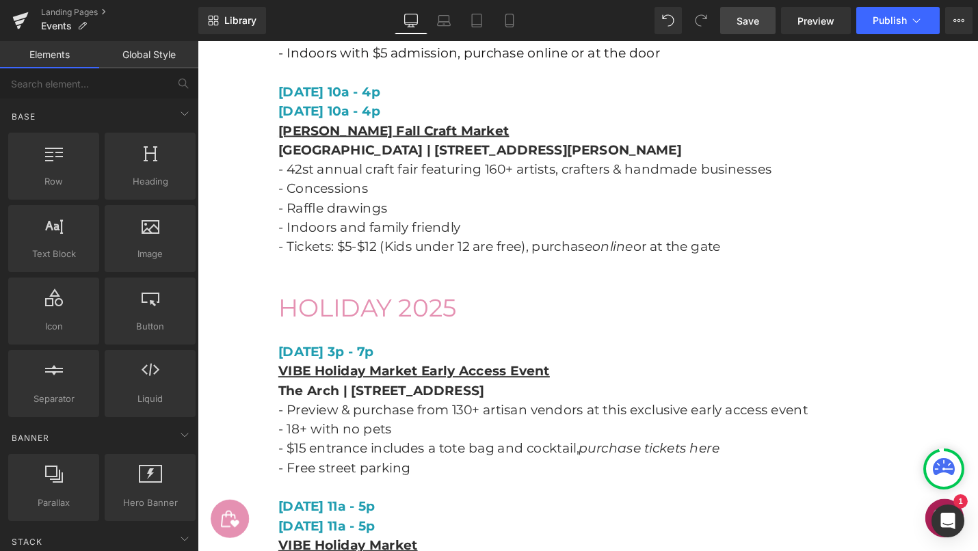
click at [748, 18] on span "Save" at bounding box center [748, 21] width 23 height 14
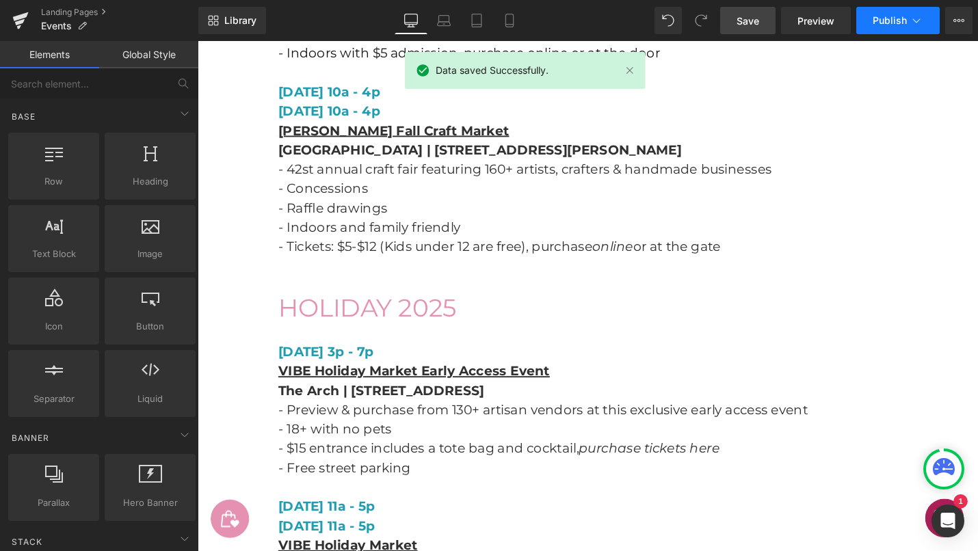
click at [882, 19] on span "Publish" at bounding box center [890, 20] width 34 height 11
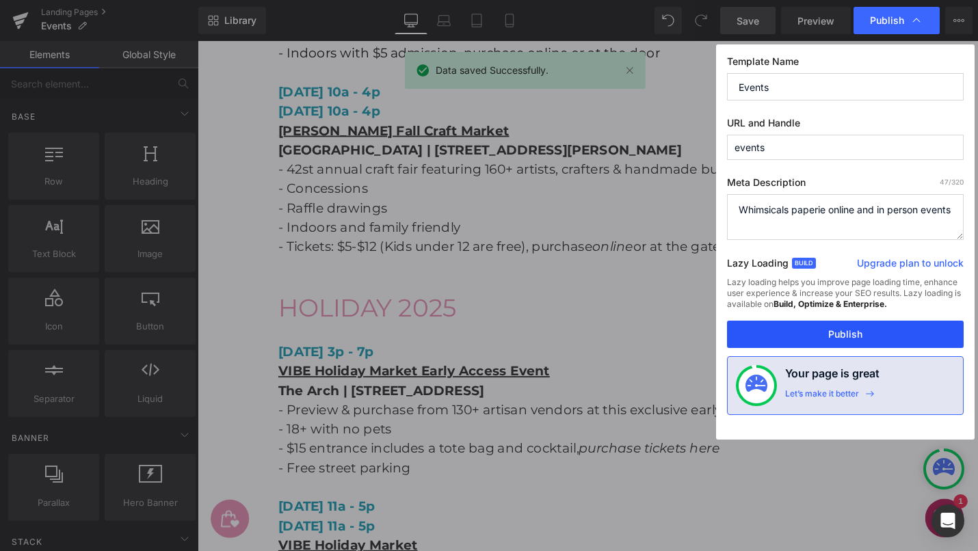
click at [853, 324] on button "Publish" at bounding box center [845, 334] width 237 height 27
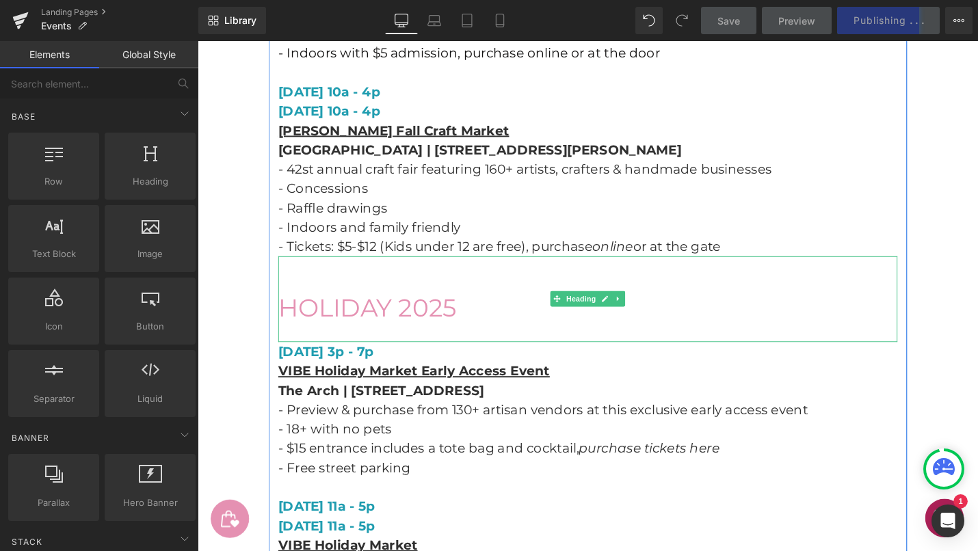
click at [893, 341] on h1 "HOLIDAY 2025" at bounding box center [611, 324] width 657 height 36
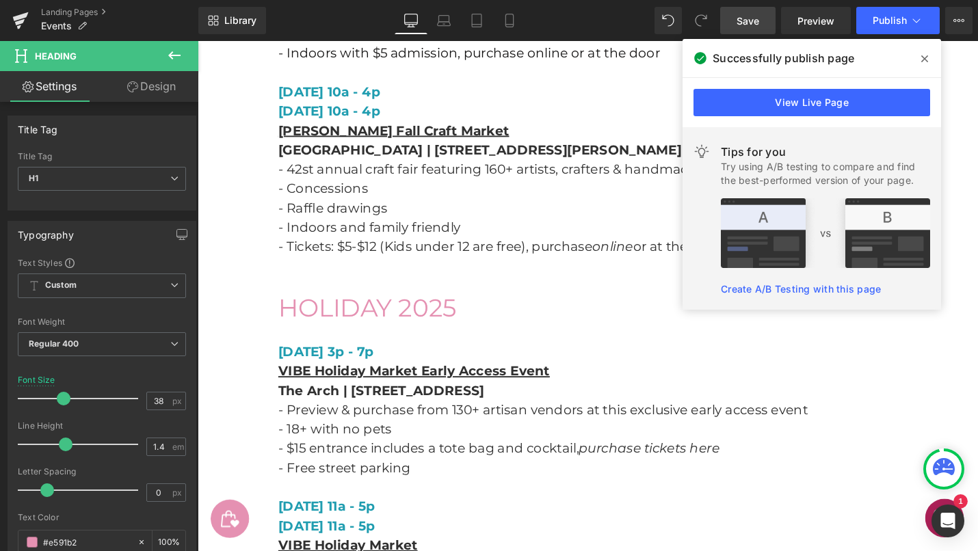
click at [924, 57] on icon at bounding box center [924, 58] width 7 height 7
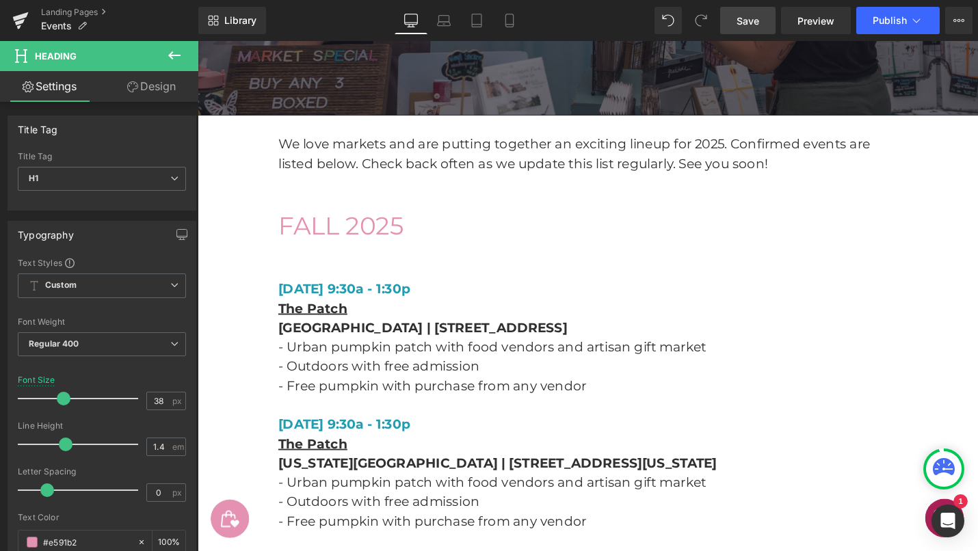
scroll to position [274, 0]
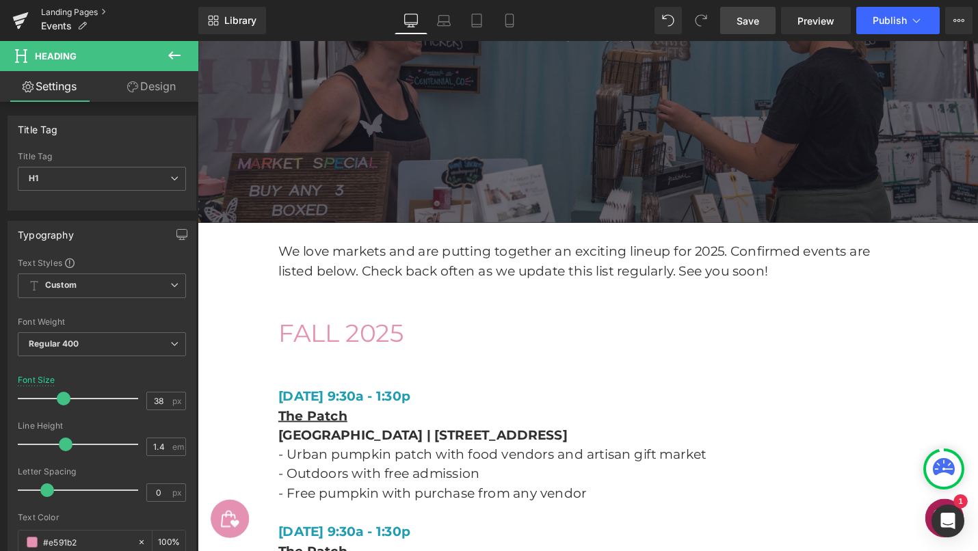
click at [72, 8] on link "Landing Pages" at bounding box center [119, 12] width 157 height 11
